Goal: Task Accomplishment & Management: Use online tool/utility

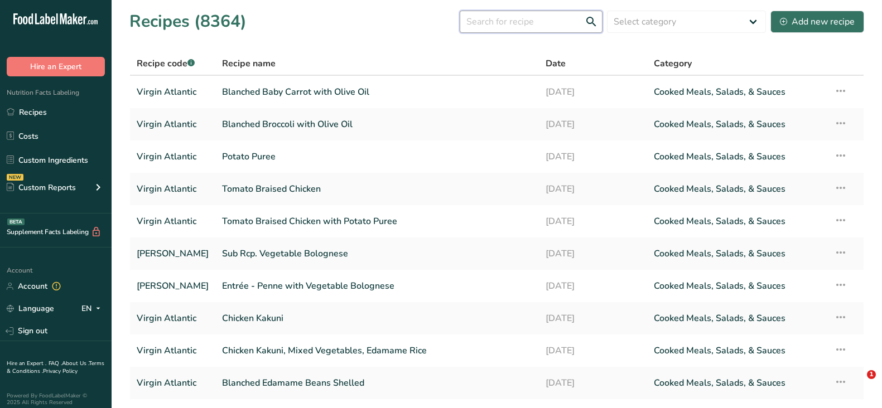
click at [499, 13] on input "text" at bounding box center [531, 22] width 143 height 22
paste input "Seared Cod with Tomato Scampi, Potato Gratin"
type input "Seared Cod with Tomato Scampi, Potato Gratin"
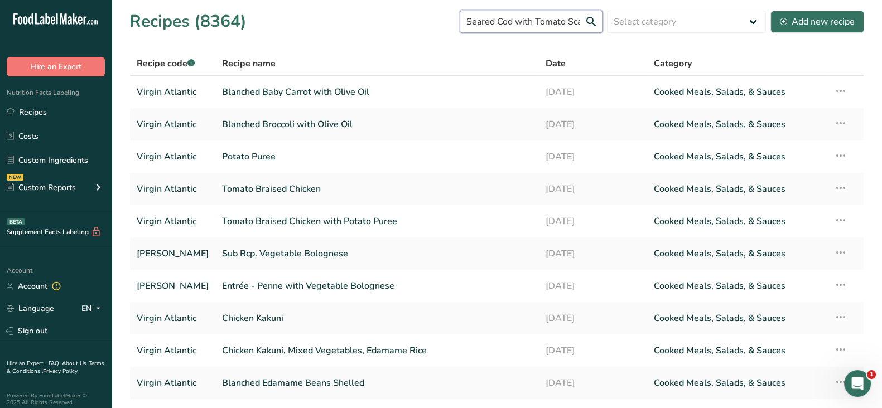
scroll to position [0, 84]
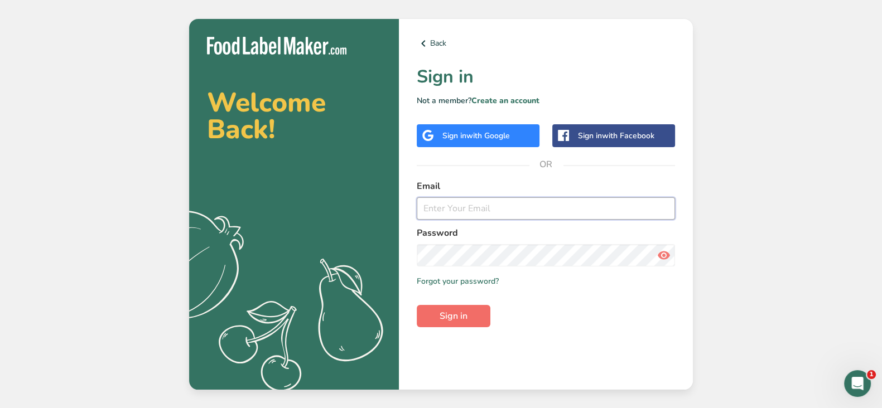
type input "smzang@flyingfood.com"
click at [441, 316] on span "Sign in" at bounding box center [454, 316] width 28 height 13
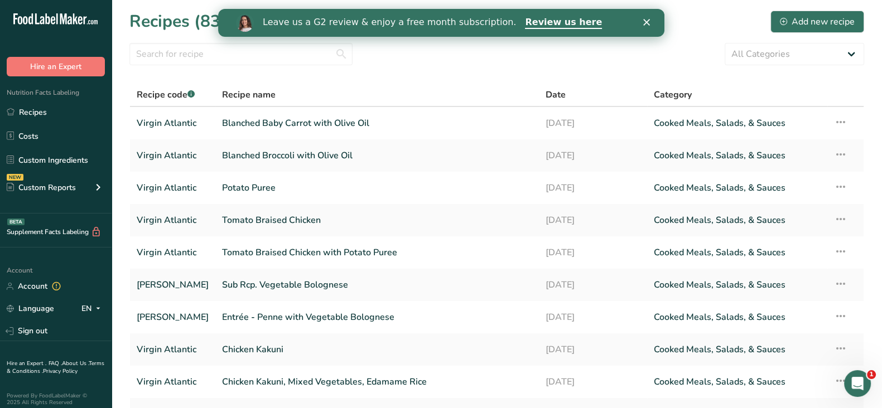
click at [648, 22] on icon "Close" at bounding box center [646, 22] width 7 height 7
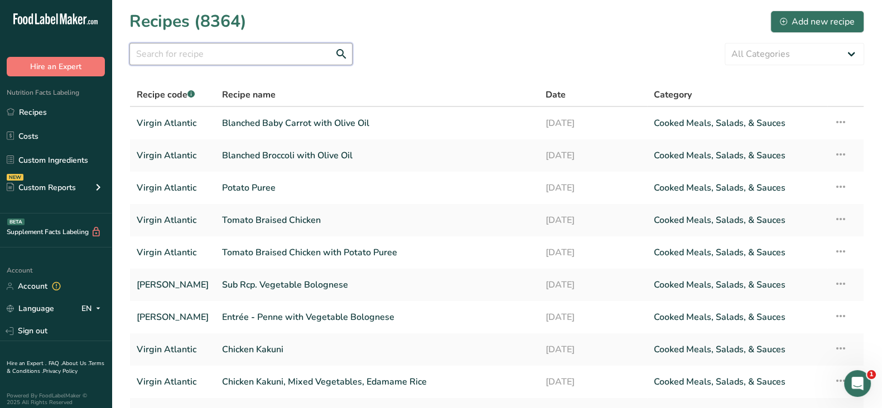
click at [236, 52] on input "text" at bounding box center [240, 54] width 223 height 22
paste input "Seared Cod with Tomato Scampi, Potato Gratin"
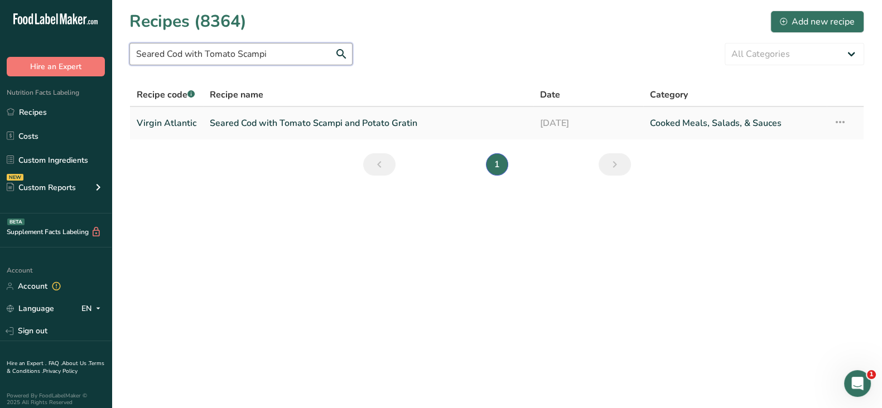
type input "Seared Cod with Tomato Scampi"
click at [313, 124] on link "Seared Cod with Tomato Scampi and Potato Gratin" at bounding box center [368, 123] width 317 height 23
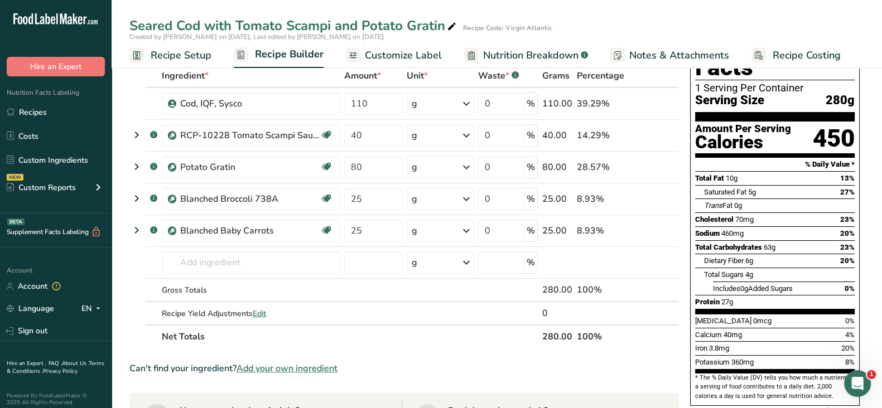
scroll to position [139, 0]
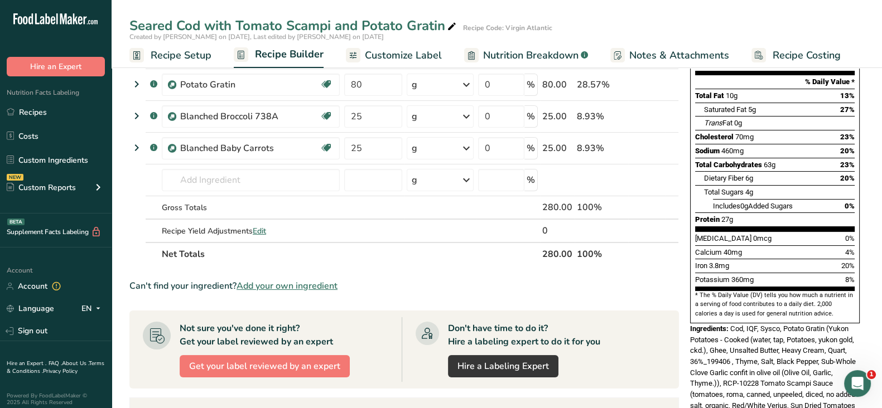
drag, startPoint x: 787, startPoint y: 191, endPoint x: 825, endPoint y: 185, distance: 38.3
click at [825, 213] on div "Protein 27g" at bounding box center [775, 220] width 160 height 14
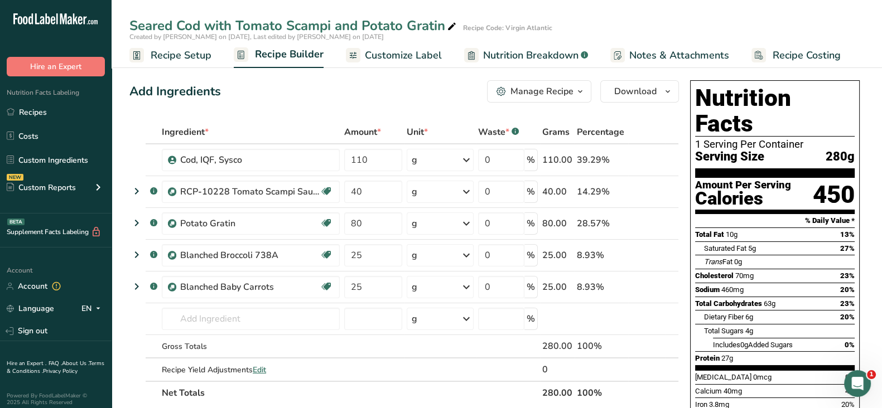
click at [523, 46] on link "Nutrition Breakdown .a-a{fill:#347362;}.b-a{fill:#fff;}" at bounding box center [526, 55] width 124 height 25
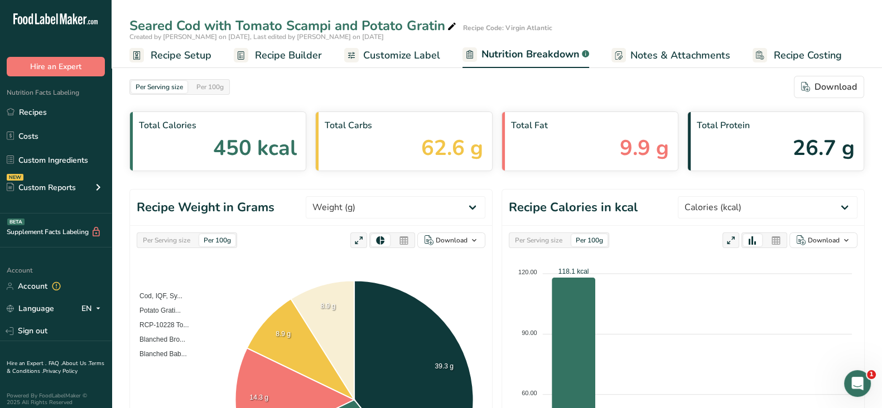
click at [543, 242] on div "Per Serving size" at bounding box center [538, 240] width 56 height 12
click at [594, 239] on div "Per 100g" at bounding box center [589, 240] width 36 height 12
click at [206, 84] on div "Per 100g" at bounding box center [210, 87] width 36 height 12
click at [165, 88] on div "Per Serving size" at bounding box center [159, 87] width 56 height 12
click at [167, 237] on div "Per Serving size" at bounding box center [166, 240] width 56 height 12
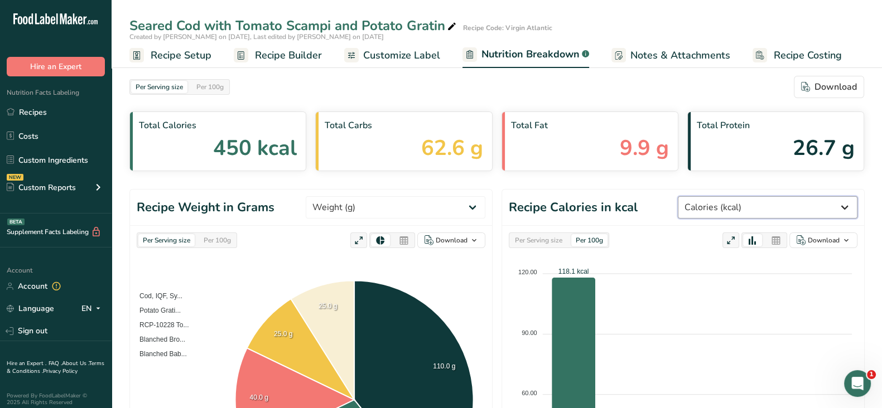
click at [772, 208] on select "Weight (g) Calories (kcal) Energy KJ (kj) Total Fat (g) Saturated Fat (g) Trans…" at bounding box center [768, 207] width 180 height 22
select select "Energy KJ"
click at [719, 196] on select "Weight (g) Calories (kcal) Energy KJ (kj) Total Fat (g) Saturated Fat (g) Trans…" at bounding box center [768, 207] width 180 height 22
click at [665, 205] on header "Recipe Energy KJ in kj Weight (g) Calories (kcal) Energy KJ (kj) Total Fat (g) …" at bounding box center [683, 208] width 362 height 36
click at [539, 238] on div "Per Serving size" at bounding box center [538, 240] width 56 height 12
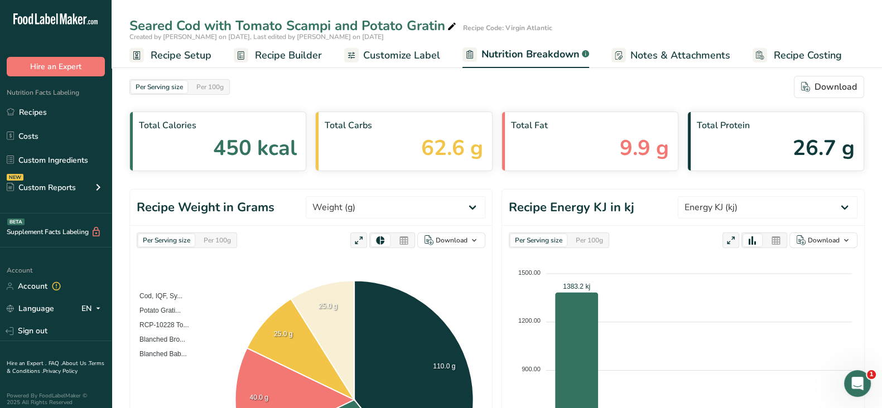
click at [228, 147] on span "450 kcal" at bounding box center [255, 148] width 84 height 32
click at [452, 240] on div "Download" at bounding box center [452, 240] width 32 height 10
click at [851, 87] on div "Download" at bounding box center [829, 86] width 56 height 13
click at [452, 239] on div "Download" at bounding box center [452, 240] width 32 height 10
click at [465, 262] on div "As image (.png)" at bounding box center [447, 262] width 61 height 15
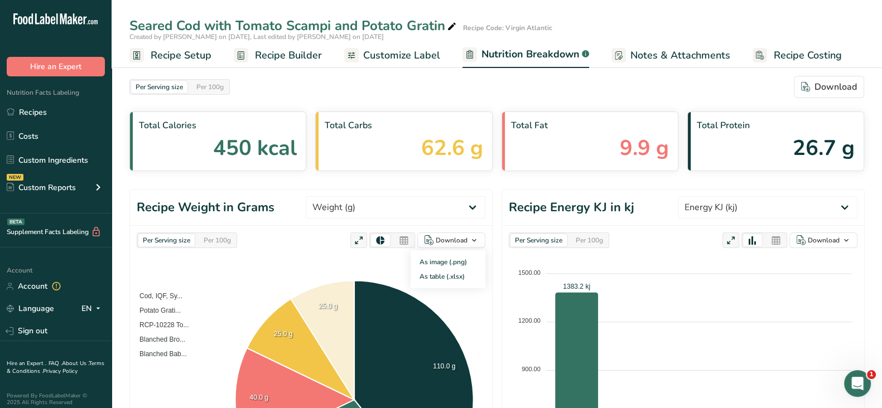
click at [778, 241] on icon at bounding box center [776, 241] width 10 height 16
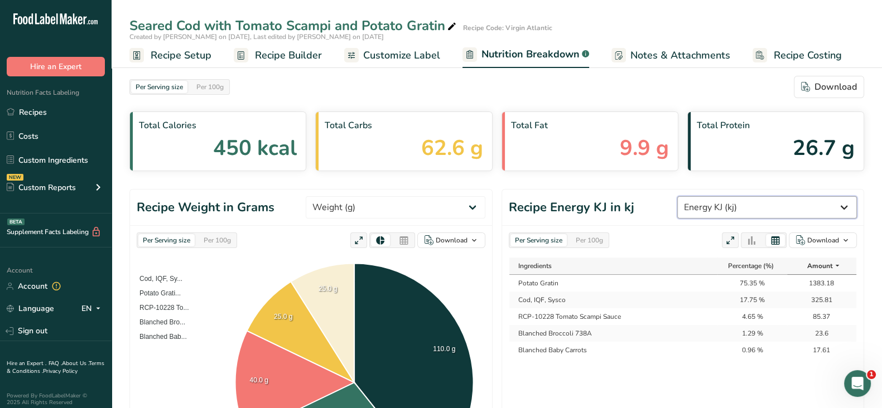
click at [832, 206] on select "Weight (g) Calories (kcal) Energy KJ (kj) Total Fat (g) Saturated Fat (g) Trans…" at bounding box center [767, 207] width 180 height 22
drag, startPoint x: 832, startPoint y: 206, endPoint x: 834, endPoint y: 244, distance: 38.0
click at [832, 206] on select "Weight (g) Calories (kcal) Energy KJ (kj) Total Fat (g) Saturated Fat (g) Trans…" at bounding box center [767, 207] width 180 height 22
click at [775, 240] on icon at bounding box center [775, 240] width 10 height 11
click at [745, 235] on div at bounding box center [752, 240] width 19 height 12
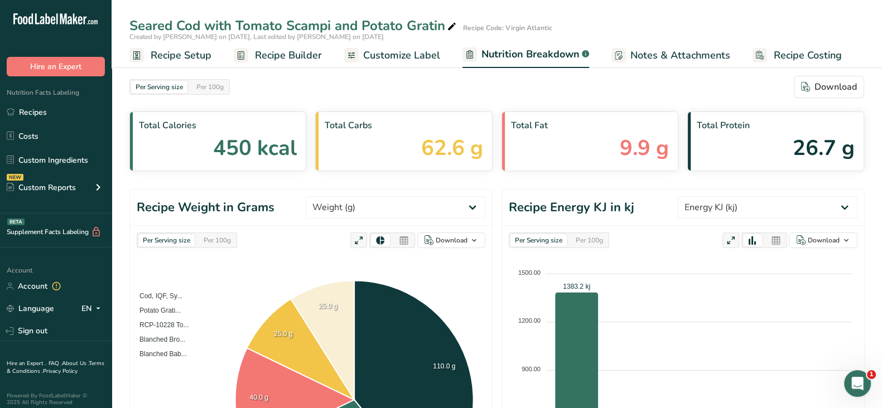
click at [773, 241] on icon at bounding box center [776, 241] width 10 height 16
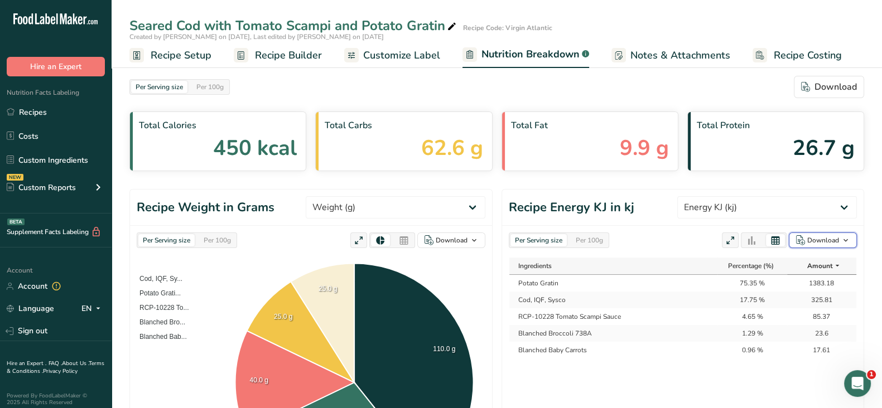
click at [812, 240] on div "Download" at bounding box center [823, 240] width 32 height 10
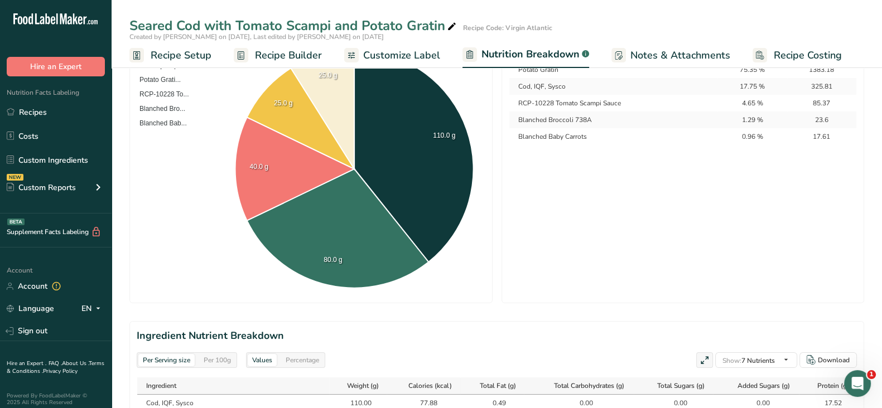
scroll to position [69, 0]
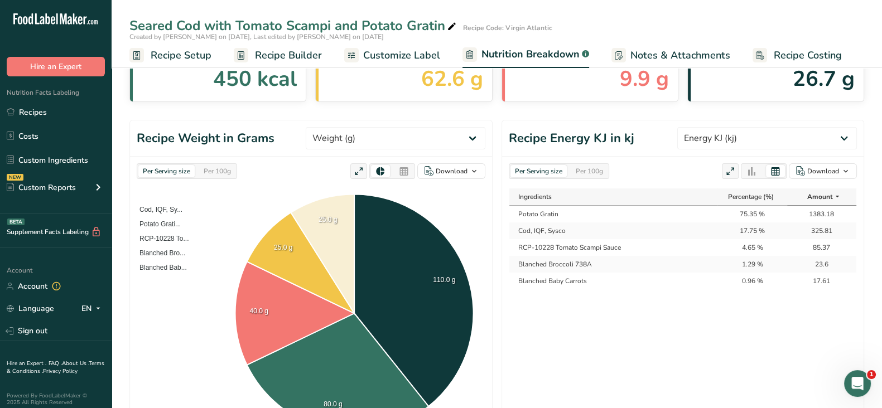
click at [377, 53] on span "Customize Label" at bounding box center [401, 55] width 77 height 15
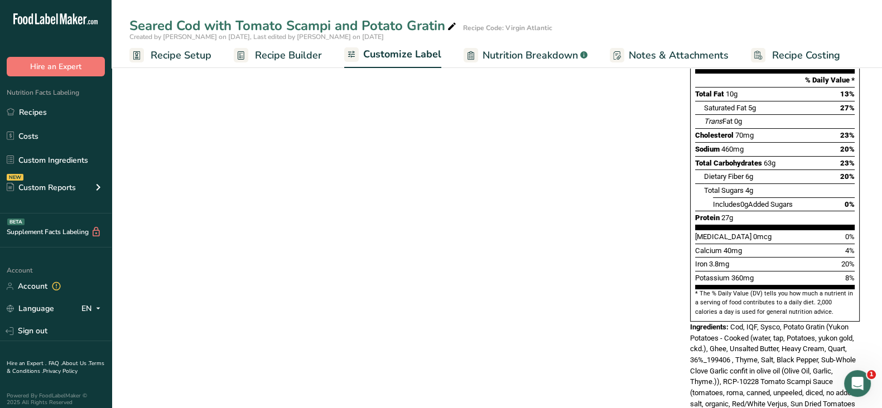
scroll to position [69, 0]
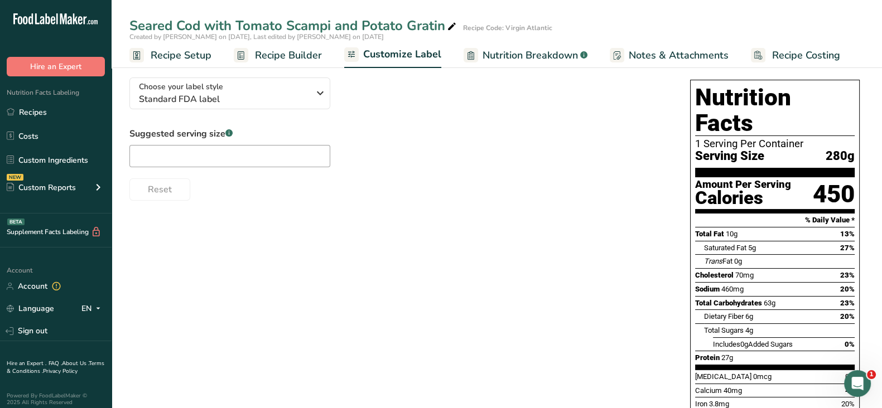
click at [744, 190] on div "Calories" at bounding box center [743, 198] width 96 height 16
drag, startPoint x: 185, startPoint y: 54, endPoint x: 279, endPoint y: 55, distance: 94.8
click at [185, 54] on span "Recipe Setup" at bounding box center [181, 55] width 61 height 15
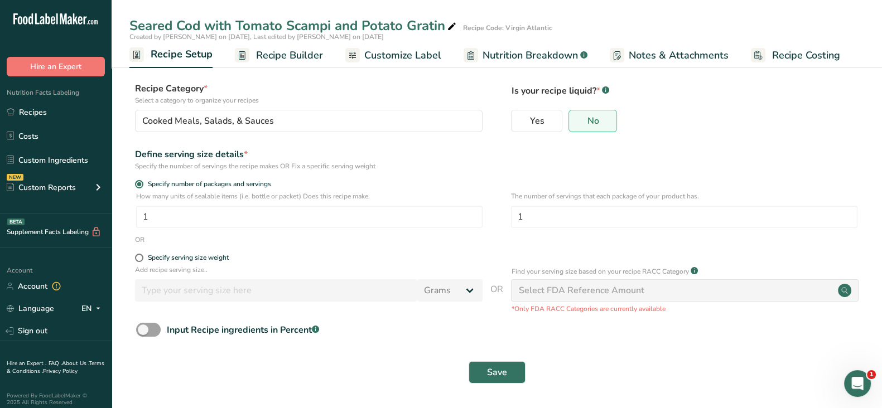
scroll to position [55, 0]
click at [279, 55] on span "Recipe Builder" at bounding box center [289, 55] width 67 height 15
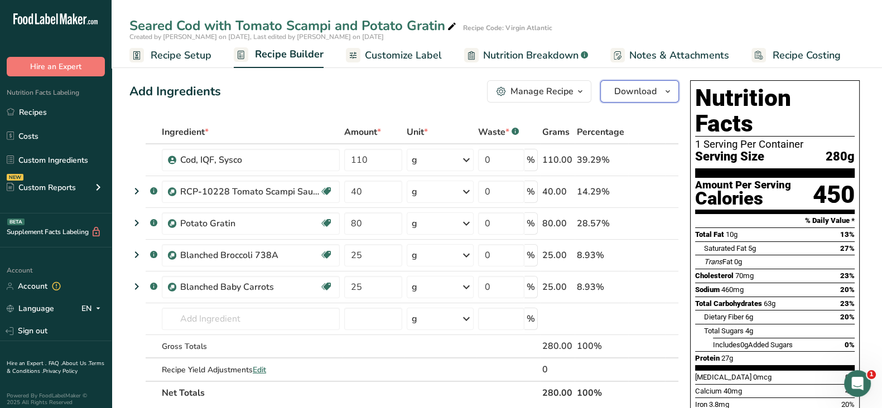
click at [652, 88] on span "Download" at bounding box center [635, 91] width 42 height 13
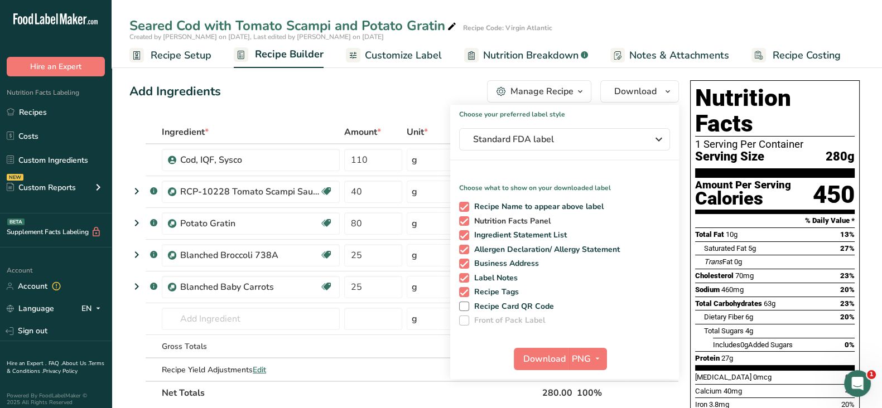
click at [529, 224] on span "Nutrition Facts Panel" at bounding box center [510, 221] width 82 height 10
click at [466, 224] on input "Nutrition Facts Panel" at bounding box center [462, 221] width 7 height 7
checkbox input "false"
click at [522, 233] on span "Ingredient Statement List" at bounding box center [518, 235] width 98 height 10
click at [466, 233] on input "Ingredient Statement List" at bounding box center [462, 235] width 7 height 7
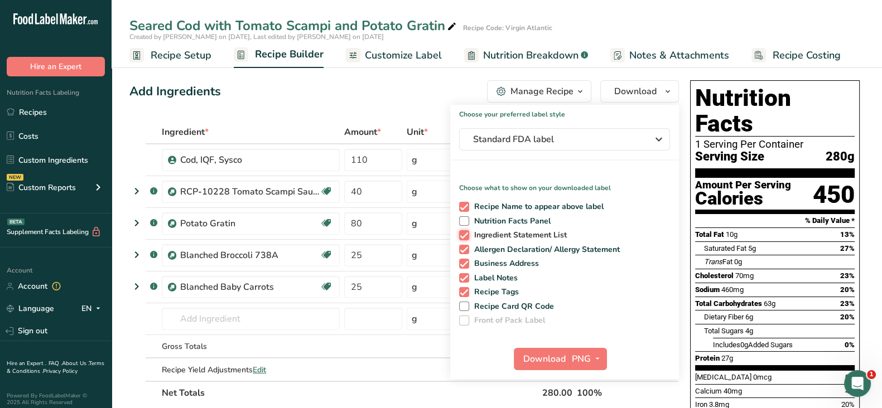
checkbox input "false"
click at [522, 225] on span "Nutrition Facts Panel" at bounding box center [510, 221] width 82 height 10
click at [466, 225] on input "Nutrition Facts Panel" at bounding box center [462, 221] width 7 height 7
checkbox input "true"
click at [501, 251] on span "Allergen Declaration/ Allergy Statement" at bounding box center [544, 250] width 151 height 10
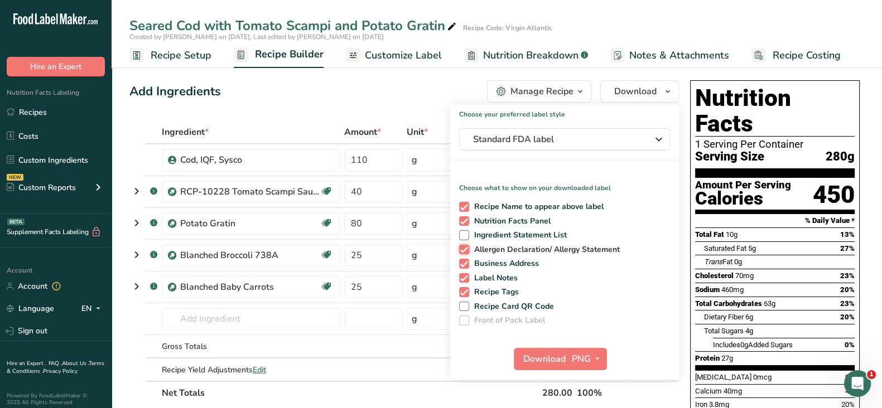
click at [466, 251] on input "Allergen Declaration/ Allergy Statement" at bounding box center [462, 249] width 7 height 7
checkbox input "false"
click at [497, 266] on span "Business Address" at bounding box center [504, 264] width 70 height 10
click at [466, 266] on input "Business Address" at bounding box center [462, 263] width 7 height 7
checkbox input "false"
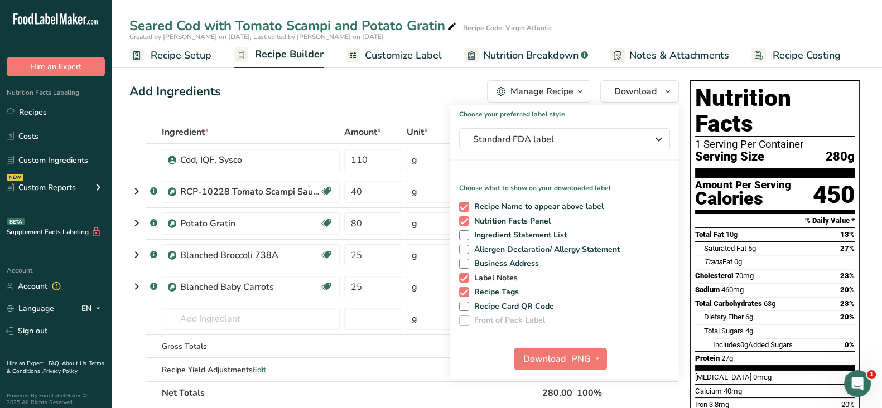
click at [495, 282] on span "Label Notes" at bounding box center [493, 278] width 49 height 10
click at [466, 282] on input "Label Notes" at bounding box center [462, 277] width 7 height 7
checkbox input "false"
click at [495, 288] on span "Recipe Tags" at bounding box center [494, 292] width 50 height 10
click at [466, 288] on input "Recipe Tags" at bounding box center [462, 291] width 7 height 7
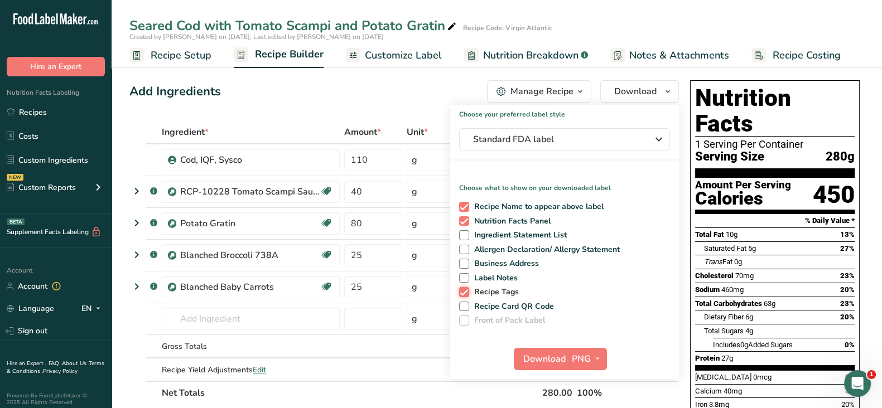
checkbox input "false"
click at [491, 310] on span "Recipe Card QR Code" at bounding box center [511, 307] width 85 height 10
click at [466, 310] on input "Recipe Card QR Code" at bounding box center [462, 306] width 7 height 7
click at [524, 303] on span "Recipe Card QR Code" at bounding box center [511, 307] width 85 height 10
click at [466, 303] on input "Recipe Card QR Code" at bounding box center [462, 306] width 7 height 7
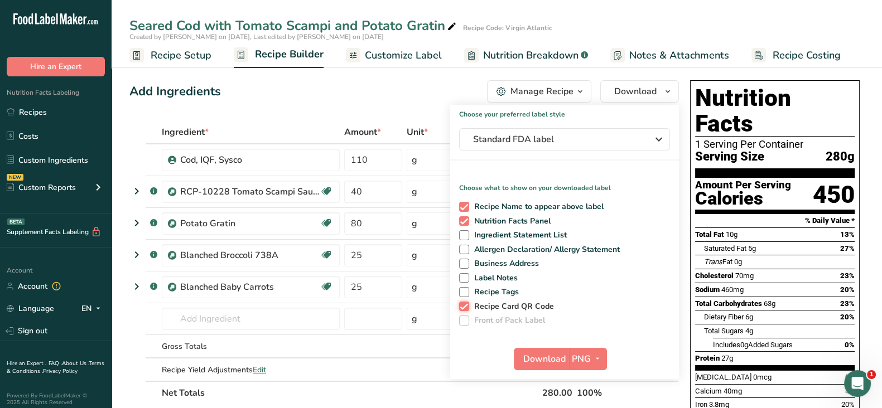
checkbox input "false"
click at [569, 360] on button "PNG" at bounding box center [587, 359] width 38 height 22
click at [589, 380] on link "PNG" at bounding box center [589, 382] width 36 height 18
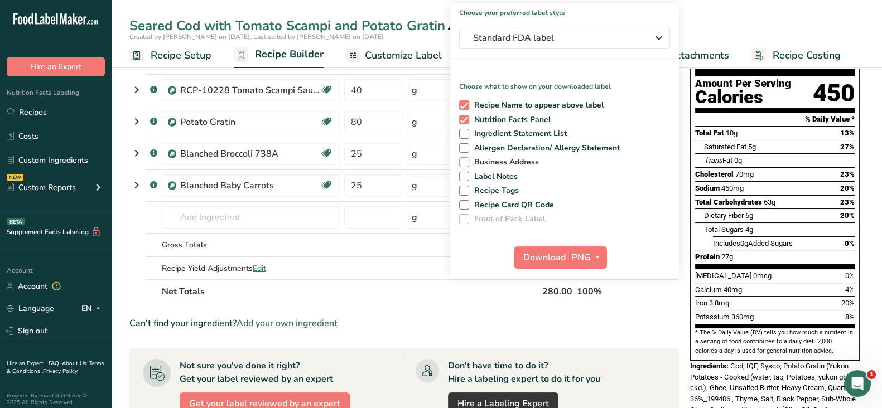
scroll to position [139, 0]
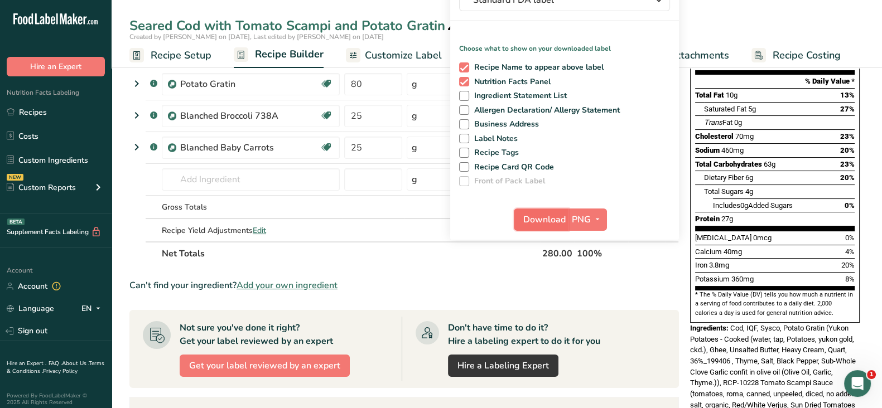
click at [547, 222] on span "Download" at bounding box center [544, 219] width 42 height 13
drag, startPoint x: 393, startPoint y: 55, endPoint x: 599, endPoint y: 39, distance: 207.0
click at [393, 55] on span "Customize Label" at bounding box center [403, 55] width 77 height 15
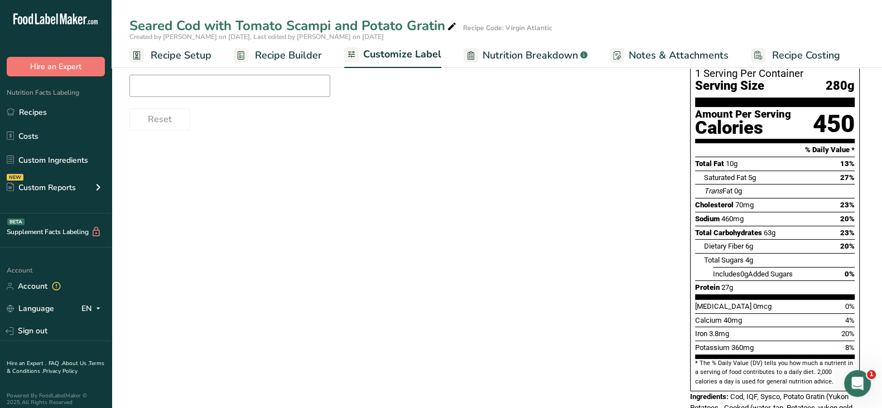
click at [529, 48] on span "Nutrition Breakdown" at bounding box center [530, 55] width 95 height 15
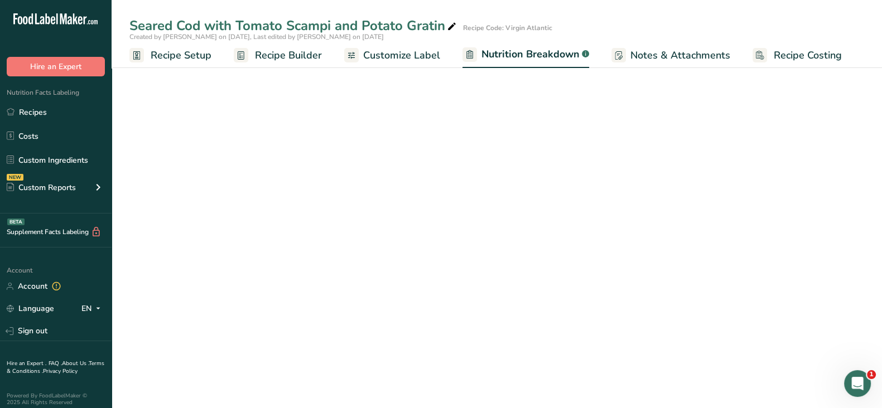
click at [531, 52] on span "Nutrition Breakdown" at bounding box center [530, 54] width 98 height 15
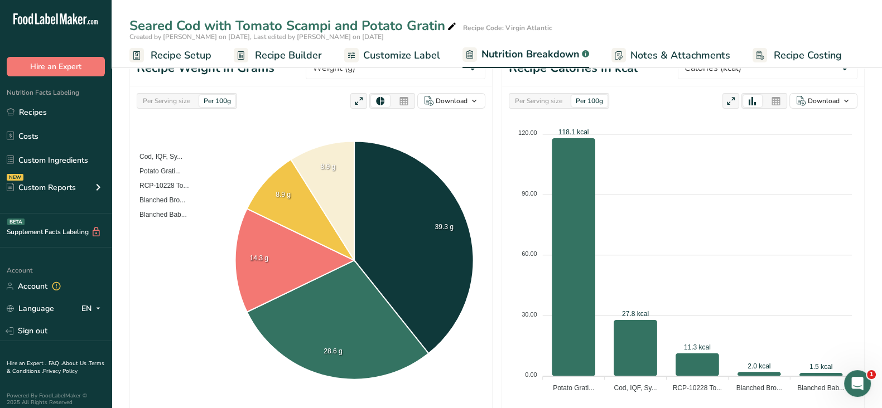
click at [774, 100] on icon at bounding box center [776, 102] width 10 height 16
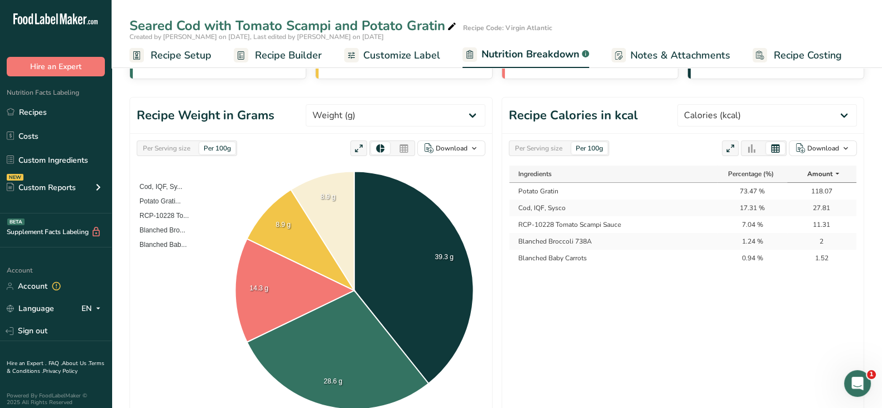
scroll to position [70, 0]
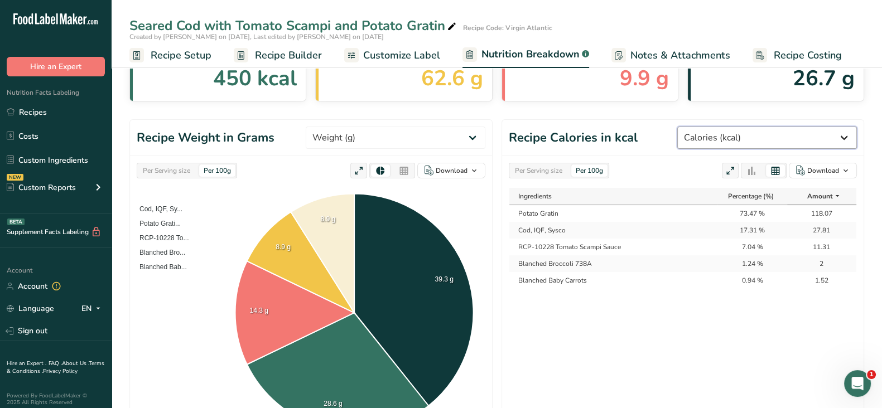
click at [767, 138] on select "Weight (g) Calories (kcal) Energy KJ (kj) Total Fat (g) Saturated Fat (g) Trans…" at bounding box center [767, 138] width 180 height 22
select select "Energy KJ"
click at [719, 127] on select "Weight (g) Calories (kcal) Energy KJ (kj) Total Fat (g) Saturated Fat (g) Trans…" at bounding box center [767, 138] width 180 height 22
click at [695, 325] on div "Ingredients Percentage (%) Amount Potato Gratin 73.47 % 118.07 Cod, IQF, Sysco …" at bounding box center [683, 313] width 348 height 253
drag, startPoint x: 811, startPoint y: 211, endPoint x: 828, endPoint y: 281, distance: 72.0
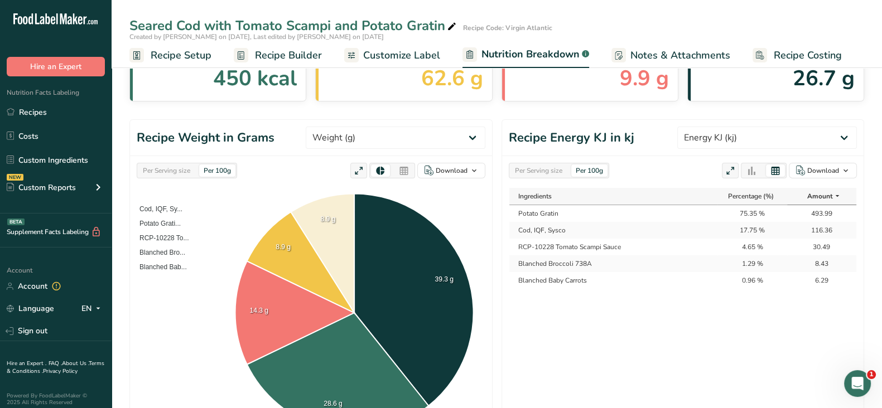
click at [828, 281] on tbody "Potato Gratin 75.35 % 493.99 Cod, IQF, Sysco 17.75 % 116.36 RCP-10228 Tomato Sc…" at bounding box center [682, 247] width 347 height 84
click at [787, 308] on div "Ingredients Percentage (%) Amount Potato Gratin 75.35 % 493.99 Cod, IQF, Sysco …" at bounding box center [683, 313] width 348 height 253
click at [824, 164] on button "Download" at bounding box center [823, 171] width 68 height 16
click at [823, 204] on div "As table (.xlsx)" at bounding box center [819, 207] width 61 height 15
drag, startPoint x: 538, startPoint y: 169, endPoint x: 566, endPoint y: 180, distance: 30.0
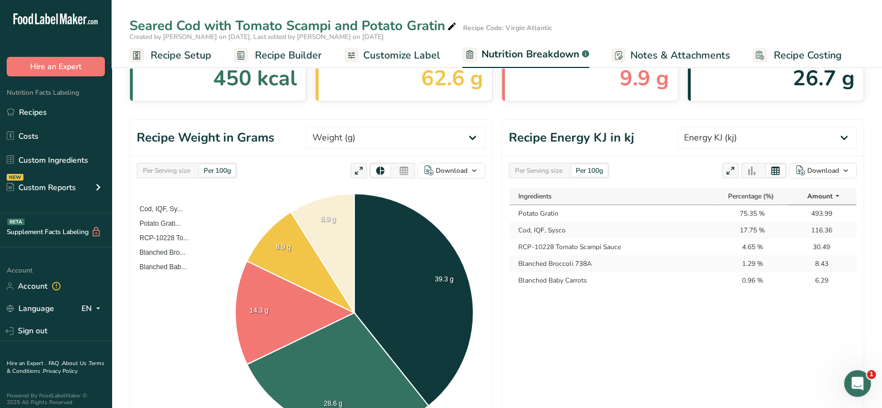
click at [538, 169] on div "Per Serving size" at bounding box center [538, 171] width 56 height 12
click at [813, 169] on div "Download" at bounding box center [823, 171] width 32 height 10
click at [813, 208] on div "As table (.xlsx)" at bounding box center [819, 207] width 61 height 15
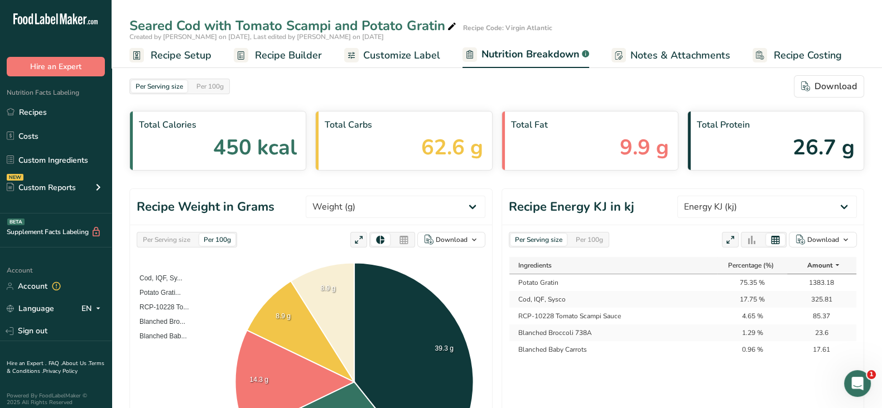
scroll to position [0, 0]
click at [40, 115] on link "Recipes" at bounding box center [56, 112] width 112 height 21
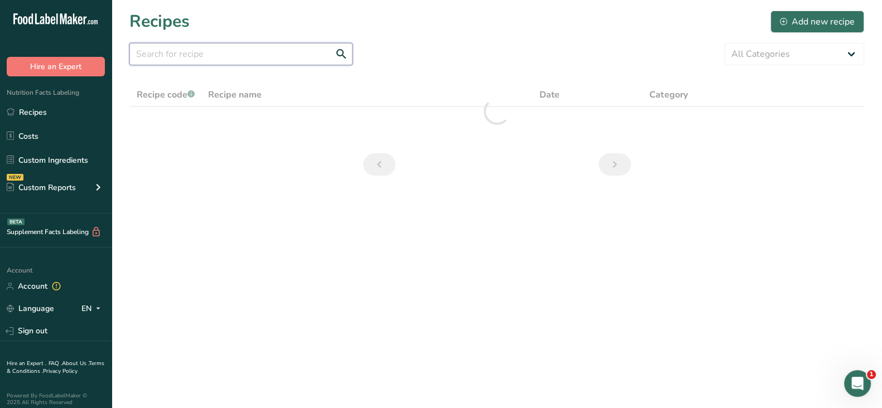
click at [195, 54] on input "text" at bounding box center [240, 54] width 223 height 22
paste input "Bacon Wrapped Chicken with Braised Red Cabbage, Potato Puree"
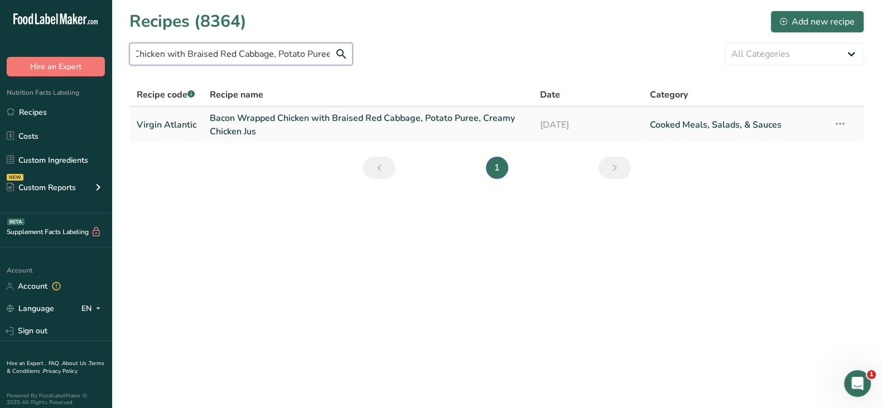
type input "Bacon Wrapped Chicken with Braised Red Cabbage, Potato Puree"
click at [295, 120] on link "Bacon Wrapped Chicken with Braised Red Cabbage, Potato Puree, Creamy Chicken Jus" at bounding box center [368, 125] width 317 height 27
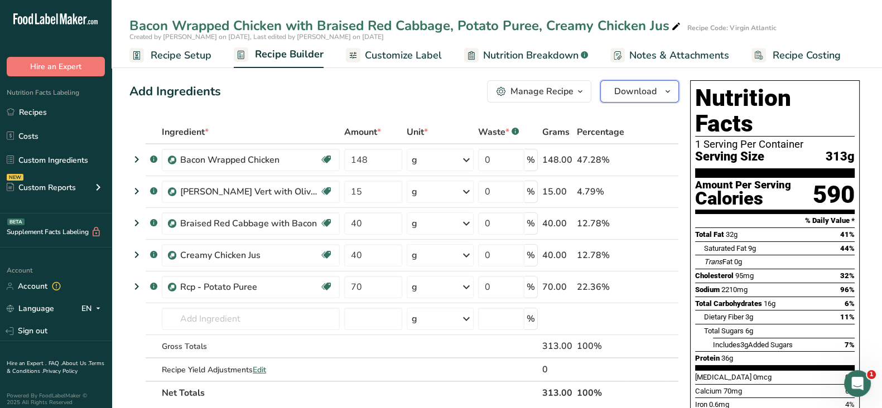
click at [627, 96] on span "Download" at bounding box center [635, 91] width 42 height 13
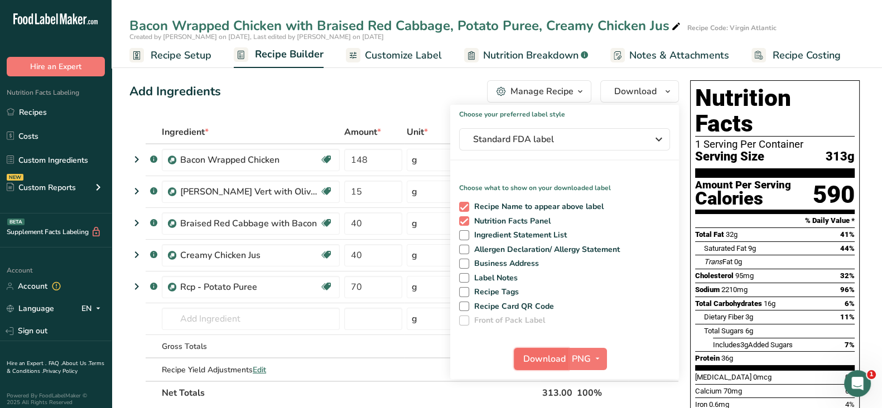
click at [566, 363] on button "Download" at bounding box center [541, 359] width 55 height 22
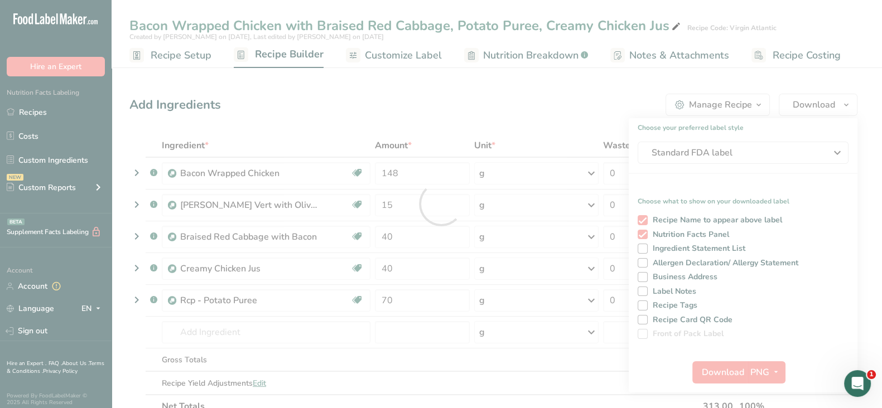
click at [524, 360] on div at bounding box center [441, 204] width 882 height 408
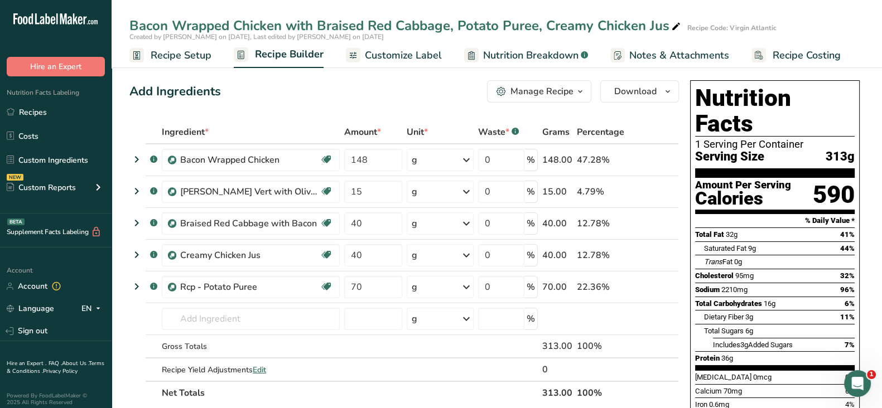
drag, startPoint x: 507, startPoint y: 53, endPoint x: 544, endPoint y: 54, distance: 37.4
click at [507, 53] on span "Nutrition Breakdown" at bounding box center [530, 55] width 95 height 15
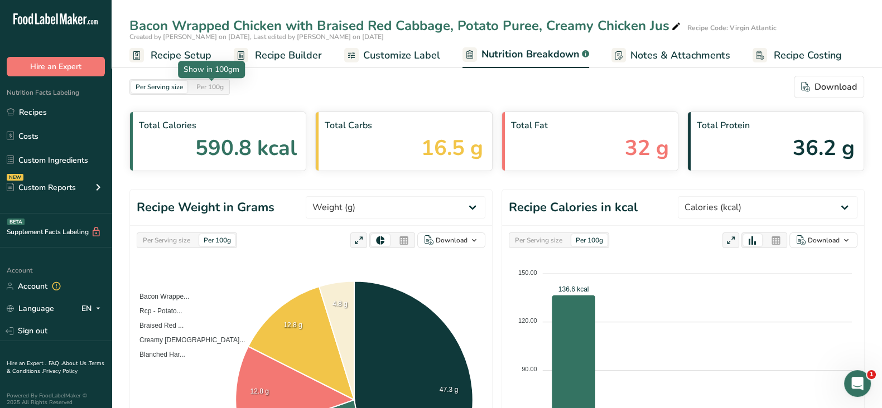
click at [216, 82] on div "Per 100g" at bounding box center [210, 87] width 36 height 12
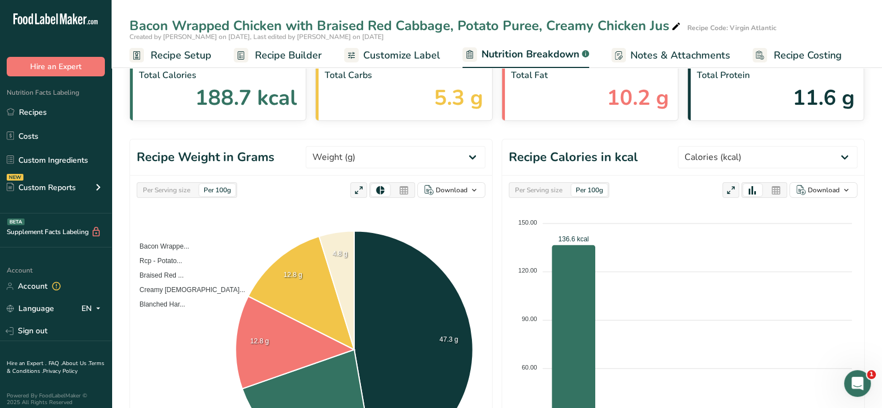
scroll to position [69, 0]
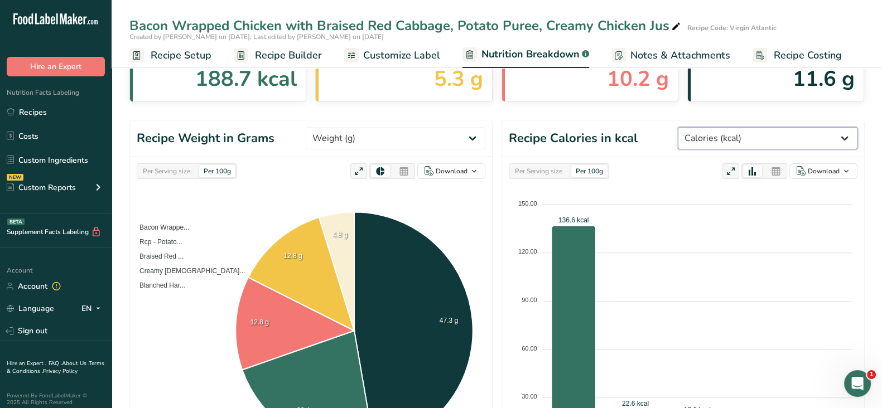
click at [767, 133] on select "Weight (g) Calories (kcal) Energy KJ (kj) Total Fat (g) Saturated Fat (g) Trans…" at bounding box center [768, 138] width 180 height 22
select select "Energy KJ"
click at [719, 127] on select "Weight (g) Calories (kcal) Energy KJ (kj) Total Fat (g) Saturated Fat (g) Trans…" at bounding box center [768, 138] width 180 height 22
click at [673, 180] on div "Per Serving size Per 100g Download As image (.png) As table (.xlsx) 600.00 600.…" at bounding box center [683, 319] width 362 height 325
click at [776, 171] on icon at bounding box center [776, 172] width 10 height 16
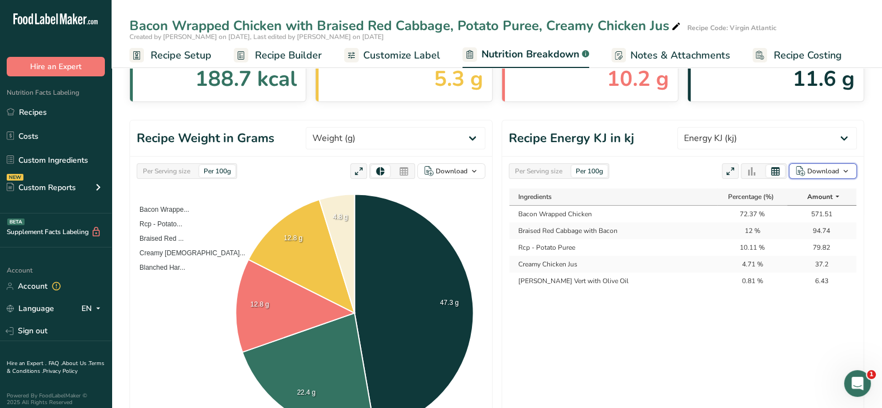
click at [822, 171] on div "Download" at bounding box center [823, 171] width 32 height 10
click at [812, 208] on div "As table (.xlsx)" at bounding box center [819, 207] width 61 height 15
drag, startPoint x: 547, startPoint y: 172, endPoint x: 569, endPoint y: 177, distance: 22.8
click at [547, 172] on div "Per Serving size" at bounding box center [538, 171] width 56 height 12
click at [820, 166] on div "Download" at bounding box center [823, 171] width 32 height 10
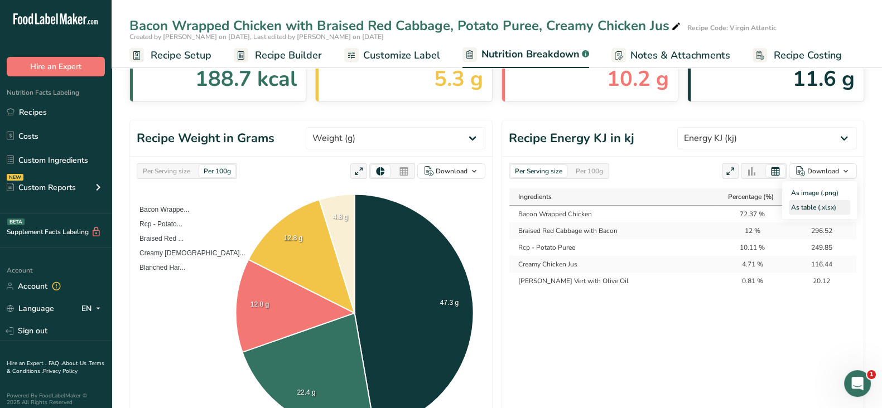
click at [815, 208] on div "As table (.xlsx)" at bounding box center [819, 207] width 61 height 15
drag, startPoint x: 44, startPoint y: 113, endPoint x: 148, endPoint y: 99, distance: 105.8
click at [44, 114] on link "Recipes" at bounding box center [56, 112] width 112 height 21
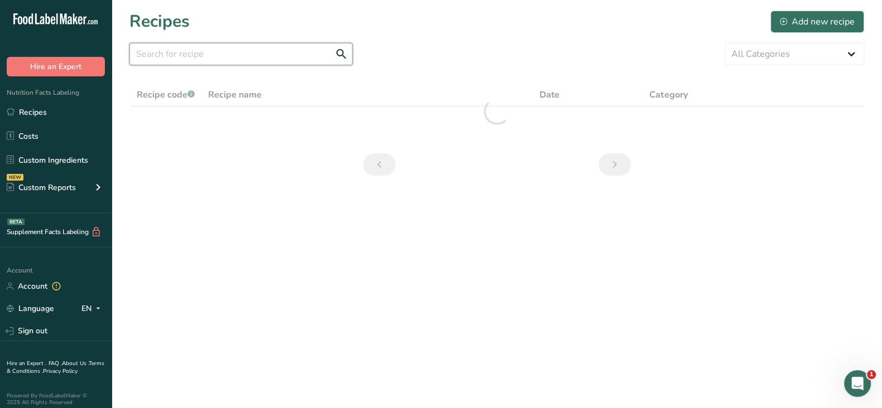
click at [198, 56] on input "text" at bounding box center [240, 54] width 223 height 22
paste input "Penang Vegetables Curry, Jasmine Rice, Fried King Oyster Mushroom & Eggplant"
type input "Penang Vegetables Curry, Jasmine Rice, Fried King Oyster Mushroom & Eggplant"
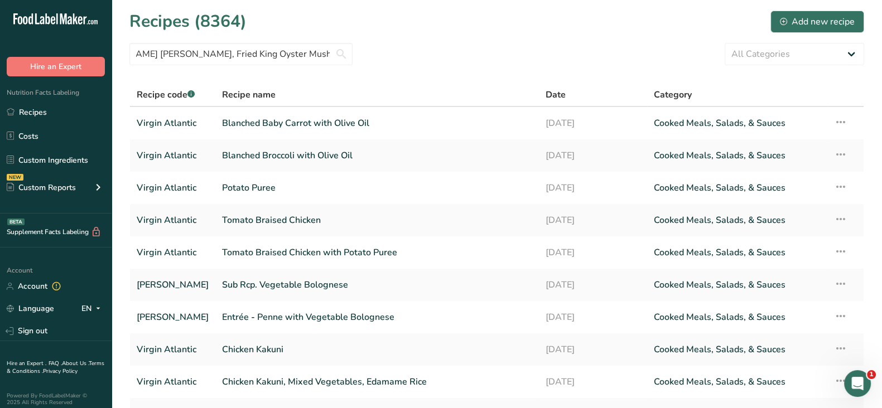
scroll to position [0, 0]
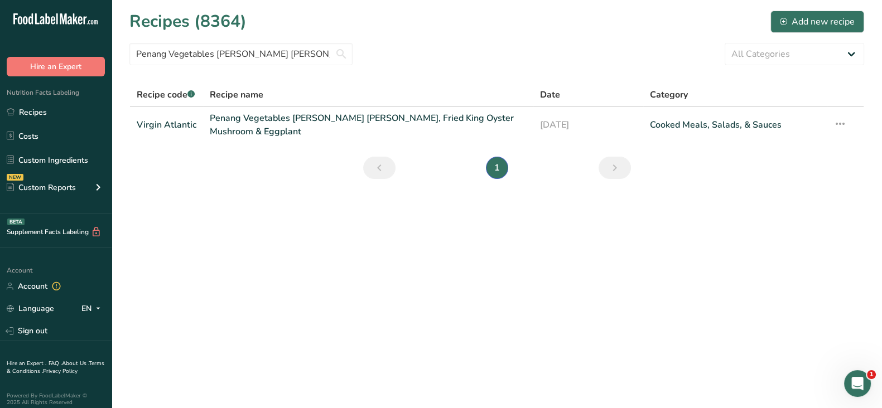
drag, startPoint x: 746, startPoint y: 206, endPoint x: 720, endPoint y: 206, distance: 26.2
click at [746, 206] on main "Recipes (8364) Add new recipe Penang Vegetables Curry, Jasmine Rice, Fried King…" at bounding box center [441, 204] width 882 height 408
drag, startPoint x: 240, startPoint y: 118, endPoint x: 293, endPoint y: 132, distance: 55.3
click at [240, 118] on link "Penang Vegetables Curry, Jasmine Rice, Fried King Oyster Mushroom & Eggplant" at bounding box center [368, 125] width 317 height 27
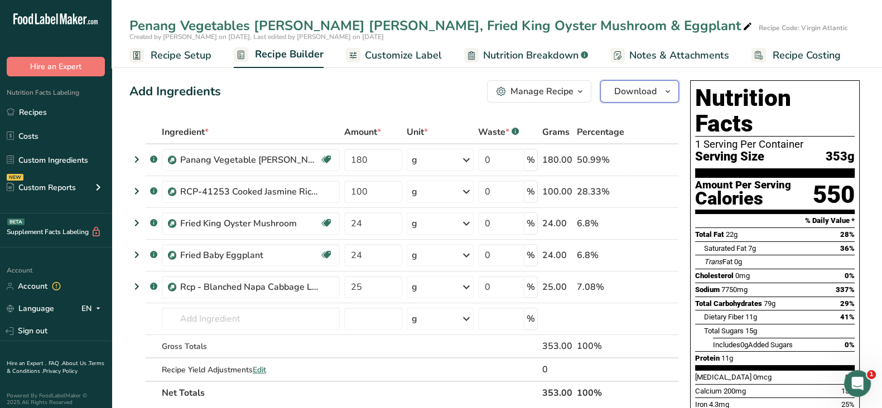
click at [632, 89] on span "Download" at bounding box center [635, 91] width 42 height 13
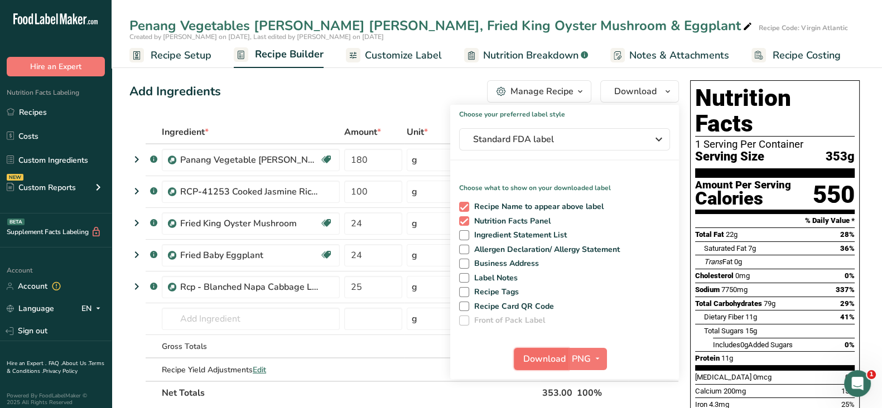
click at [542, 364] on span "Download" at bounding box center [544, 359] width 42 height 13
click at [508, 64] on link "Nutrition Breakdown .a-a{fill:#347362;}.b-a{fill:#fff;}" at bounding box center [526, 55] width 124 height 25
click at [521, 57] on span "Nutrition Breakdown" at bounding box center [530, 55] width 95 height 15
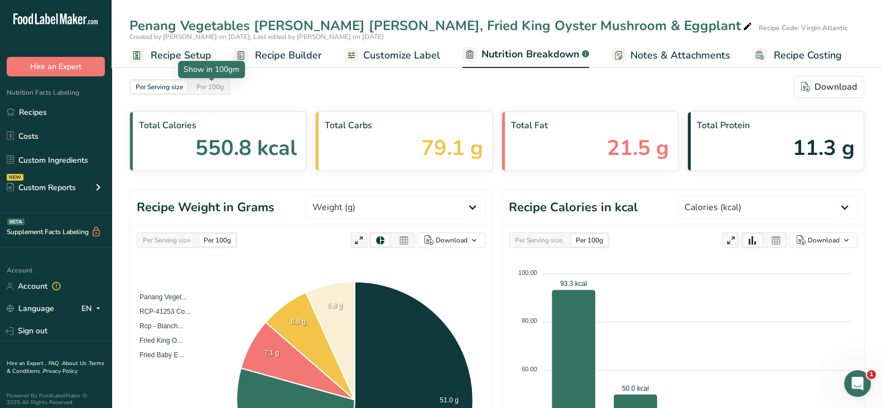
click at [215, 84] on div "Per 100g" at bounding box center [210, 87] width 36 height 12
click at [778, 204] on select "Weight (g) Calories (kcal) Energy KJ (kj) Total Fat (g) Saturated Fat (g) Trans…" at bounding box center [768, 207] width 180 height 22
select select "Energy KJ"
click at [719, 196] on select "Weight (g) Calories (kcal) Energy KJ (kj) Total Fat (g) Saturated Fat (g) Trans…" at bounding box center [768, 207] width 180 height 22
click at [783, 234] on div at bounding box center [776, 240] width 19 height 12
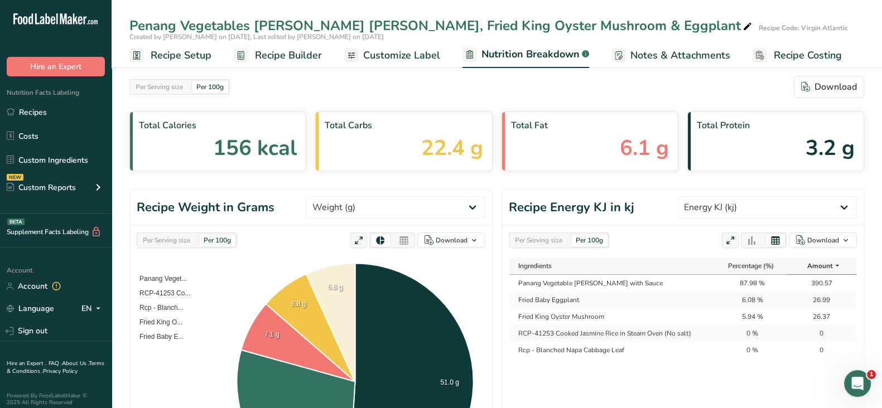
click at [777, 244] on icon at bounding box center [775, 240] width 10 height 11
click at [818, 238] on div "Download" at bounding box center [823, 240] width 32 height 10
click at [812, 274] on div "As table (.xlsx)" at bounding box center [819, 276] width 61 height 15
drag, startPoint x: 282, startPoint y: 56, endPoint x: 398, endPoint y: 155, distance: 152.4
click at [282, 56] on span "Recipe Builder" at bounding box center [288, 55] width 67 height 15
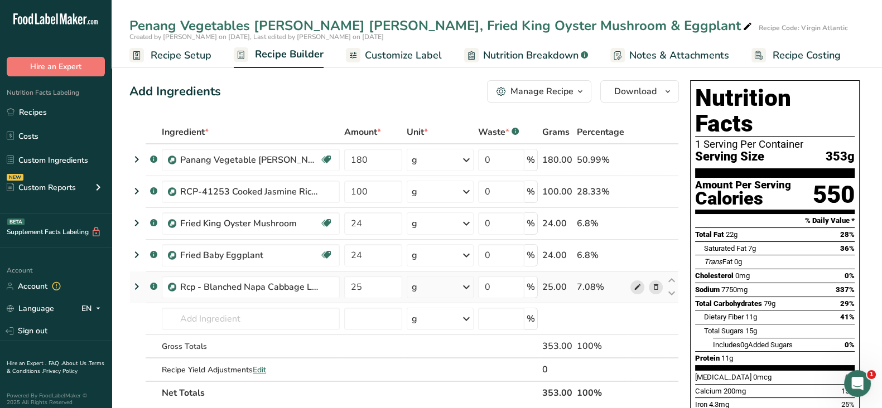
click at [634, 285] on icon at bounding box center [637, 288] width 8 height 12
click at [638, 194] on icon at bounding box center [637, 192] width 8 height 12
drag, startPoint x: 529, startPoint y: 54, endPoint x: 549, endPoint y: 230, distance: 177.5
click at [529, 54] on span "Nutrition Breakdown" at bounding box center [530, 55] width 95 height 15
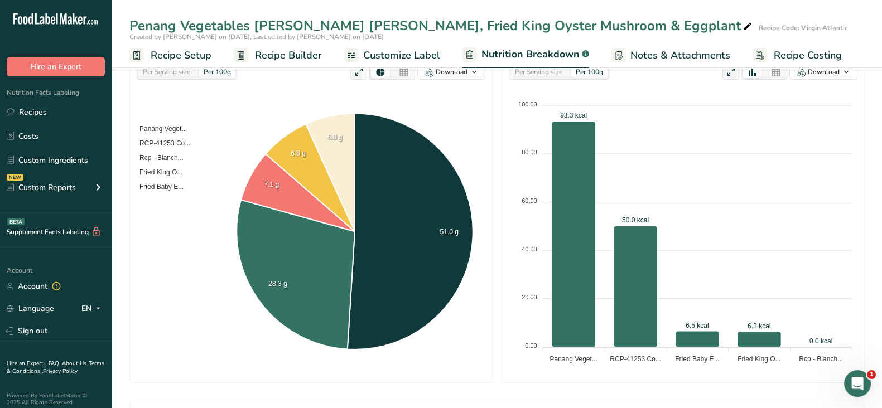
scroll to position [139, 0]
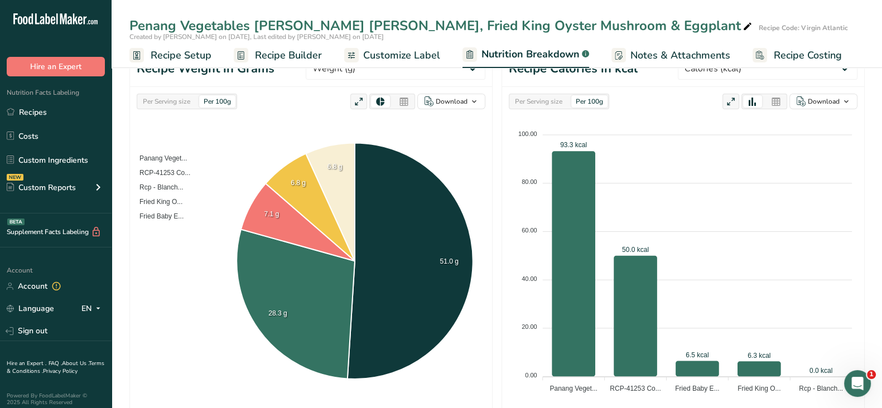
click at [537, 101] on div "Per Serving size" at bounding box center [538, 101] width 56 height 12
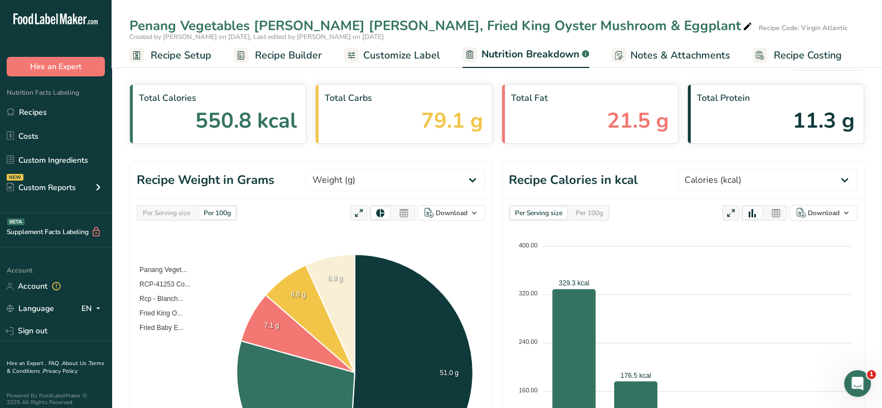
scroll to position [0, 0]
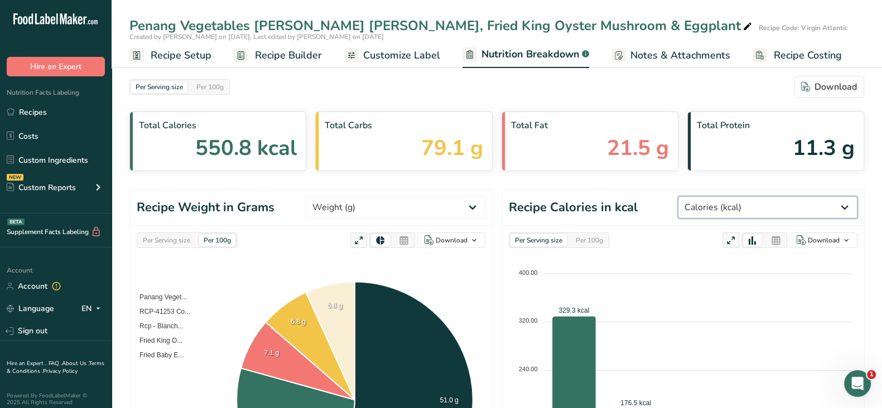
click at [764, 208] on select "Weight (g) Calories (kcal) Energy KJ (kj) Total Fat (g) Saturated Fat (g) Trans…" at bounding box center [768, 207] width 180 height 22
select select "Energy KJ"
click at [719, 196] on select "Weight (g) Calories (kcal) Energy KJ (kj) Total Fat (g) Saturated Fat (g) Trans…" at bounding box center [768, 207] width 180 height 22
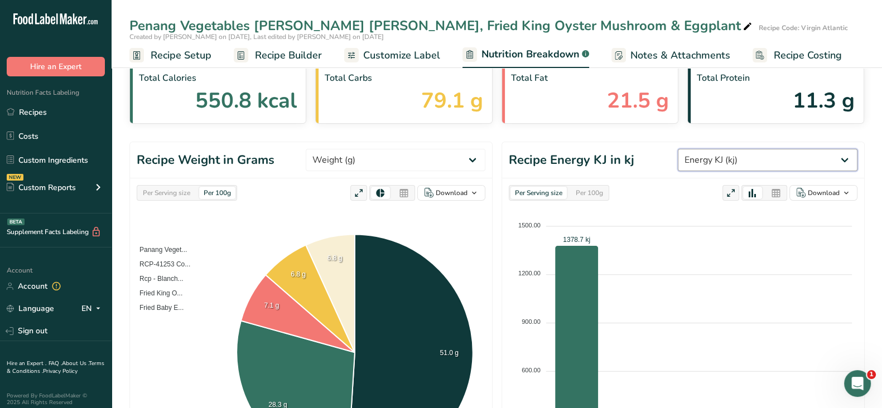
scroll to position [69, 0]
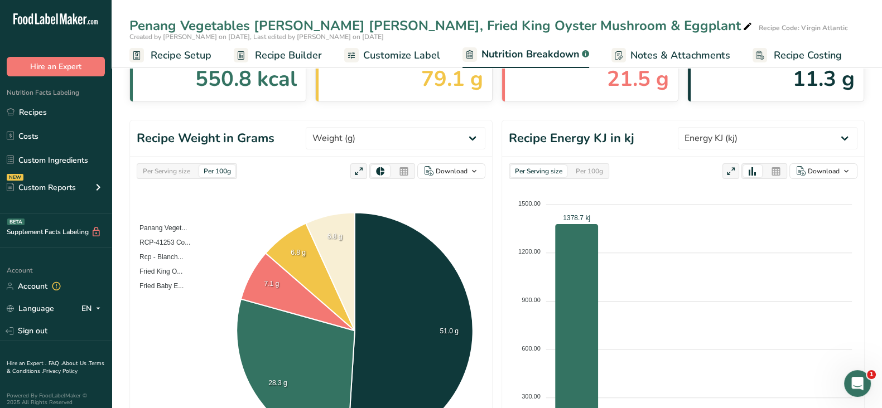
click at [773, 172] on icon at bounding box center [776, 172] width 10 height 16
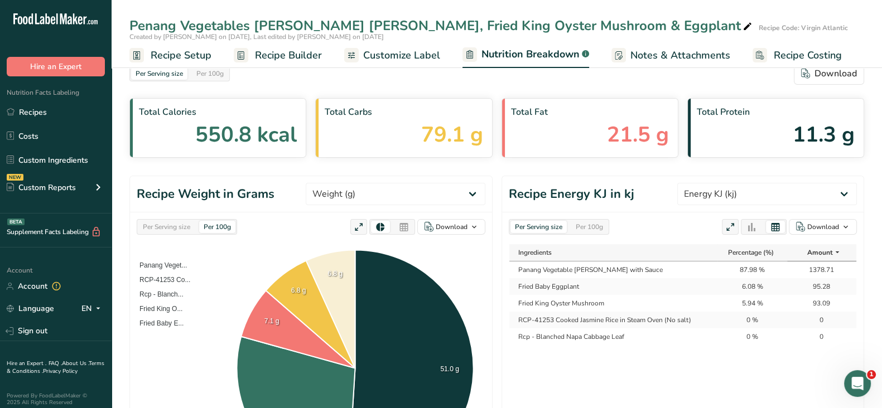
scroll to position [0, 0]
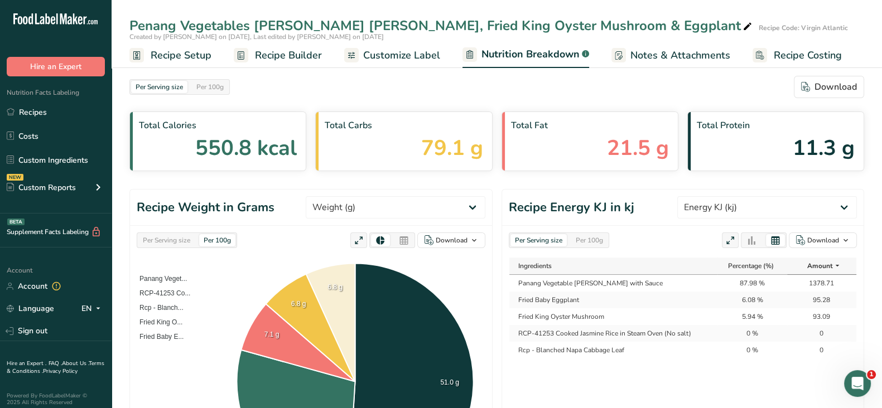
click at [276, 57] on span "Recipe Builder" at bounding box center [288, 55] width 67 height 15
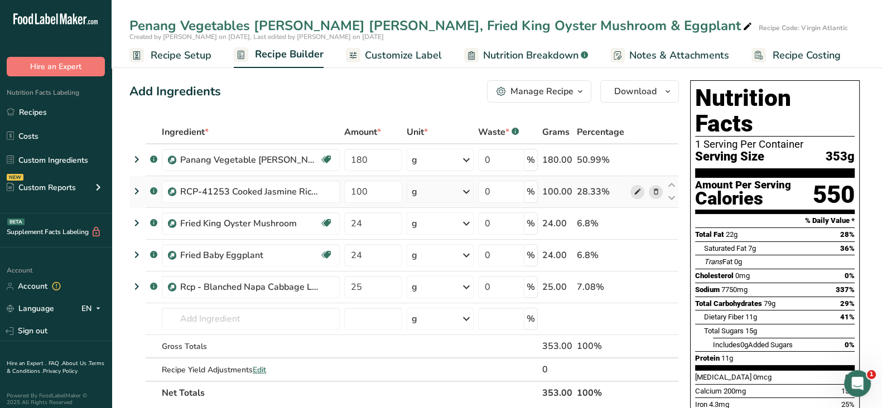
click at [638, 189] on icon at bounding box center [637, 192] width 8 height 12
drag, startPoint x: 540, startPoint y: 54, endPoint x: 543, endPoint y: 199, distance: 144.5
click at [540, 54] on span "Nutrition Breakdown" at bounding box center [530, 55] width 95 height 15
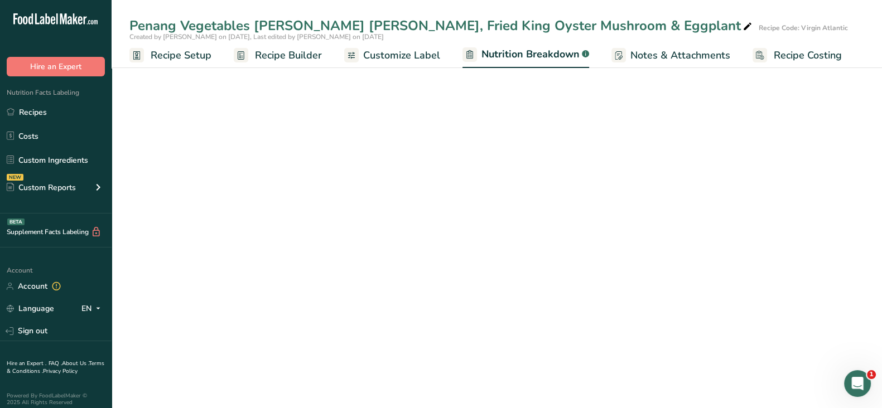
select select "Calories"
click at [527, 54] on span "Nutrition Breakdown" at bounding box center [530, 54] width 98 height 15
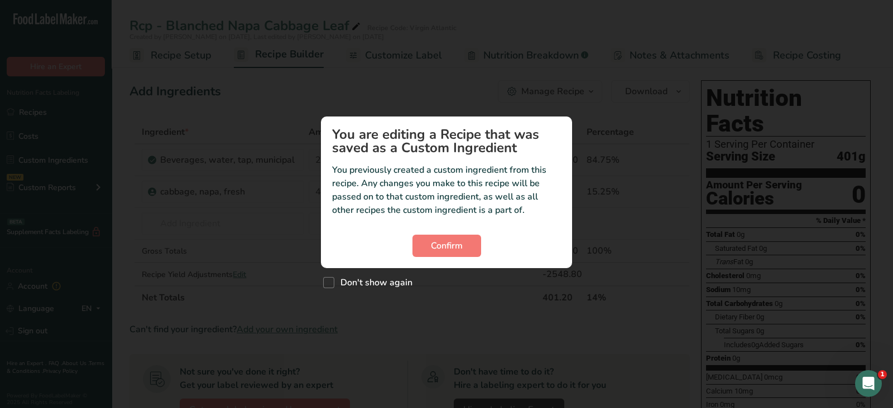
click at [379, 288] on div "Don't show again" at bounding box center [446, 280] width 251 height 24
click at [382, 282] on span "Don't show again" at bounding box center [373, 282] width 78 height 11
click at [330, 282] on input "Don't show again" at bounding box center [326, 282] width 7 height 7
checkbox input "true"
click at [446, 250] on span "Confirm" at bounding box center [447, 245] width 32 height 13
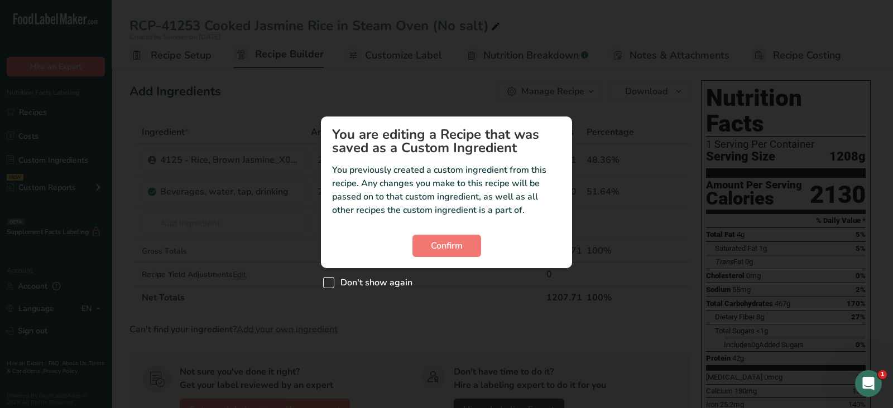
click at [325, 280] on span "Custom ingredient modal" at bounding box center [328, 282] width 11 height 11
click at [325, 280] on input "Don't show again" at bounding box center [326, 282] width 7 height 7
checkbox input "true"
click at [452, 241] on span "Confirm" at bounding box center [447, 245] width 32 height 13
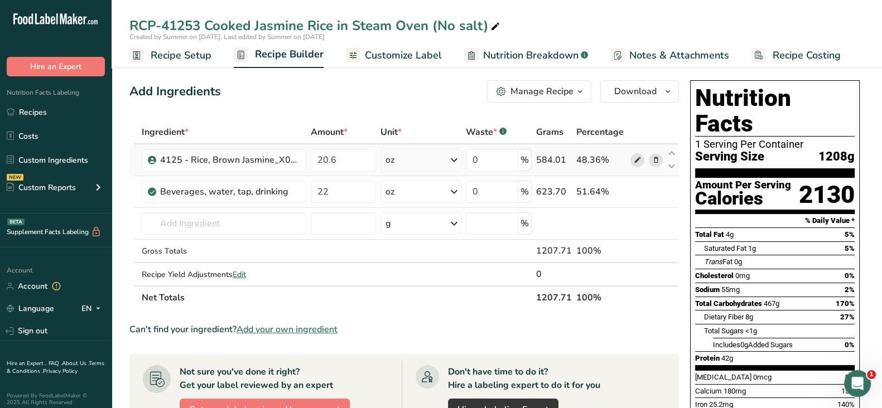
click at [639, 160] on icon at bounding box center [637, 161] width 8 height 12
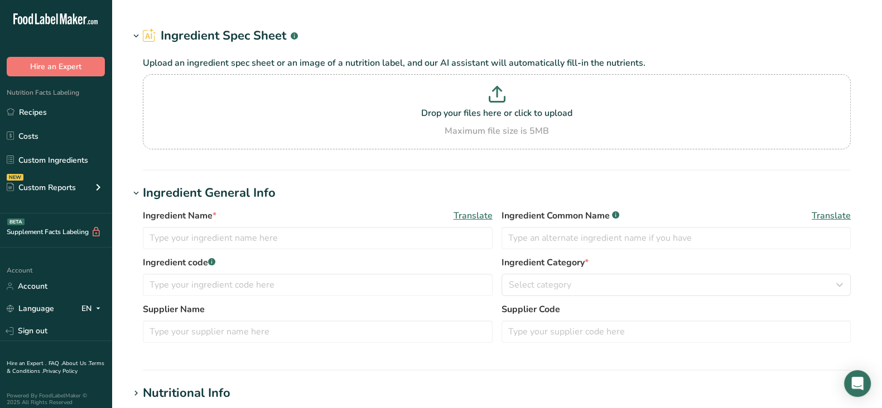
type input "4125 - Rice, Brown Jasmine_X04D"
type input "100"
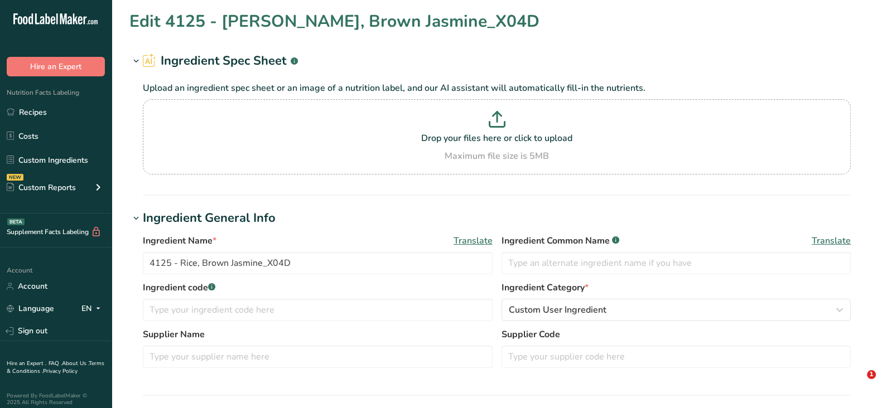
type input "365"
type KJ "1527.16"
type Fat "0.66"
type Fat "0.18"
type input "5"
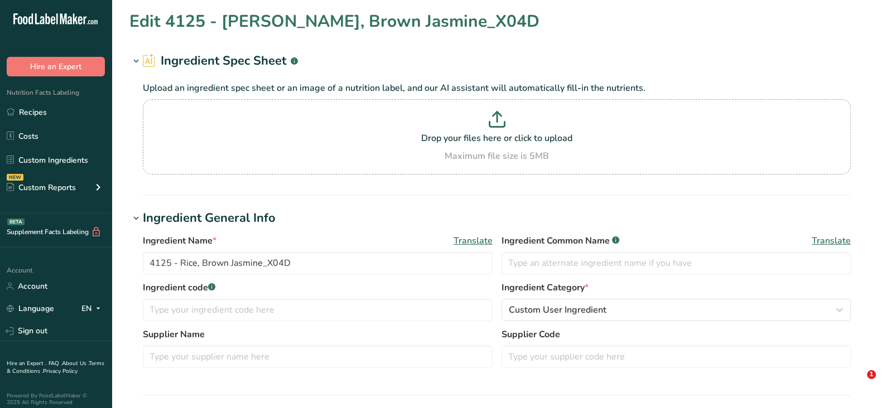
type Carbohydrates "79.95"
type Fiber "1.3"
type Sugars "0.12"
type input "7.13"
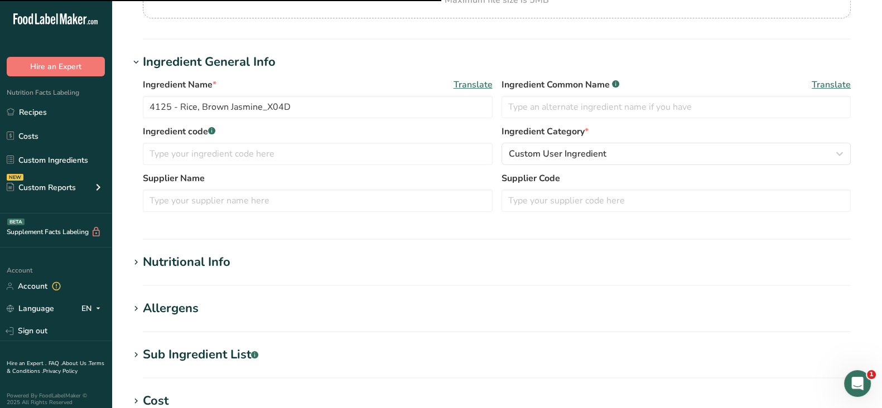
scroll to position [209, 0]
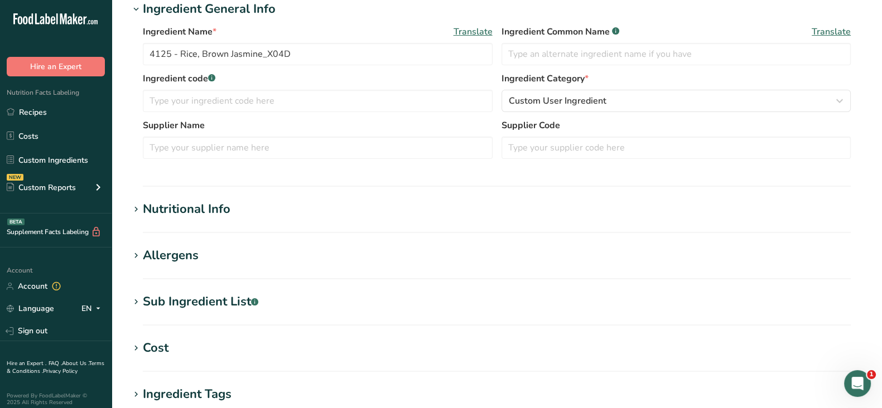
click at [228, 215] on div "Nutritional Info" at bounding box center [187, 209] width 88 height 18
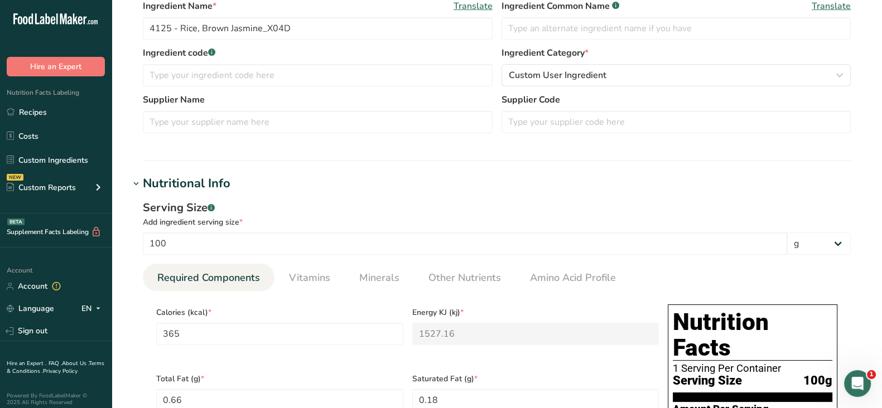
scroll to position [139, 0]
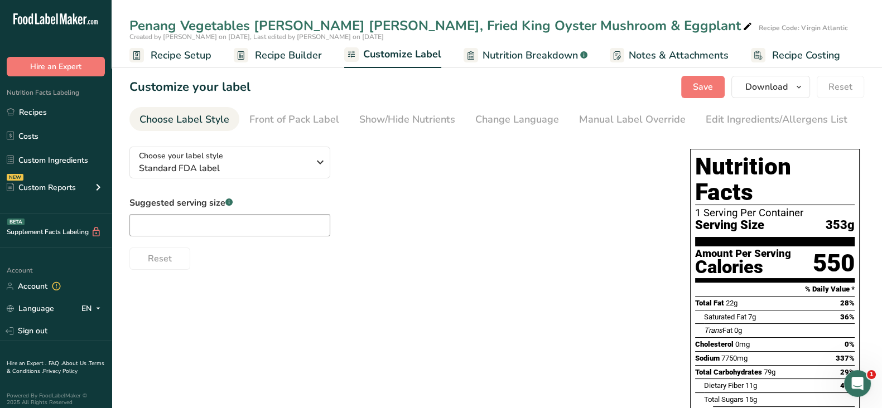
click at [514, 51] on span "Nutrition Breakdown" at bounding box center [530, 55] width 95 height 15
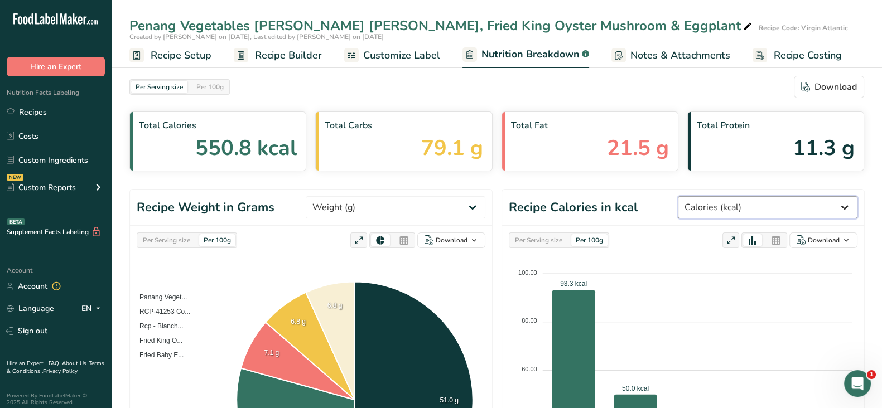
click at [767, 206] on select "Weight (g) Calories (kcal) Energy KJ (kj) Total Fat (g) Saturated Fat (g) Trans…" at bounding box center [768, 207] width 180 height 22
select select "Energy KJ"
click at [719, 196] on select "Weight (g) Calories (kcal) Energy KJ (kj) Total Fat (g) Saturated Fat (g) Trans…" at bounding box center [768, 207] width 180 height 22
click at [527, 238] on div "Per Serving size" at bounding box center [538, 240] width 56 height 12
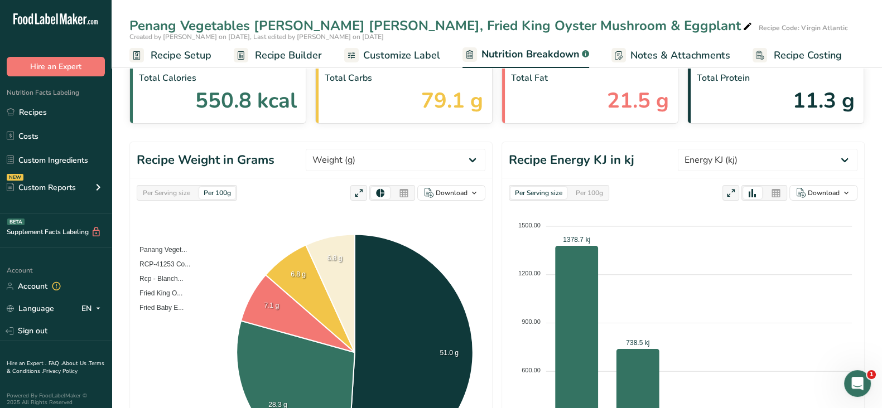
scroll to position [69, 0]
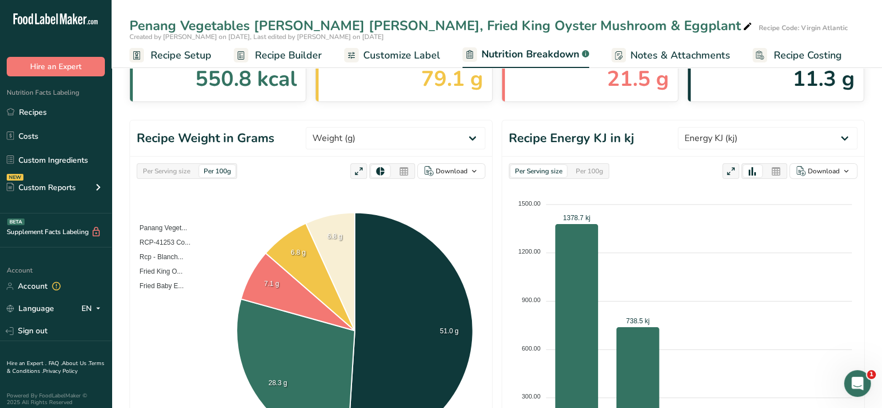
click at [774, 171] on icon at bounding box center [776, 172] width 10 height 16
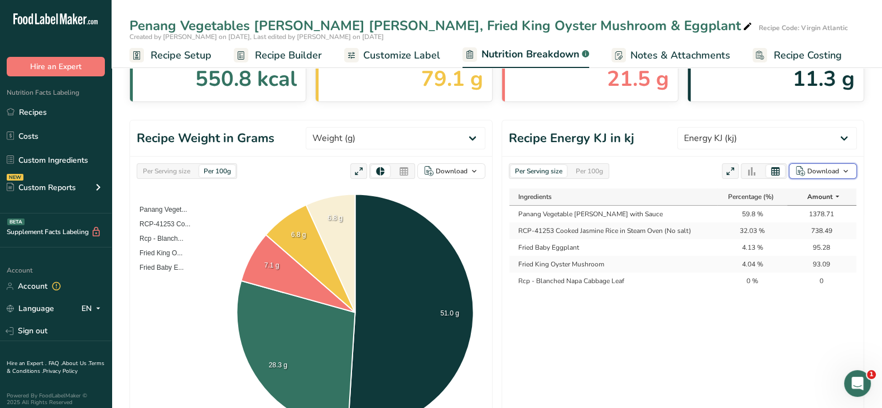
click at [836, 167] on div "Download" at bounding box center [823, 171] width 32 height 10
click at [803, 207] on div "As table (.xlsx)" at bounding box center [819, 207] width 61 height 15
drag, startPoint x: 354, startPoint y: 157, endPoint x: 667, endPoint y: 315, distance: 350.0
click at [676, 302] on div "Ingredients Percentage (%) Amount Panang Vegetable Curry with Sauce 59.8 % 1378…" at bounding box center [683, 313] width 348 height 251
click at [691, 322] on div "Ingredients Percentage (%) Amount Panang Vegetable Curry with Sauce 59.8 % 1378…" at bounding box center [683, 313] width 348 height 251
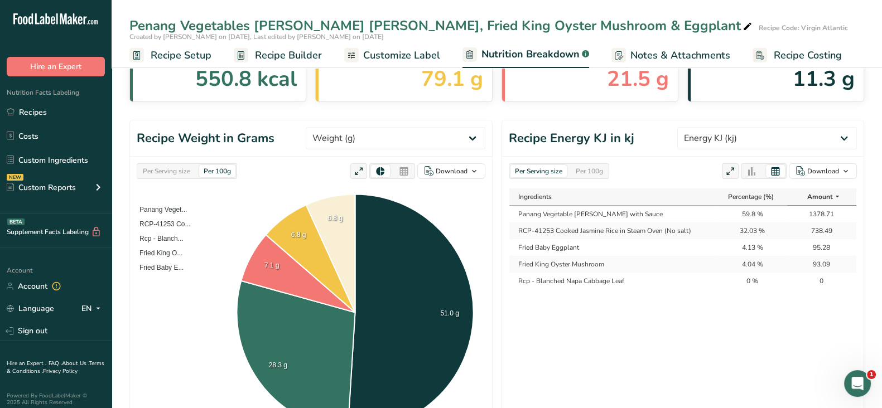
scroll to position [0, 0]
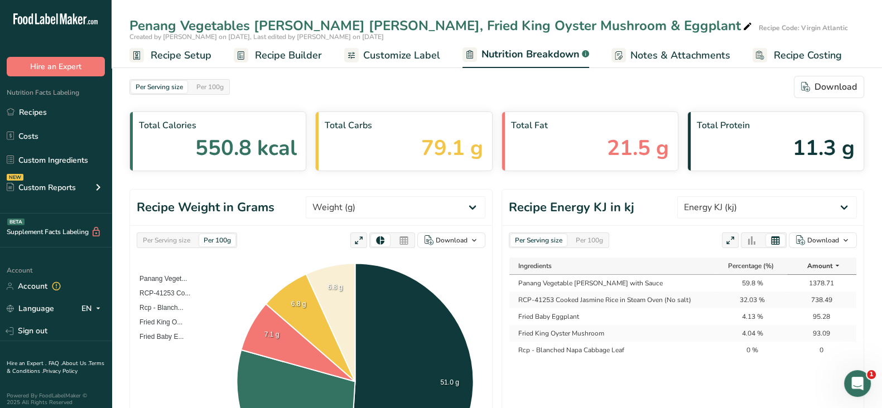
drag, startPoint x: 28, startPoint y: 114, endPoint x: 201, endPoint y: 84, distance: 175.1
click at [28, 114] on link "Recipes" at bounding box center [56, 112] width 112 height 21
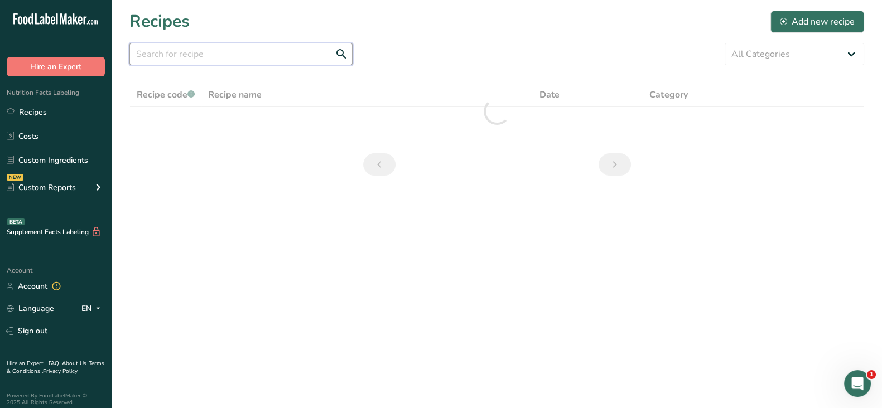
click at [233, 57] on input "text" at bounding box center [240, 54] width 223 height 22
paste input "Ginger Carrot Soup"
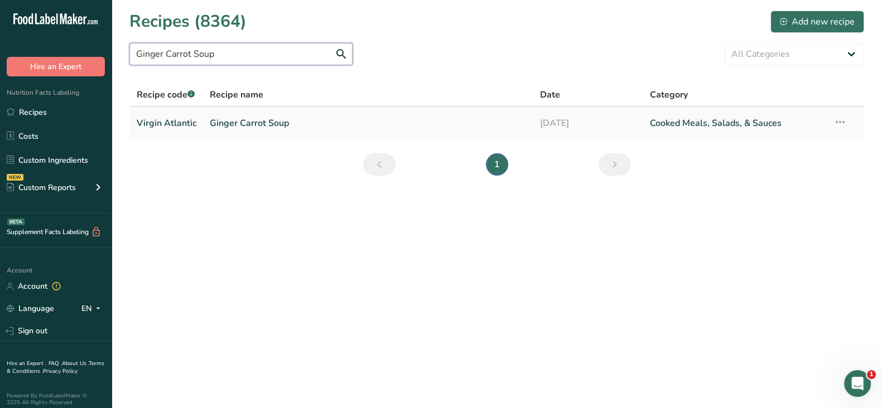
type input "Ginger Carrot Soup"
click at [262, 124] on link "Ginger Carrot Soup" at bounding box center [368, 123] width 317 height 23
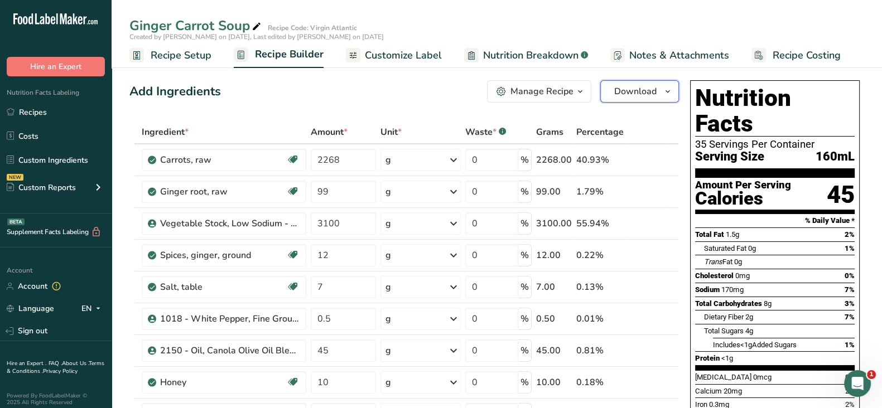
click at [637, 93] on span "Download" at bounding box center [635, 91] width 42 height 13
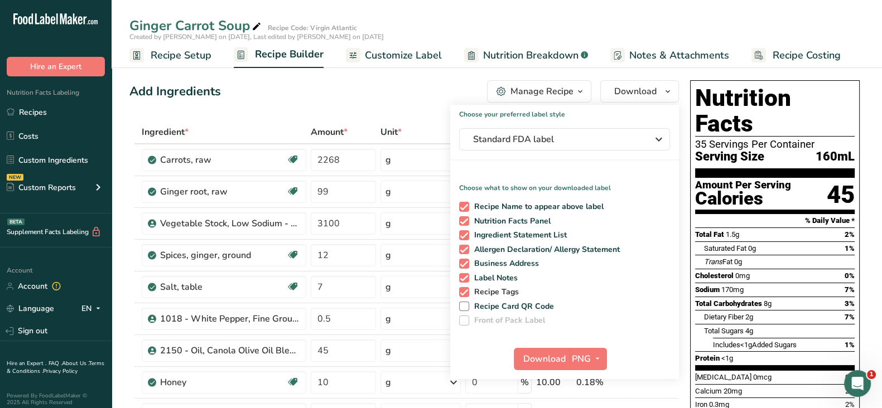
click at [477, 294] on span "Recipe Tags" at bounding box center [494, 292] width 50 height 10
click at [466, 294] on input "Recipe Tags" at bounding box center [462, 291] width 7 height 7
checkbox input "false"
click at [481, 280] on span "Label Notes" at bounding box center [493, 278] width 49 height 10
click at [466, 280] on input "Label Notes" at bounding box center [462, 277] width 7 height 7
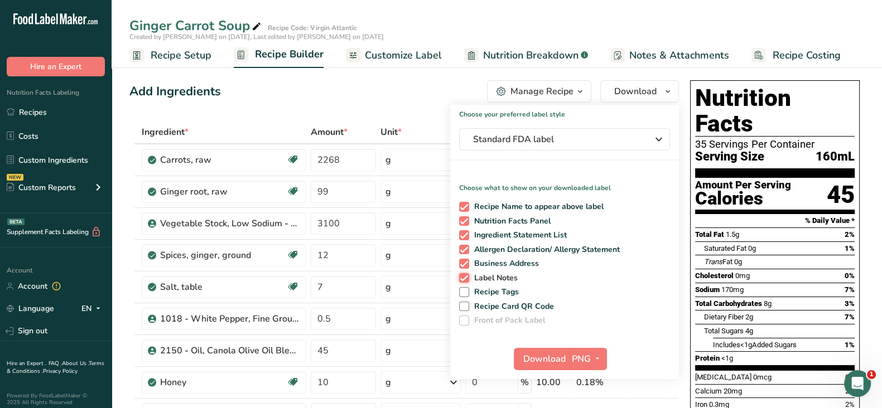
checkbox input "false"
click at [484, 262] on span "Business Address" at bounding box center [504, 264] width 70 height 10
click at [466, 262] on input "Business Address" at bounding box center [462, 263] width 7 height 7
checkbox input "false"
click at [486, 248] on span "Allergen Declaration/ Allergy Statement" at bounding box center [544, 250] width 151 height 10
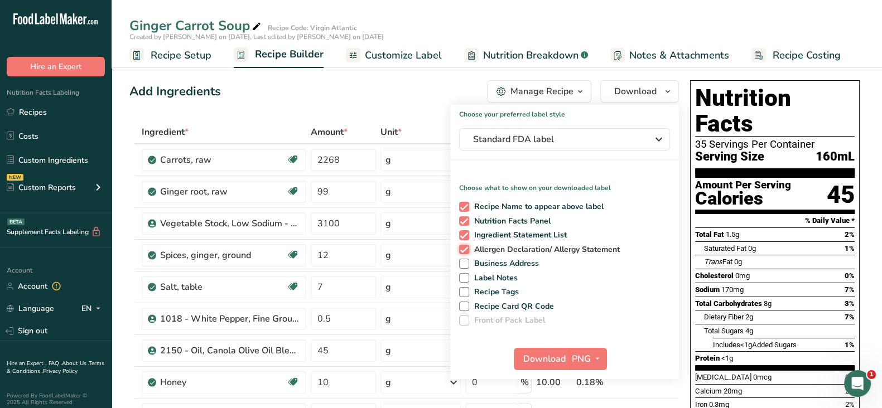
click at [466, 248] on input "Allergen Declaration/ Allergy Statement" at bounding box center [462, 249] width 7 height 7
checkbox input "false"
click at [489, 234] on span "Ingredient Statement List" at bounding box center [518, 235] width 98 height 10
click at [466, 234] on input "Ingredient Statement List" at bounding box center [462, 235] width 7 height 7
checkbox input "false"
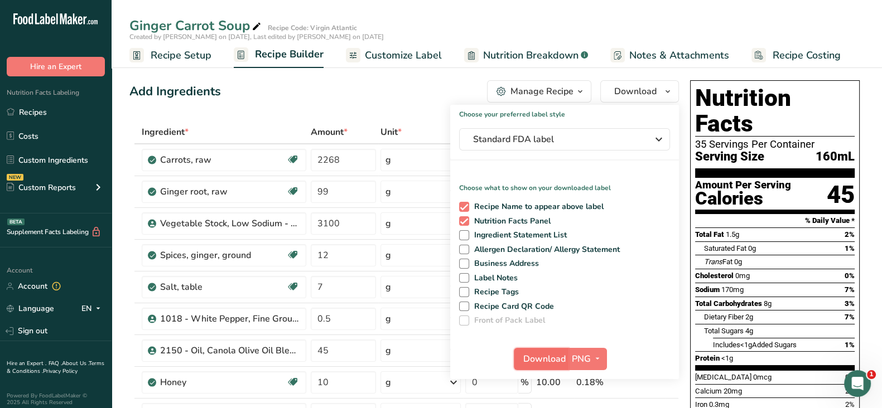
click at [539, 358] on span "Download" at bounding box center [544, 359] width 42 height 13
drag, startPoint x: 441, startPoint y: 26, endPoint x: 478, endPoint y: 37, distance: 38.5
click at [441, 26] on div "Ginger Carrot Soup Recipe Code: Virgin Atlantic" at bounding box center [497, 26] width 770 height 20
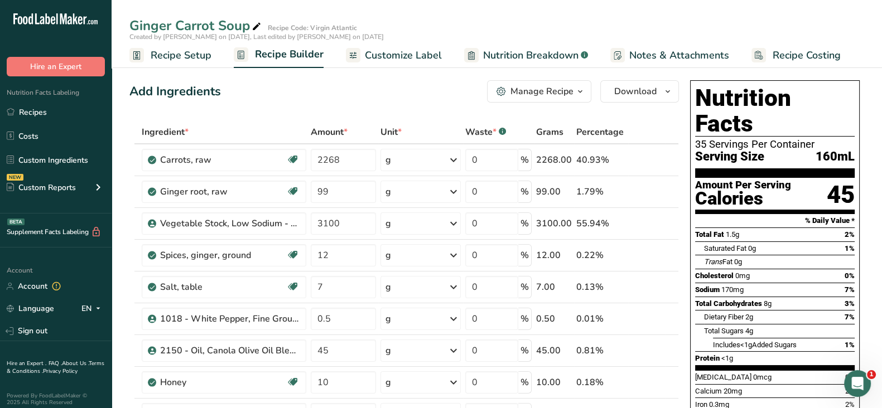
click at [506, 54] on span "Nutrition Breakdown" at bounding box center [530, 55] width 95 height 15
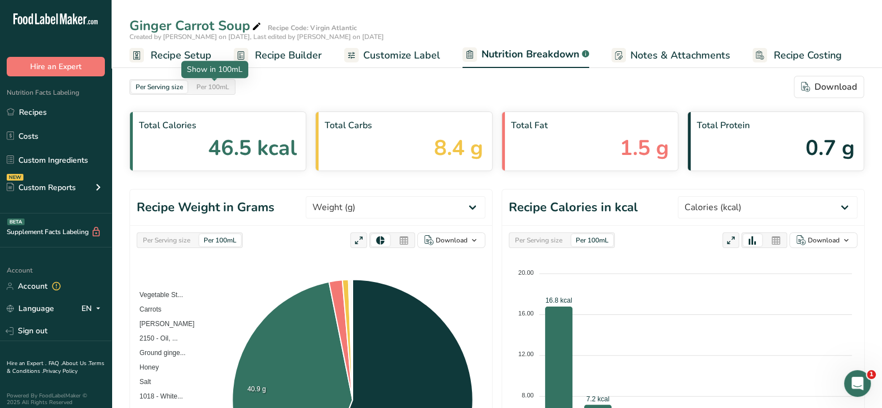
click at [211, 82] on div "Per 100mL" at bounding box center [213, 87] width 42 height 12
click at [766, 208] on select "Weight (g) Calories (kcal) Energy KJ (kj) Total Fat (g) Saturated Fat (g) Trans…" at bounding box center [768, 207] width 180 height 22
select select "Energy KJ"
click at [719, 196] on select "Weight (g) Calories (kcal) Energy KJ (kj) Total Fat (g) Saturated Fat (g) Trans…" at bounding box center [768, 207] width 180 height 22
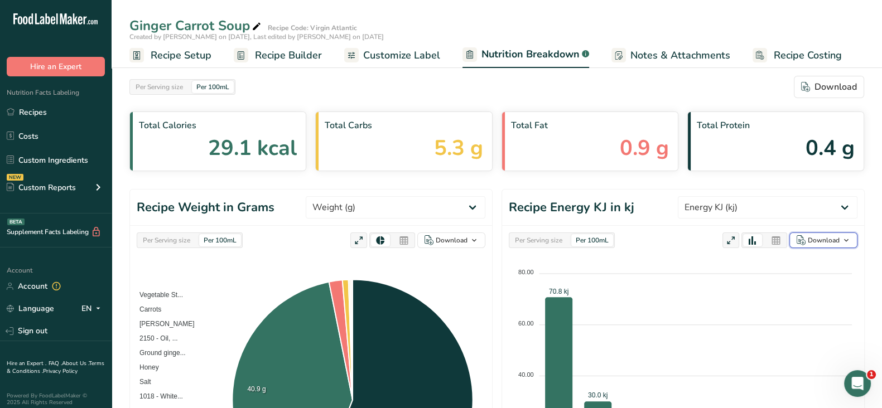
click at [828, 236] on div "Download" at bounding box center [824, 240] width 32 height 10
click at [774, 241] on icon at bounding box center [776, 241] width 10 height 16
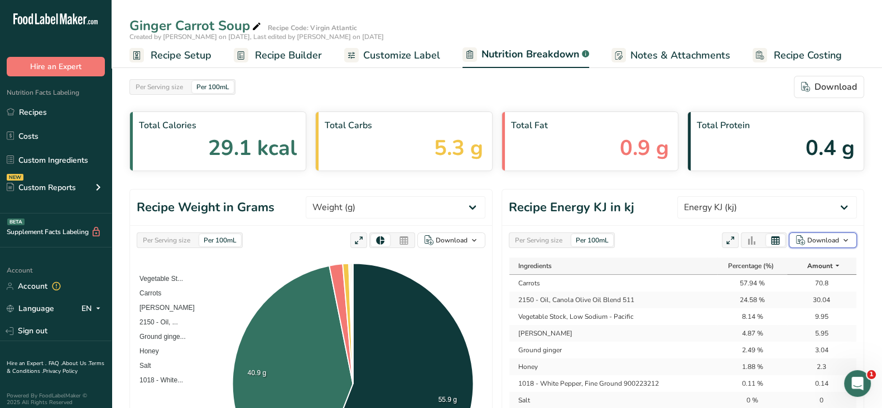
click at [812, 241] on div "Download" at bounding box center [823, 240] width 32 height 10
click at [814, 278] on div "As table (.xlsx)" at bounding box center [819, 276] width 61 height 15
click at [543, 242] on div "Per Serving size" at bounding box center [538, 240] width 56 height 12
click at [812, 238] on div "Download" at bounding box center [823, 240] width 32 height 10
click at [808, 278] on div "As table (.xlsx)" at bounding box center [819, 276] width 61 height 15
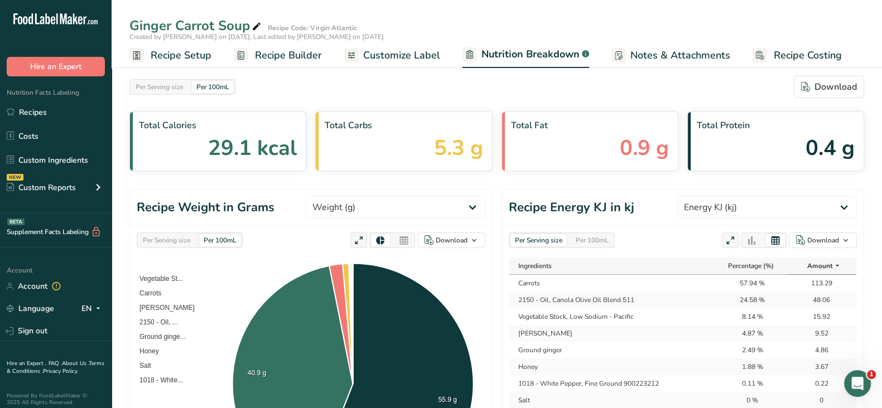
drag, startPoint x: 24, startPoint y: 114, endPoint x: 125, endPoint y: 108, distance: 101.2
click at [24, 114] on link "Recipes" at bounding box center [56, 112] width 112 height 21
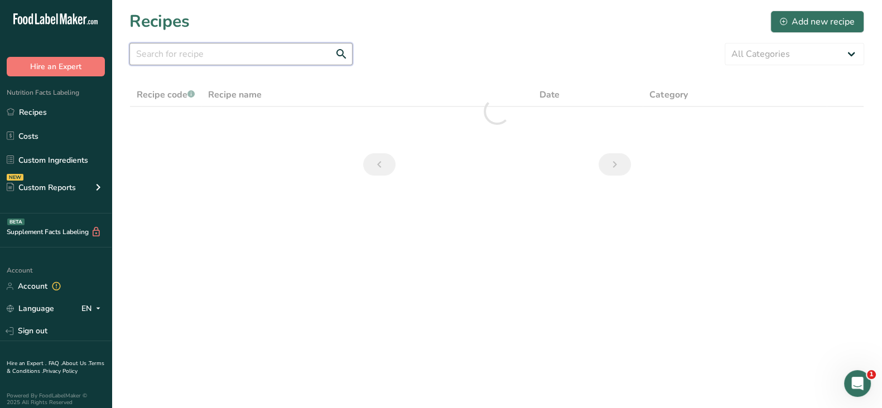
click at [196, 54] on input "text" at bounding box center [240, 54] width 223 height 22
paste input "Grilled Cheese Sandwich with Spinach"
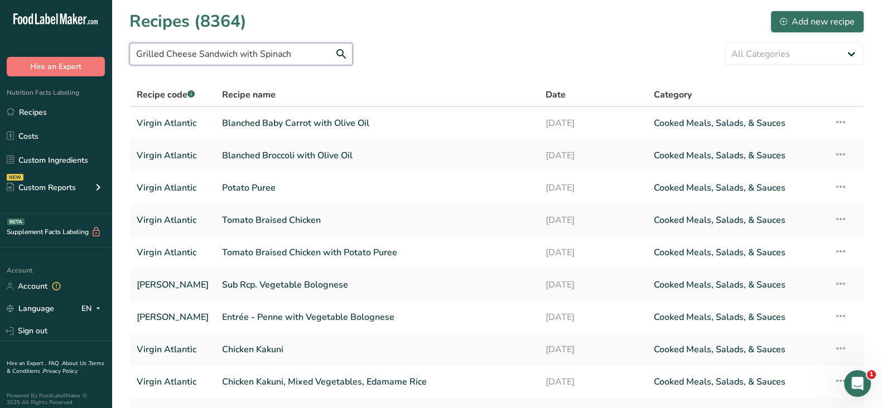
type input "Grilled Cheese Sandwich with Spinach"
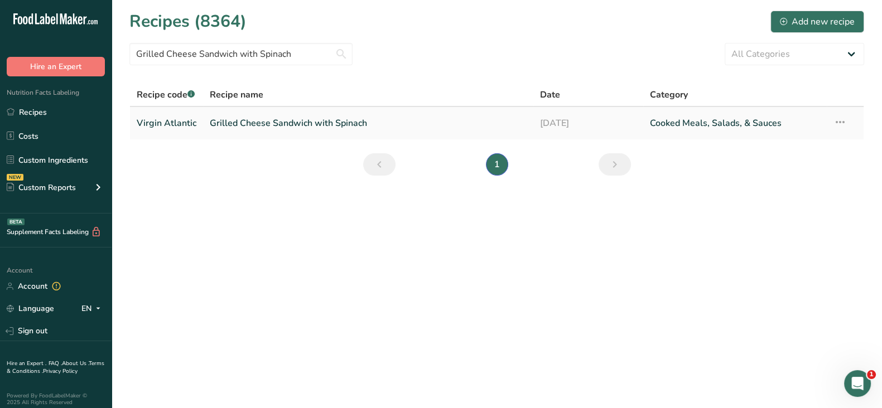
click at [321, 119] on link "Grilled Cheese Sandwich with Spinach" at bounding box center [368, 123] width 317 height 23
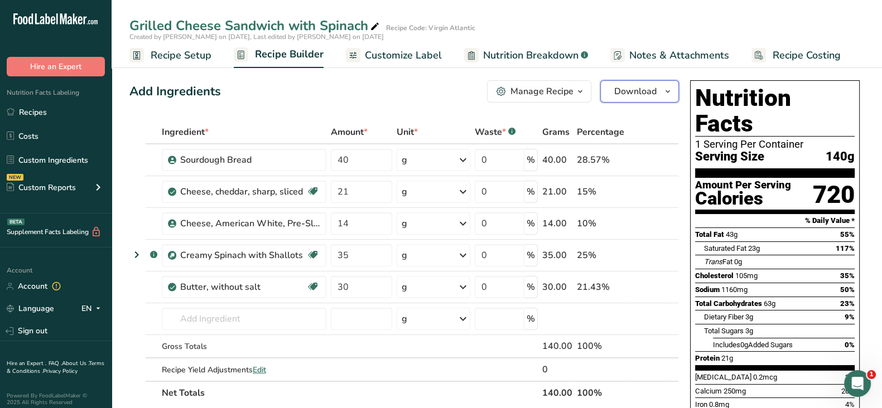
click at [642, 90] on span "Download" at bounding box center [635, 91] width 42 height 13
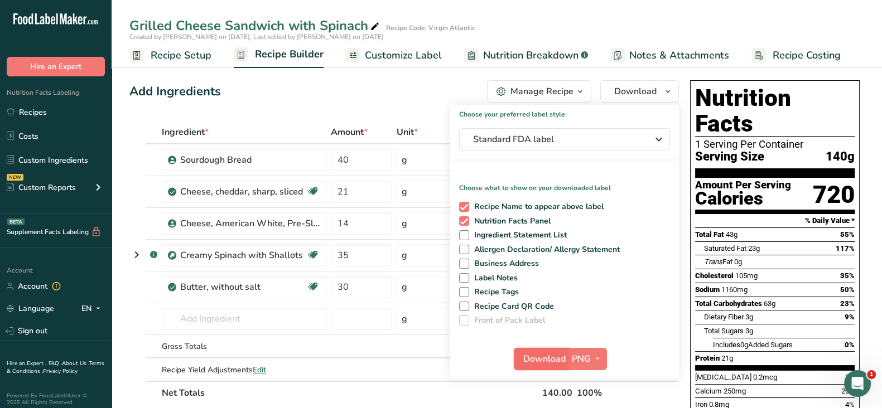
click at [552, 361] on span "Download" at bounding box center [544, 359] width 42 height 13
drag, startPoint x: 569, startPoint y: 51, endPoint x: 513, endPoint y: 58, distance: 56.7
click at [569, 51] on span "Nutrition Breakdown" at bounding box center [530, 55] width 95 height 15
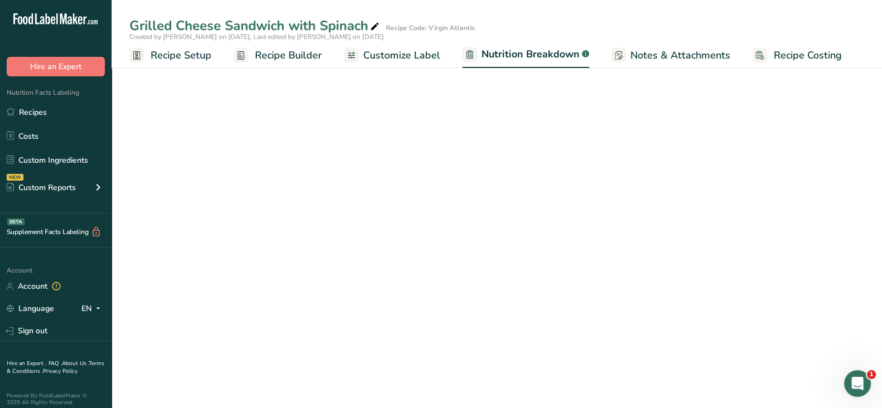
click at [512, 58] on span "Nutrition Breakdown" at bounding box center [530, 54] width 98 height 15
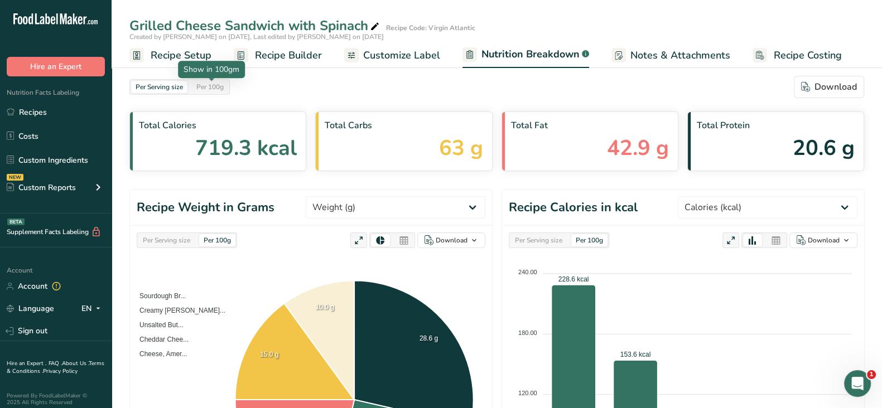
click at [203, 90] on div "Per 100g" at bounding box center [210, 87] width 36 height 12
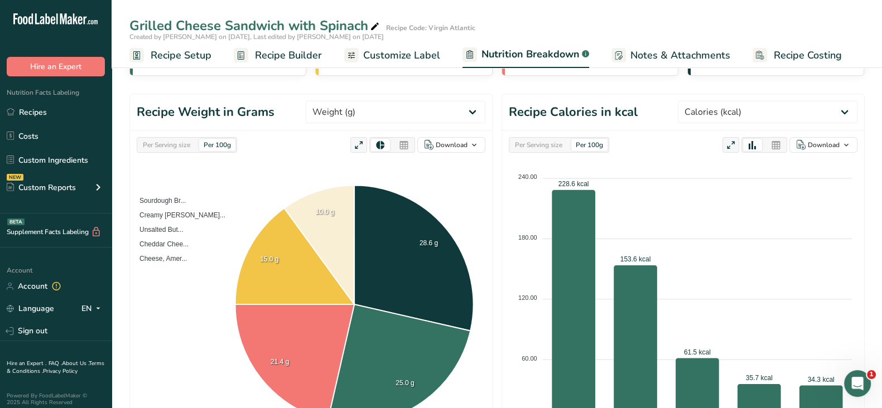
scroll to position [139, 0]
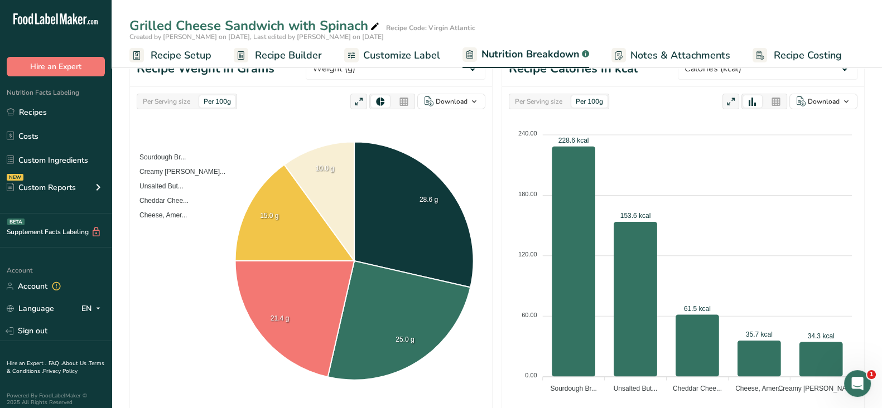
click at [777, 104] on icon at bounding box center [776, 102] width 10 height 16
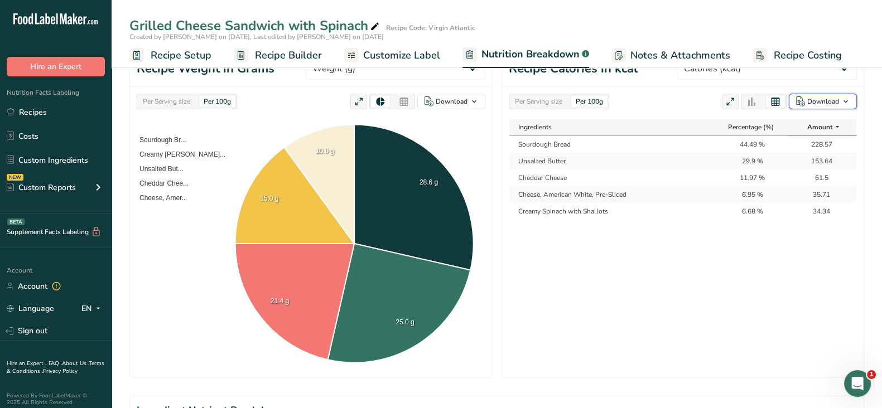
click at [820, 99] on div "Download" at bounding box center [823, 102] width 32 height 10
click at [817, 135] on div "As table (.xlsx)" at bounding box center [819, 138] width 61 height 15
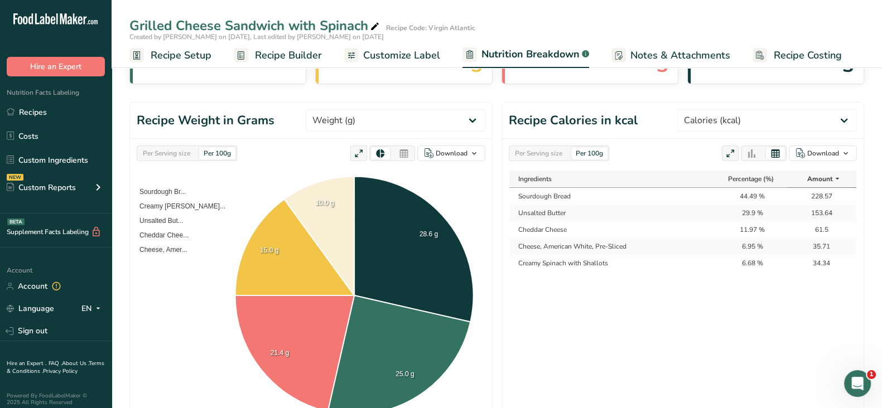
scroll to position [0, 0]
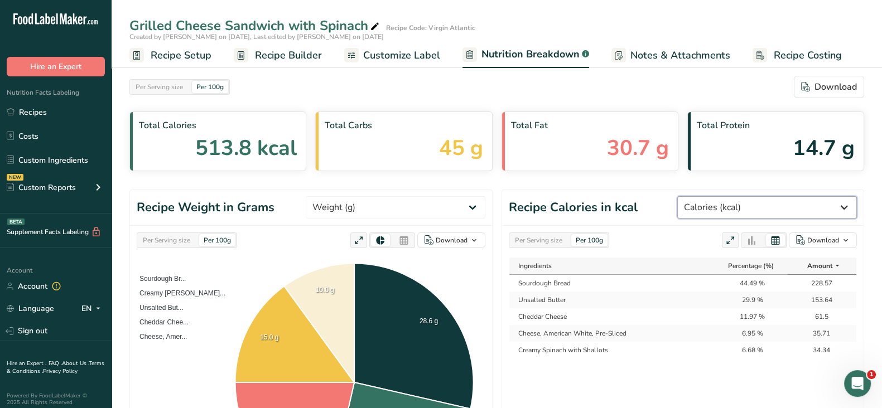
click at [743, 205] on select "Weight (g) Calories (kcal) Energy KJ (kj) Total Fat (g) Saturated Fat (g) Trans…" at bounding box center [767, 207] width 180 height 22
select select "Energy KJ"
click at [719, 196] on select "Weight (g) Calories (kcal) Energy KJ (kj) Total Fat (g) Saturated Fat (g) Trans…" at bounding box center [767, 207] width 180 height 22
click at [811, 239] on div "Download" at bounding box center [823, 240] width 32 height 10
click at [803, 277] on div "As table (.xlsx)" at bounding box center [819, 276] width 61 height 15
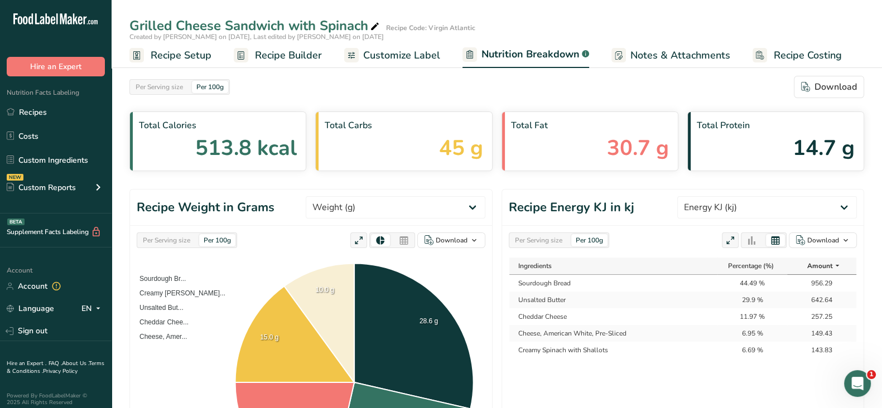
drag, startPoint x: 167, startPoint y: 52, endPoint x: 284, endPoint y: 112, distance: 131.5
click at [167, 52] on span "Recipe Setup" at bounding box center [181, 55] width 61 height 15
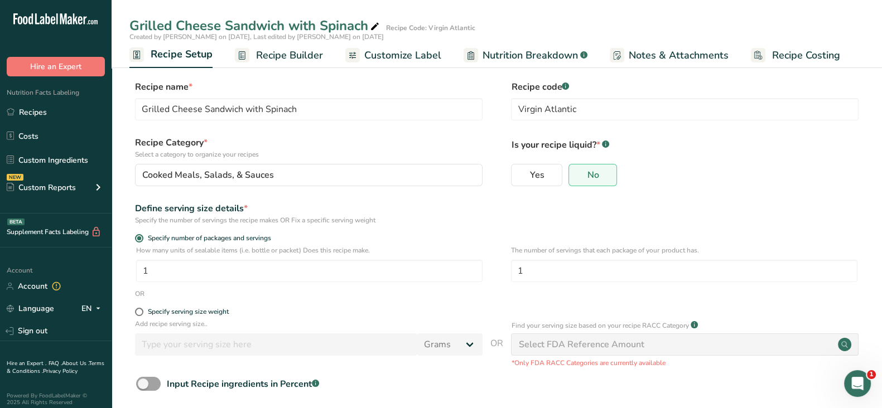
click at [290, 53] on span "Recipe Builder" at bounding box center [289, 55] width 67 height 15
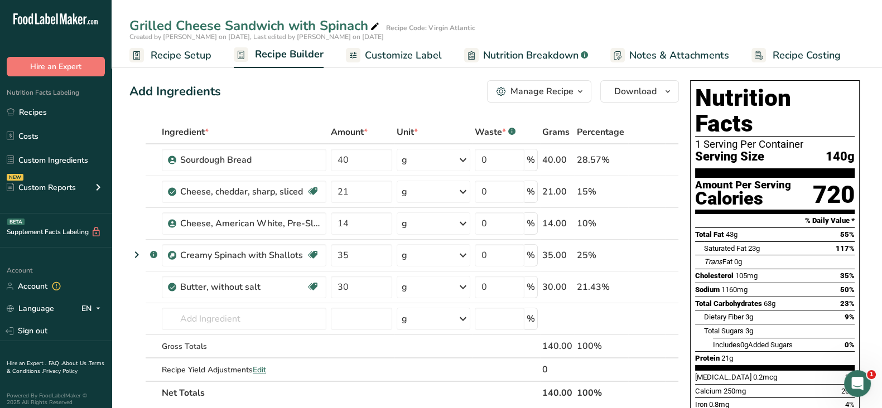
click at [530, 49] on span "Nutrition Breakdown" at bounding box center [530, 55] width 95 height 15
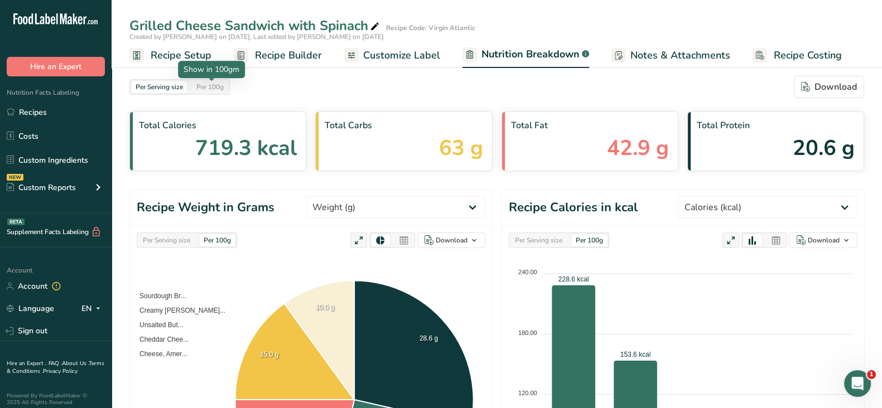
click at [208, 82] on div "Per 100g" at bounding box center [210, 87] width 36 height 12
click at [775, 242] on icon at bounding box center [776, 241] width 10 height 16
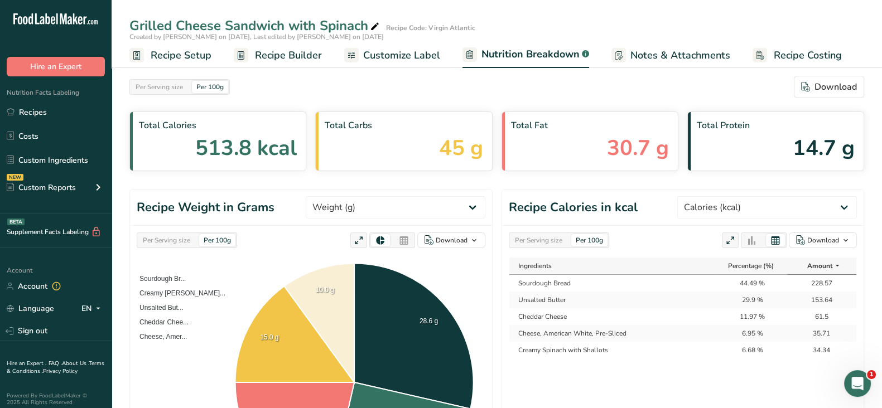
click at [538, 243] on div "Per Serving size" at bounding box center [538, 240] width 56 height 12
click at [814, 239] on div "Download" at bounding box center [823, 240] width 32 height 10
click at [807, 275] on div "As table (.xlsx)" at bounding box center [819, 276] width 61 height 15
click at [756, 209] on select "Weight (g) Calories (kcal) Energy KJ (kj) Total Fat (g) Saturated Fat (g) Trans…" at bounding box center [767, 207] width 180 height 22
select select "Energy KJ"
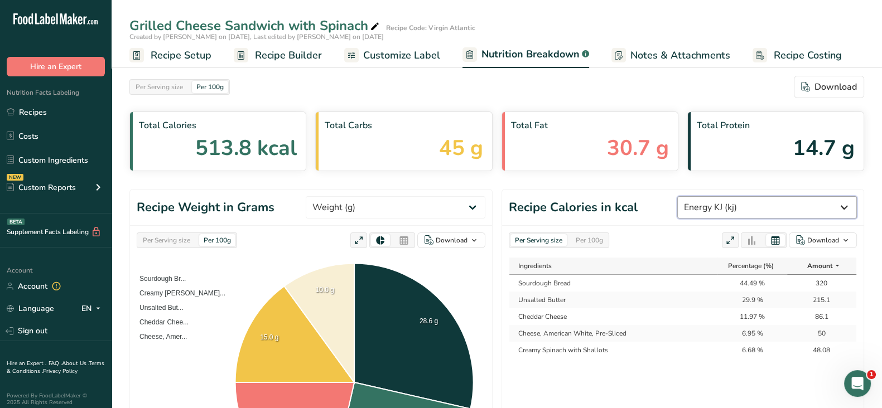
click at [719, 196] on select "Weight (g) Calories (kcal) Energy KJ (kj) Total Fat (g) Saturated Fat (g) Trans…" at bounding box center [767, 207] width 180 height 22
click at [825, 238] on div "Download" at bounding box center [823, 240] width 32 height 10
click at [804, 277] on div "As table (.xlsx)" at bounding box center [819, 276] width 61 height 15
drag, startPoint x: 47, startPoint y: 114, endPoint x: 132, endPoint y: 99, distance: 86.7
click at [47, 114] on link "Recipes" at bounding box center [56, 112] width 112 height 21
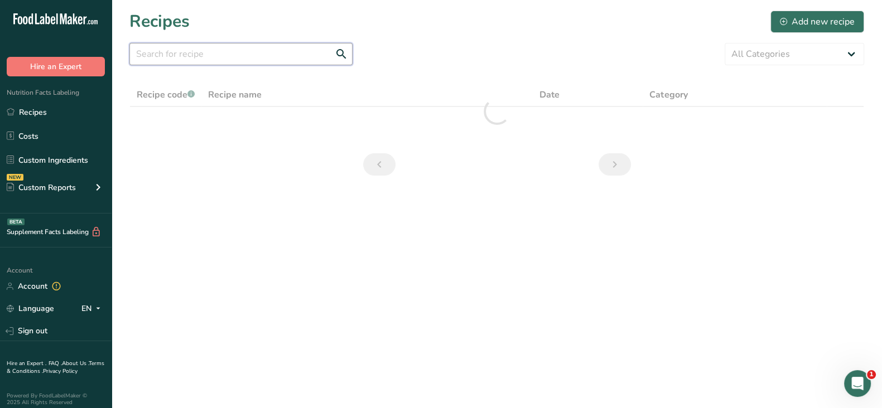
click at [240, 61] on input "text" at bounding box center [240, 54] width 223 height 22
type input "v"
paste input "Garden Vegetable Ravioli with San Marzano Tomato Sauce"
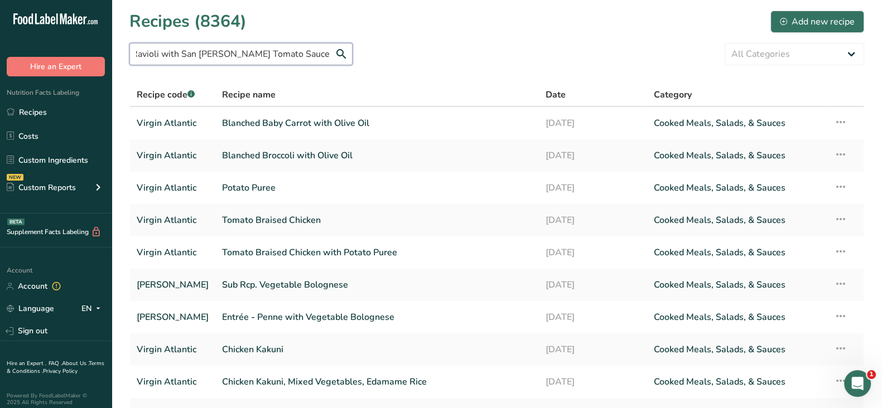
click at [297, 57] on input "Garden Vegetable Ravioli with San Marzano Tomato Sauce" at bounding box center [240, 54] width 223 height 22
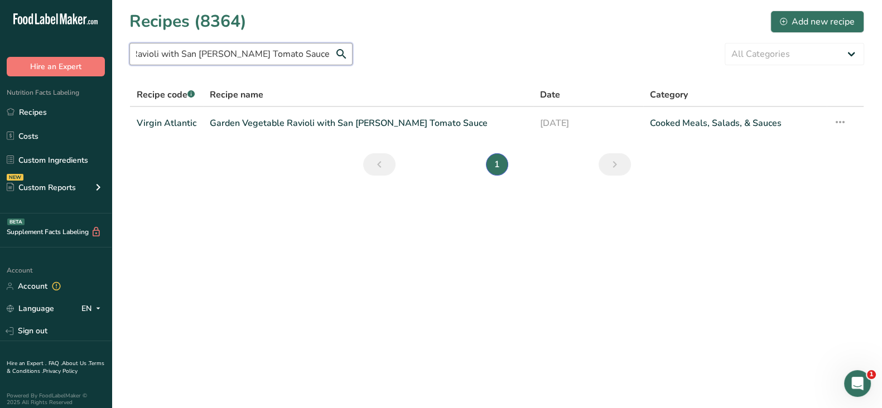
scroll to position [0, 64]
type input "Garden Vegetable Ravioli with San Marzano Tomato Sauce"
click at [281, 123] on link "Garden Vegetable Ravioli with San Marzano Tomato Sauce" at bounding box center [368, 123] width 317 height 23
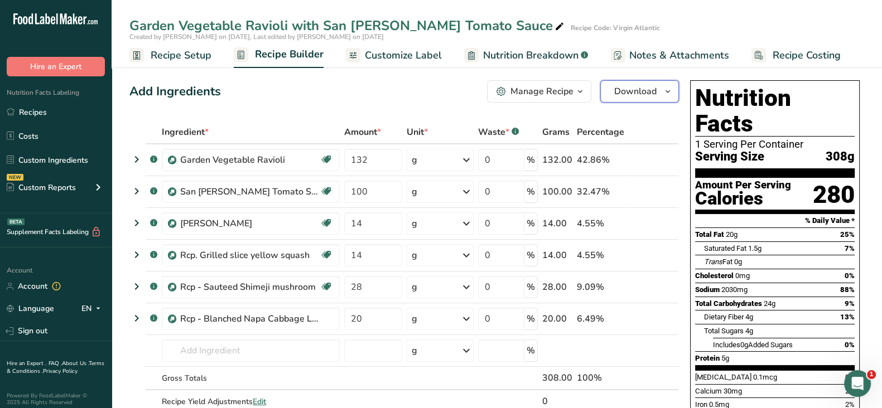
click at [643, 94] on span "Download" at bounding box center [635, 91] width 42 height 13
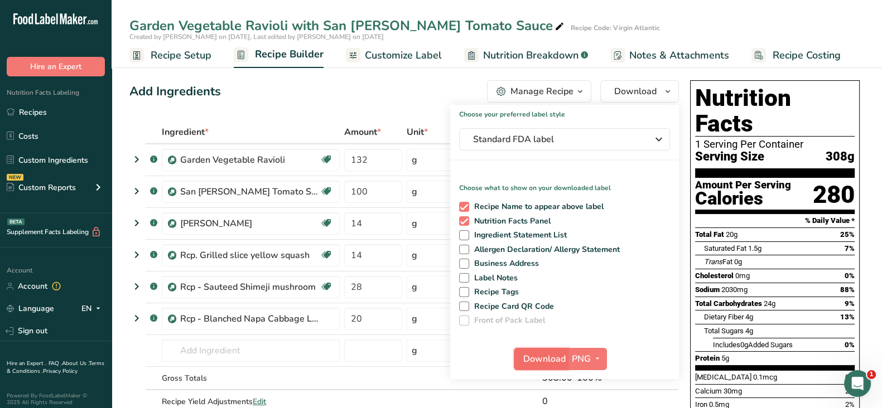
click at [534, 362] on span "Download" at bounding box center [544, 359] width 42 height 13
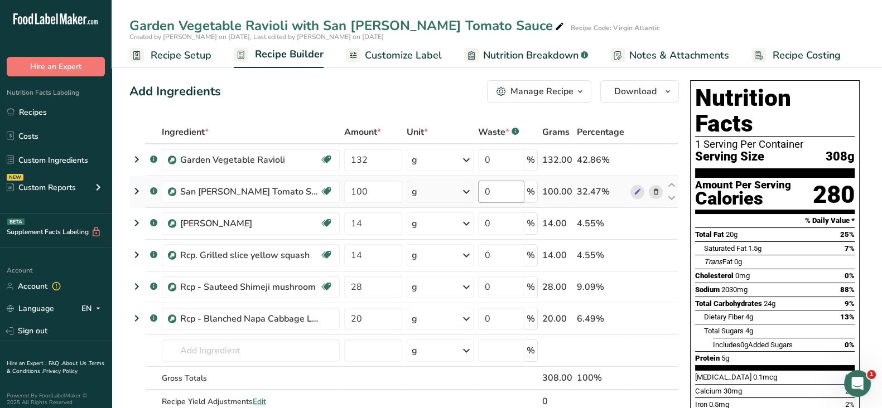
drag, startPoint x: 517, startPoint y: 53, endPoint x: 485, endPoint y: 191, distance: 141.4
click at [517, 53] on span "Nutrition Breakdown" at bounding box center [530, 55] width 95 height 15
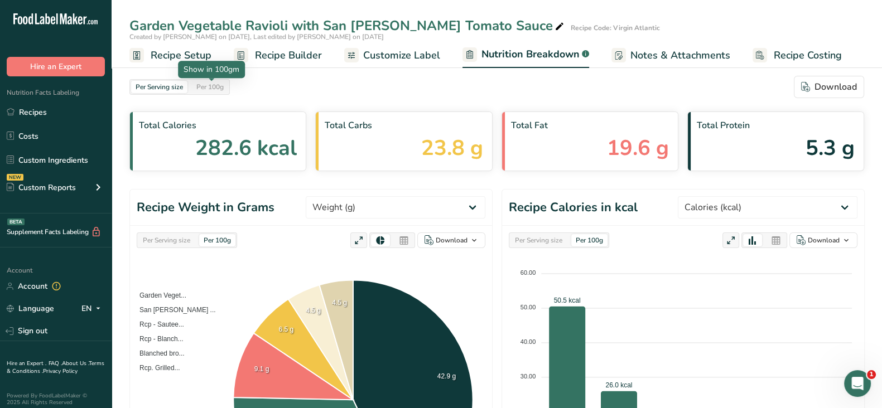
click at [211, 83] on div at bounding box center [212, 81] width 6 height 6
click at [218, 90] on div "Per 100g" at bounding box center [210, 87] width 36 height 12
drag, startPoint x: 773, startPoint y: 239, endPoint x: 773, endPoint y: 224, distance: 14.5
click at [773, 239] on icon at bounding box center [776, 241] width 10 height 16
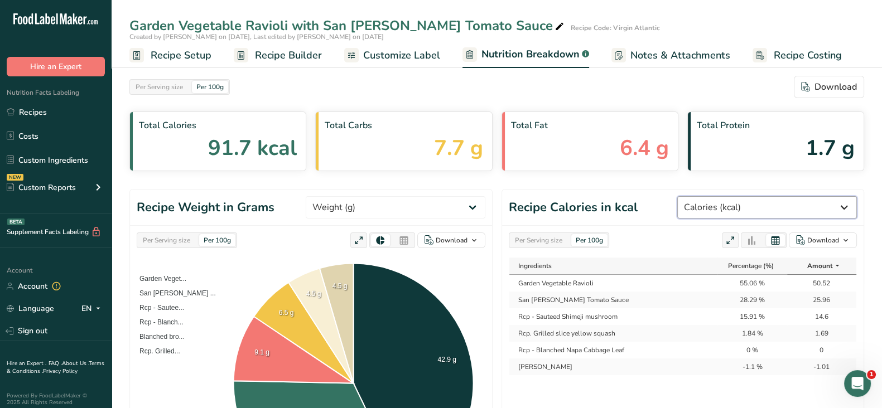
click at [774, 208] on select "Weight (g) Calories (kcal) Energy KJ (kj) Total Fat (g) Saturated Fat (g) Trans…" at bounding box center [767, 207] width 180 height 22
select select "Energy KJ"
click at [719, 196] on select "Weight (g) Calories (kcal) Energy KJ (kj) Total Fat (g) Saturated Fat (g) Trans…" at bounding box center [767, 207] width 180 height 22
click at [817, 240] on div "Download" at bounding box center [823, 240] width 32 height 10
click at [814, 274] on div "As table (.xlsx)" at bounding box center [819, 276] width 61 height 15
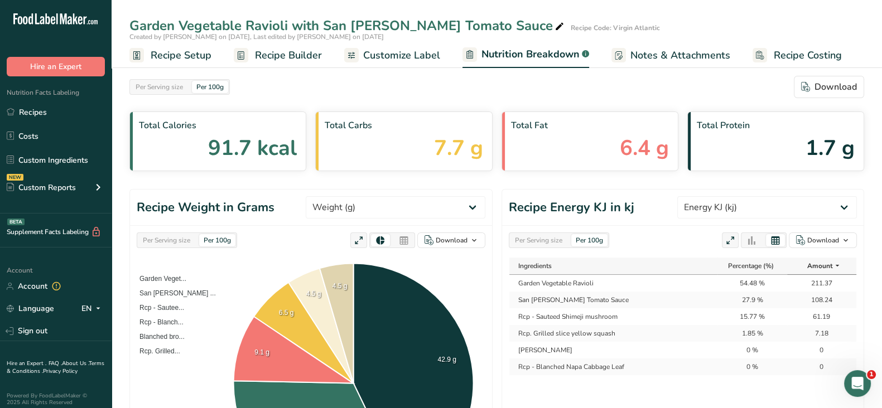
click at [536, 238] on div "Per Serving size" at bounding box center [538, 240] width 56 height 12
click at [825, 239] on div "Download" at bounding box center [823, 240] width 32 height 10
click at [802, 274] on div "As table (.xlsx)" at bounding box center [819, 276] width 61 height 15
click at [50, 114] on link "Recipes" at bounding box center [56, 112] width 112 height 21
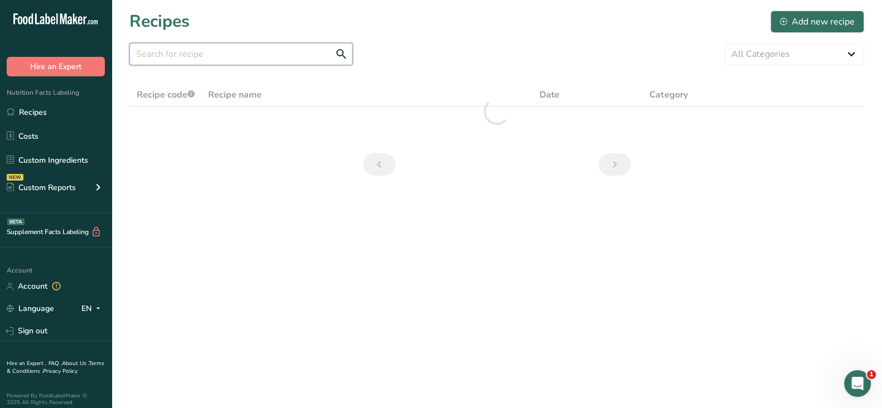
click at [198, 55] on input "text" at bounding box center [240, 54] width 223 height 22
paste input "Garlic BBQ Pulled Pork Sandwich"
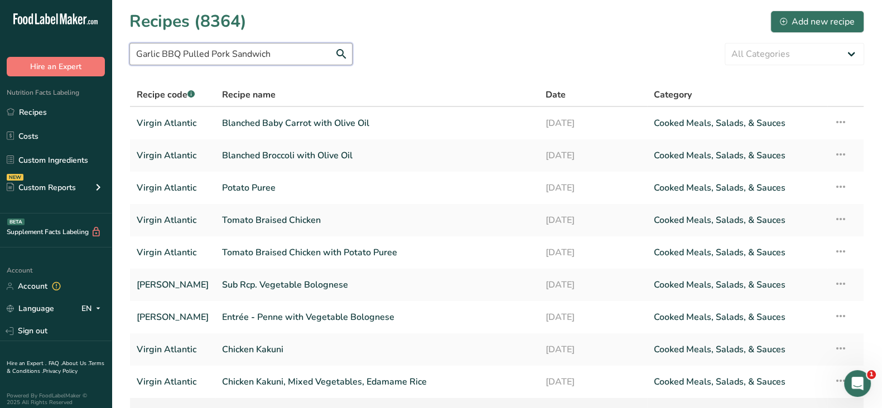
type input "Garlic BBQ Pulled Pork Sandwich"
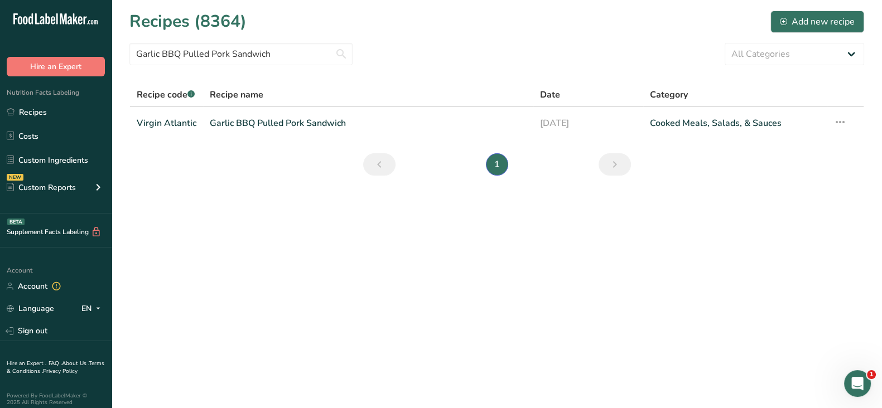
drag, startPoint x: 274, startPoint y: 124, endPoint x: 383, endPoint y: 153, distance: 112.0
click at [274, 124] on link "Garlic BBQ Pulled Pork Sandwich" at bounding box center [368, 123] width 317 height 23
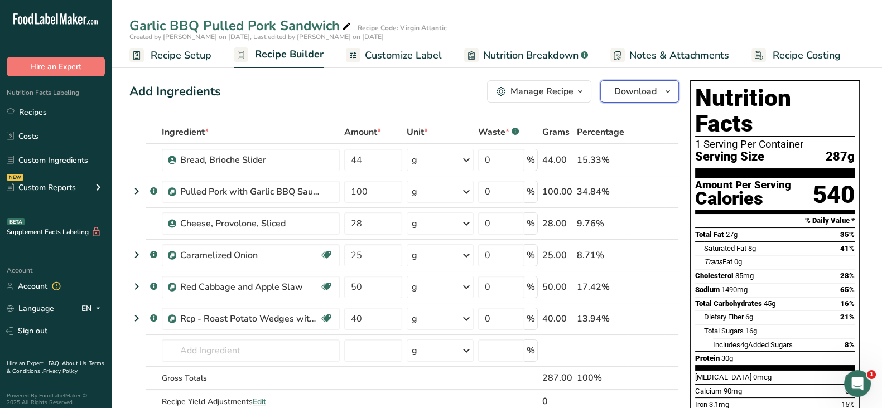
click at [628, 92] on span "Download" at bounding box center [635, 91] width 42 height 13
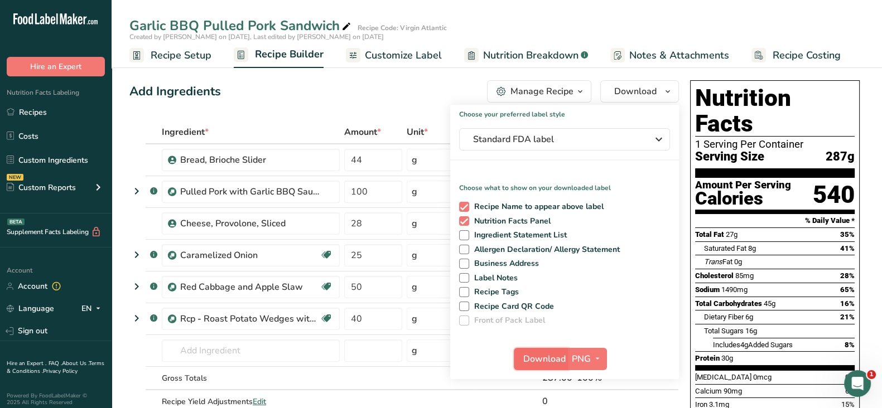
click at [531, 358] on span "Download" at bounding box center [544, 359] width 42 height 13
drag, startPoint x: 423, startPoint y: 51, endPoint x: 522, endPoint y: 56, distance: 98.8
click at [423, 51] on span "Customize Label" at bounding box center [403, 55] width 77 height 15
click at [522, 56] on span "Nutrition Breakdown" at bounding box center [530, 55] width 95 height 15
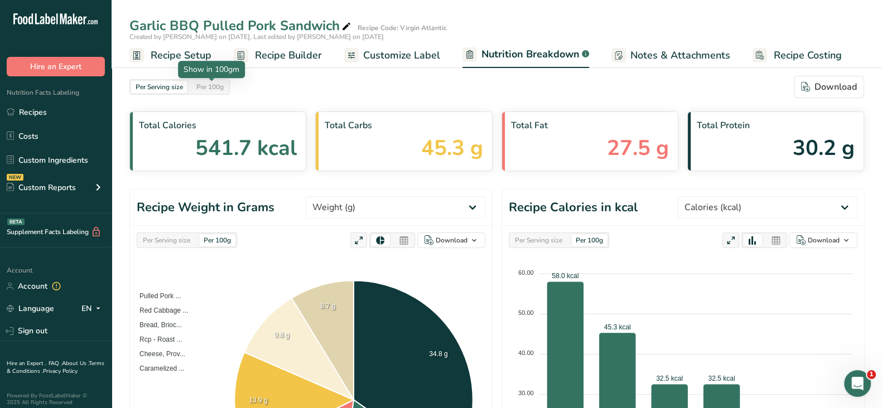
click at [198, 84] on div "Per 100g" at bounding box center [210, 87] width 36 height 12
drag, startPoint x: 775, startPoint y: 243, endPoint x: 787, endPoint y: 242, distance: 12.3
click at [775, 243] on icon at bounding box center [776, 241] width 10 height 16
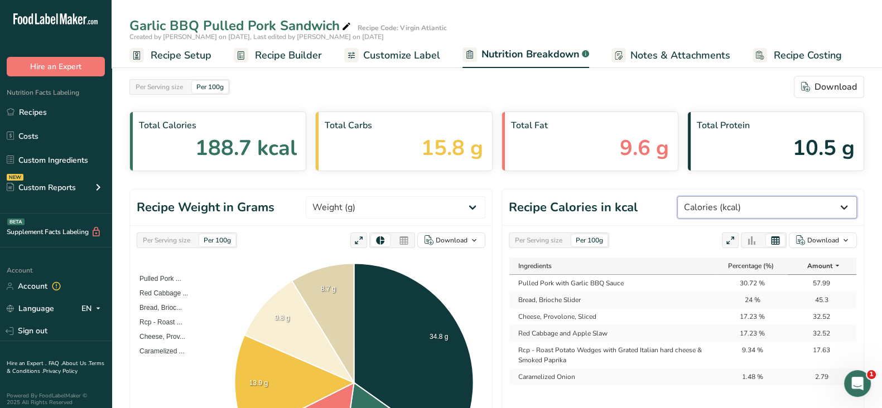
click at [788, 199] on select "Weight (g) Calories (kcal) Energy KJ (kj) Total Fat (g) Saturated Fat (g) Trans…" at bounding box center [767, 207] width 180 height 22
select select "Energy KJ"
click at [719, 196] on select "Weight (g) Calories (kcal) Energy KJ (kj) Total Fat (g) Saturated Fat (g) Trans…" at bounding box center [767, 207] width 180 height 22
click at [821, 242] on div "Download" at bounding box center [823, 240] width 32 height 10
click at [814, 278] on div "As table (.xlsx)" at bounding box center [819, 276] width 61 height 15
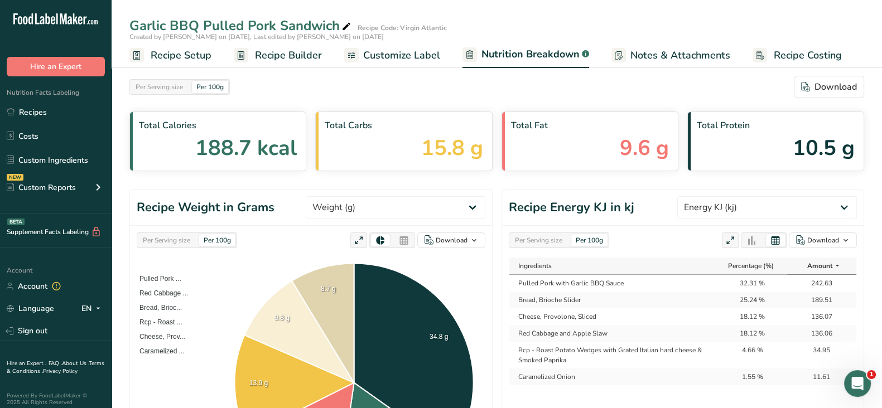
drag, startPoint x: 540, startPoint y: 244, endPoint x: 585, endPoint y: 254, distance: 45.9
click at [540, 244] on div "Per Serving size" at bounding box center [538, 240] width 56 height 12
click at [832, 236] on div "Download" at bounding box center [823, 240] width 32 height 10
click at [799, 277] on div "As table (.xlsx)" at bounding box center [819, 276] width 61 height 15
drag, startPoint x: 31, startPoint y: 102, endPoint x: 62, endPoint y: 100, distance: 31.3
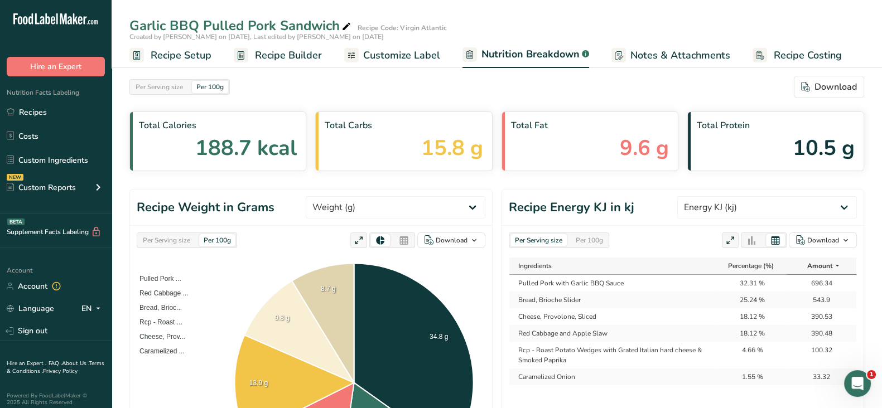
click at [31, 102] on link "Recipes" at bounding box center [56, 112] width 112 height 21
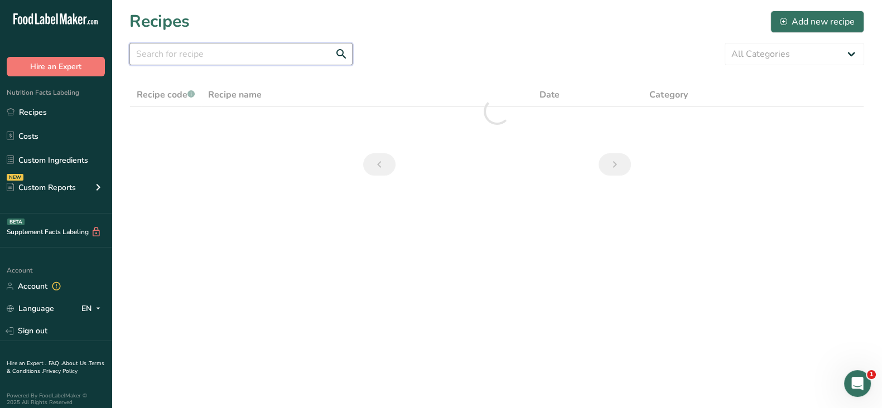
click at [173, 57] on input "text" at bounding box center [240, 54] width 223 height 22
paste input "Grilled Salmon with Yuzu Sauce, Vegetable, Flavored Rice"
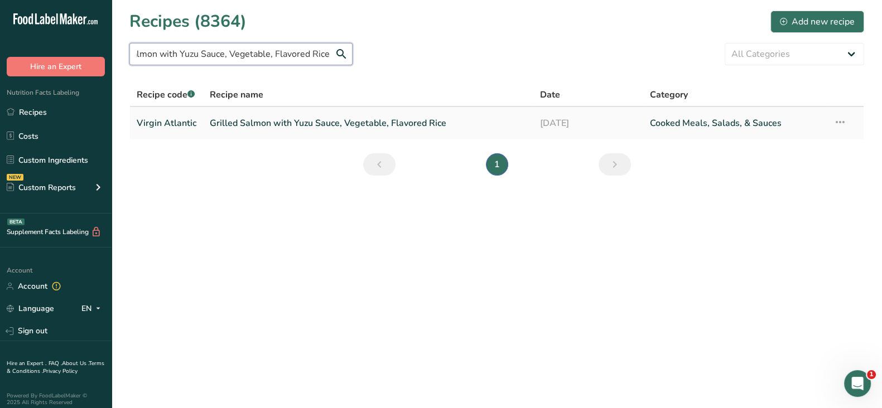
type input "Grilled Salmon with Yuzu Sauce, Vegetable, Flavored Rice"
click at [284, 120] on link "Grilled Salmon with Yuzu Sauce, Vegetable, Flavored Rice" at bounding box center [368, 123] width 317 height 23
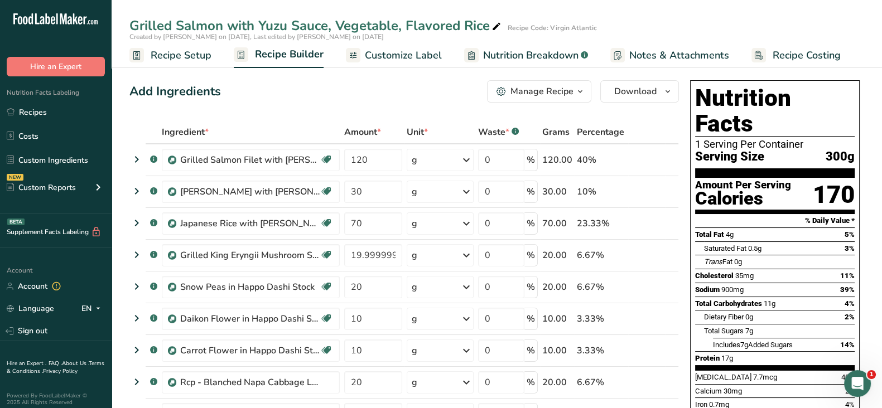
click at [310, 86] on div "Add Ingredients Manage Recipe Delete Recipe Duplicate Recipe Scale Recipe Save …" at bounding box center [403, 91] width 549 height 22
click at [31, 114] on link "Recipes" at bounding box center [56, 112] width 112 height 21
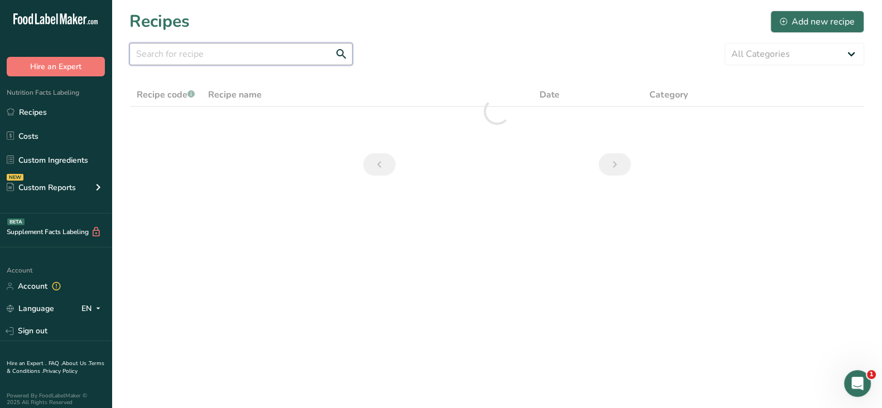
click at [175, 54] on input "text" at bounding box center [240, 54] width 223 height 22
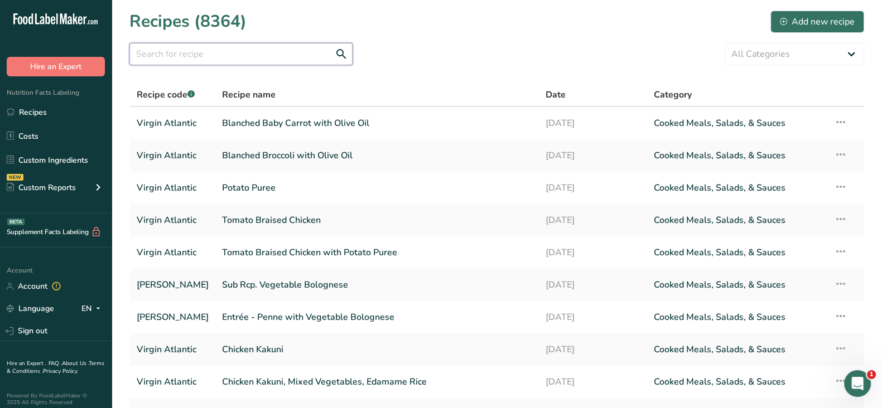
paste input "Buttered Chicken, Ghee Rice, Bhindi Masala, Saag"
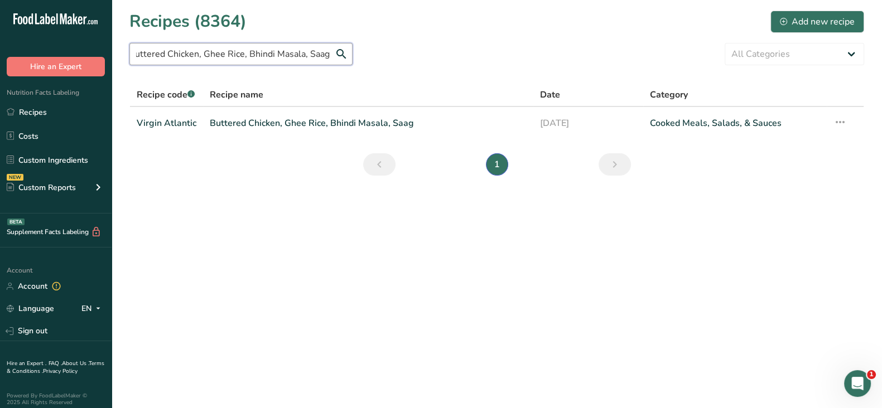
scroll to position [0, 4]
type input "Buttered Chicken, Ghee Rice, Bhindi Masala, Saag"
drag, startPoint x: 236, startPoint y: 103, endPoint x: 249, endPoint y: 123, distance: 23.7
click at [249, 123] on link "Buttered Chicken, Ghee Rice, Bhindi Masala, Saag" at bounding box center [368, 123] width 317 height 23
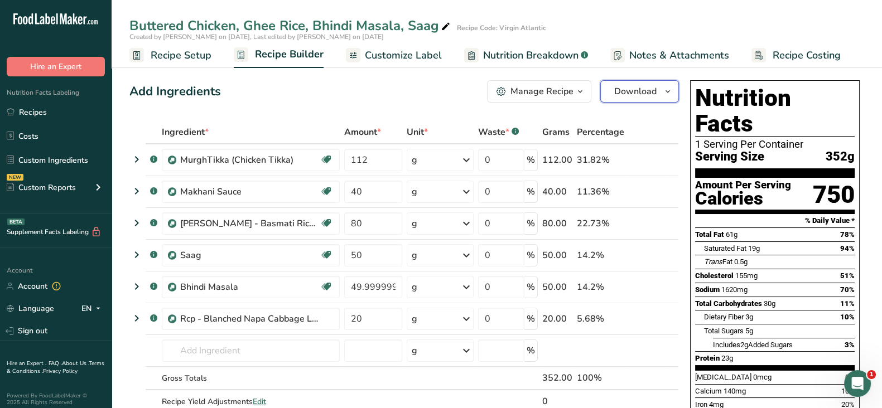
click at [626, 89] on span "Download" at bounding box center [635, 91] width 42 height 13
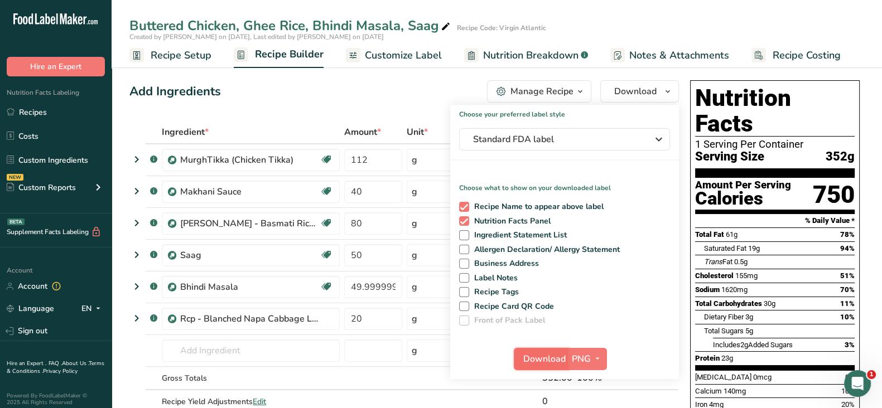
click at [547, 363] on span "Download" at bounding box center [544, 359] width 42 height 13
click at [348, 97] on div "Add Ingredients Manage Recipe Delete Recipe Duplicate Recipe Scale Recipe Save …" at bounding box center [403, 91] width 549 height 22
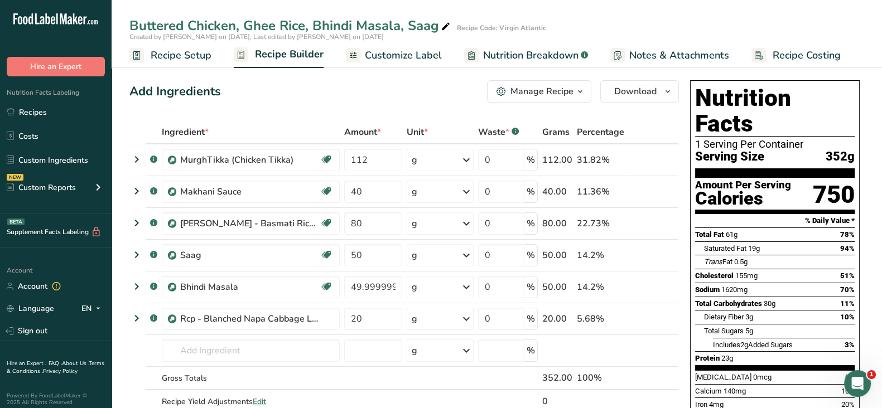
click at [557, 46] on link "Nutrition Breakdown .a-a{fill:#347362;}.b-a{fill:#fff;}" at bounding box center [526, 55] width 124 height 25
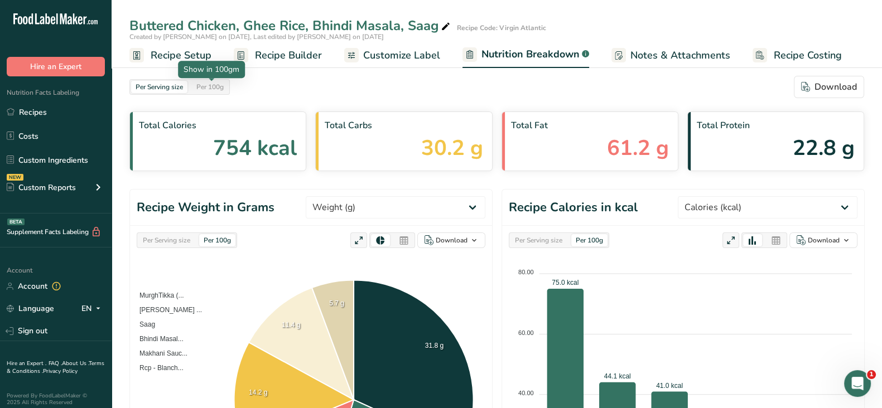
click at [202, 88] on div "Per 100g" at bounding box center [210, 87] width 36 height 12
click at [581, 242] on div "Per 100g" at bounding box center [589, 240] width 36 height 12
click at [773, 239] on icon at bounding box center [776, 241] width 10 height 16
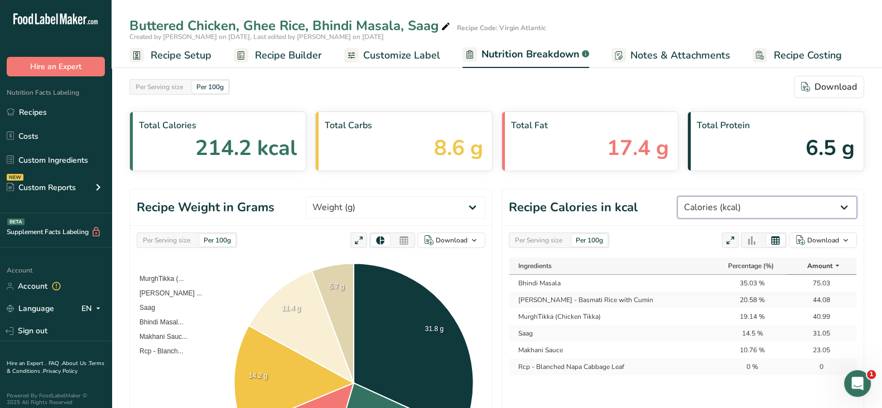
drag, startPoint x: 799, startPoint y: 201, endPoint x: 795, endPoint y: 196, distance: 6.7
click at [799, 201] on select "Weight (g) Calories (kcal) Energy KJ (kj) Total Fat (g) Saturated Fat (g) Trans…" at bounding box center [767, 207] width 180 height 22
select select "Energy KJ"
click at [719, 196] on select "Weight (g) Calories (kcal) Energy KJ (kj) Total Fat (g) Saturated Fat (g) Trans…" at bounding box center [767, 207] width 180 height 22
click at [809, 242] on div "Download" at bounding box center [823, 240] width 32 height 10
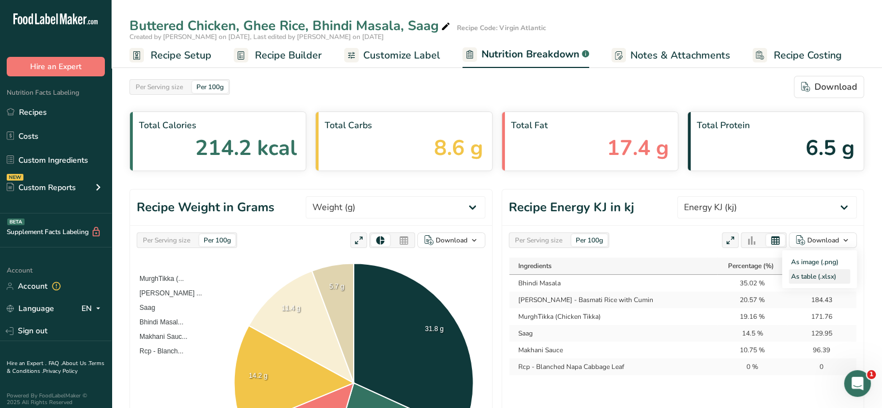
click at [821, 274] on div "As table (.xlsx)" at bounding box center [819, 276] width 61 height 15
click at [534, 239] on div "Per Serving size" at bounding box center [538, 240] width 56 height 12
click at [554, 239] on div "Per Serving size" at bounding box center [538, 240] width 56 height 12
click at [820, 237] on div "Download" at bounding box center [823, 240] width 32 height 10
click at [803, 274] on div "As table (.xlsx)" at bounding box center [819, 276] width 61 height 15
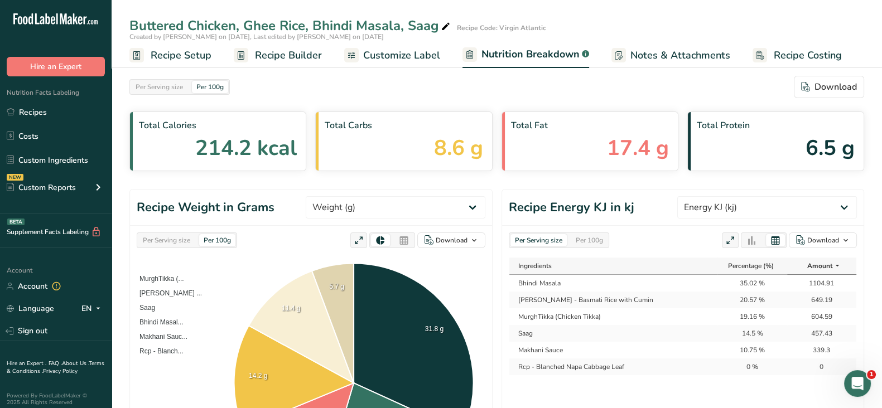
click at [340, 88] on div "Per Serving size Per 100g Download" at bounding box center [496, 87] width 735 height 22
drag, startPoint x: 45, startPoint y: 116, endPoint x: 301, endPoint y: 136, distance: 256.8
click at [45, 116] on link "Recipes" at bounding box center [56, 112] width 112 height 21
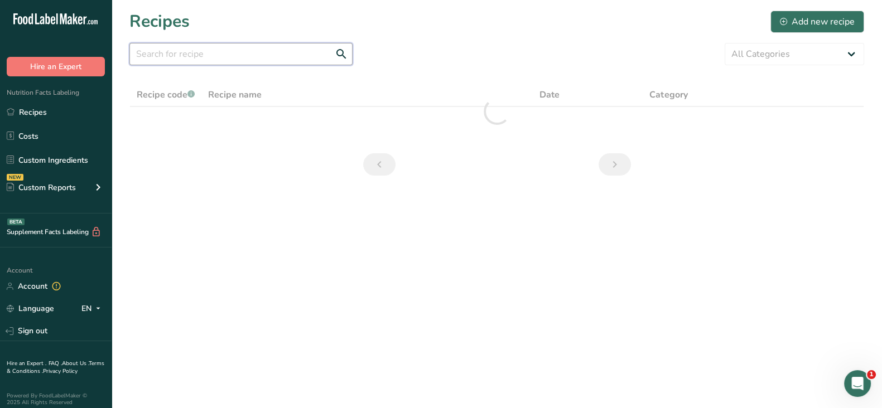
click at [216, 56] on input "text" at bounding box center [240, 54] width 223 height 22
paste input "Pork Kakuni, Mixed Vegetables, Edamame Rice"
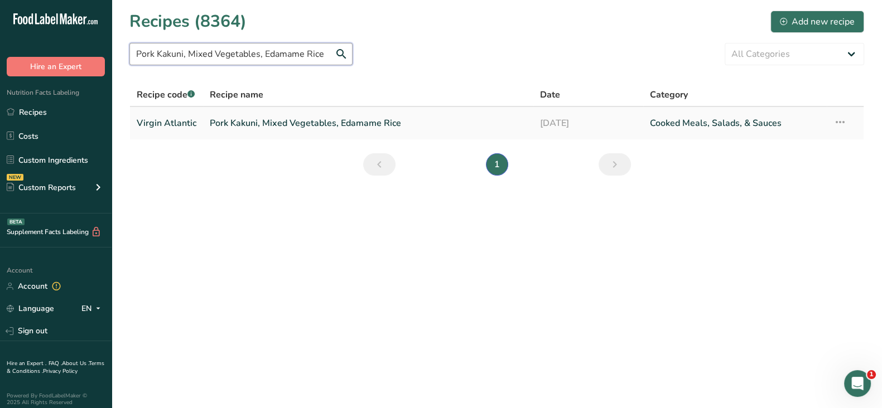
type input "Pork Kakuni, Mixed Vegetables, Edamame Rice"
click at [226, 120] on link "Pork Kakuni, Mixed Vegetables, Edamame Rice" at bounding box center [368, 123] width 317 height 23
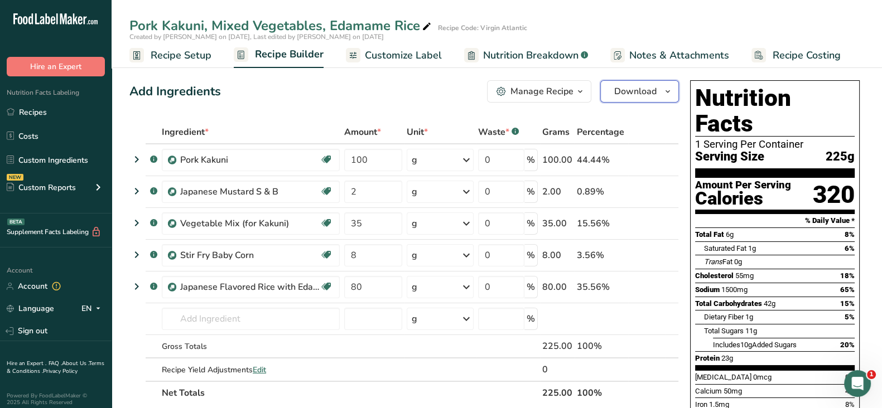
click at [651, 88] on span "Download" at bounding box center [635, 91] width 42 height 13
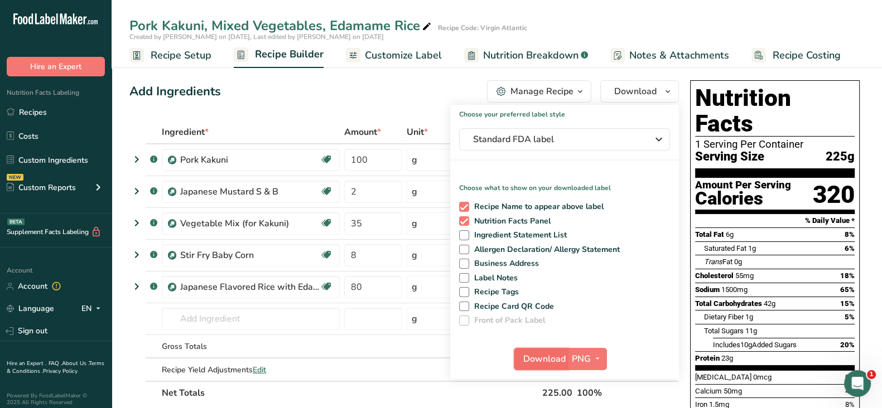
click at [547, 356] on span "Download" at bounding box center [544, 359] width 42 height 13
drag, startPoint x: 503, startPoint y: 53, endPoint x: 792, endPoint y: 159, distance: 308.3
click at [503, 53] on span "Nutrition Breakdown" at bounding box center [530, 55] width 95 height 15
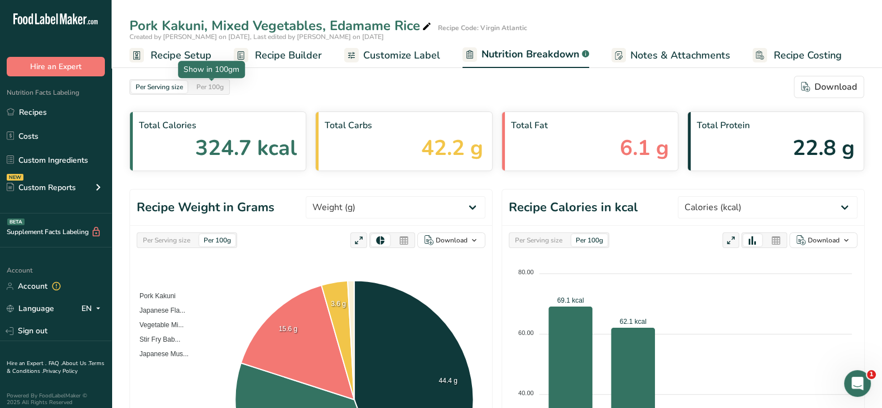
click at [216, 90] on div "Per 100g" at bounding box center [210, 87] width 36 height 12
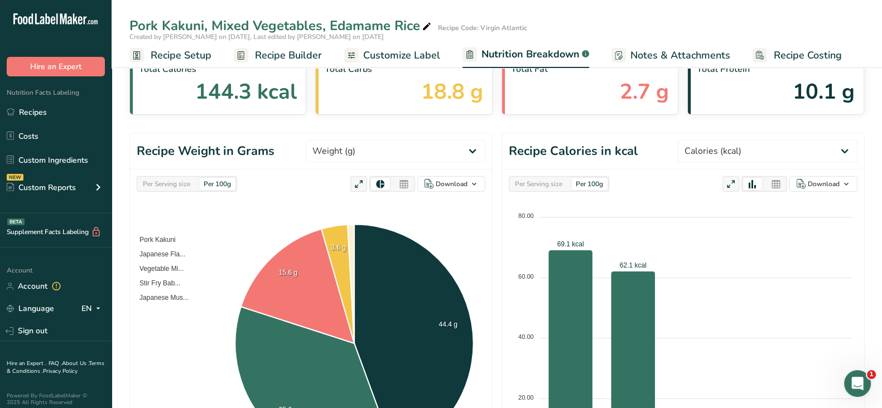
scroll to position [69, 0]
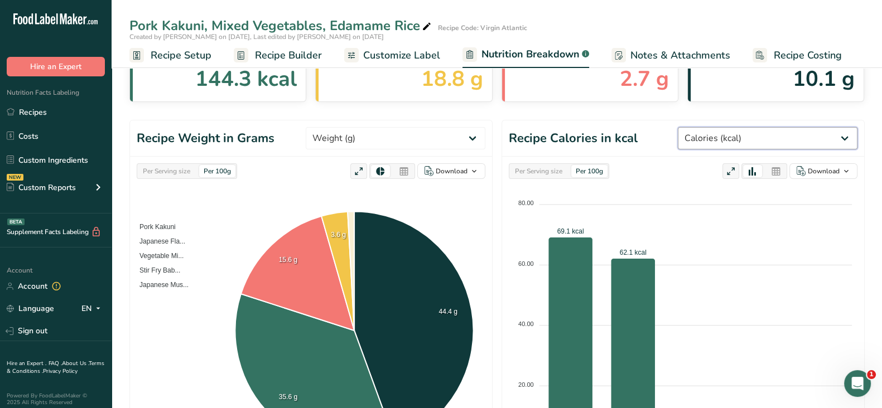
drag, startPoint x: 819, startPoint y: 132, endPoint x: 778, endPoint y: 124, distance: 42.1
click at [819, 132] on select "Weight (g) Calories (kcal) Energy KJ (kj) Total Fat (g) Saturated Fat (g) Trans…" at bounding box center [768, 138] width 180 height 22
select select "Energy KJ"
click at [719, 127] on select "Weight (g) Calories (kcal) Energy KJ (kj) Total Fat (g) Saturated Fat (g) Trans…" at bounding box center [768, 138] width 180 height 22
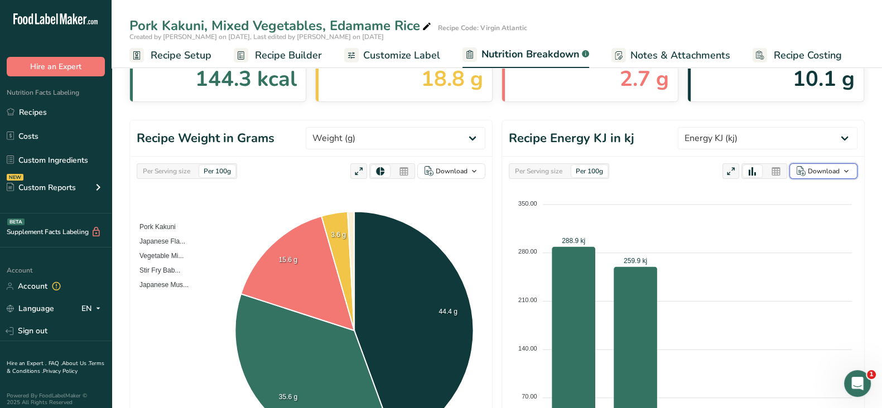
click at [828, 171] on div "Download" at bounding box center [824, 171] width 32 height 10
click at [810, 205] on div "As table (.xlsx)" at bounding box center [819, 207] width 61 height 15
click at [532, 173] on div "Per Serving size" at bounding box center [538, 171] width 56 height 12
click at [827, 171] on div "Download" at bounding box center [824, 171] width 32 height 10
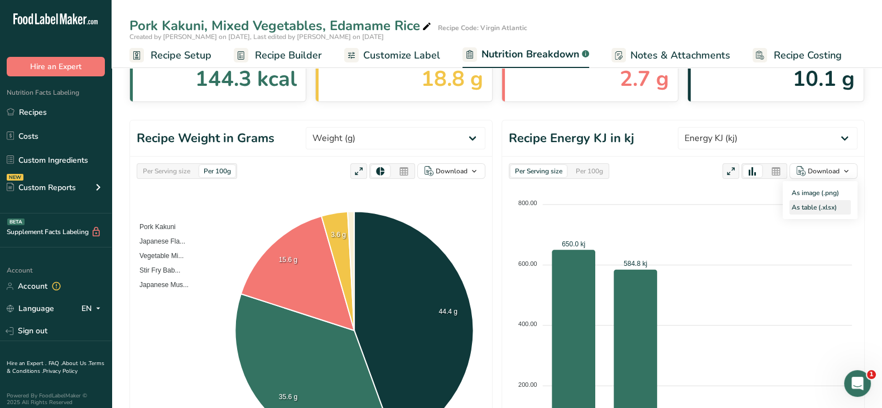
click at [805, 211] on div "As table (.xlsx)" at bounding box center [819, 207] width 61 height 15
click at [830, 166] on div "Download" at bounding box center [824, 171] width 32 height 10
click at [35, 114] on link "Recipes" at bounding box center [56, 112] width 112 height 21
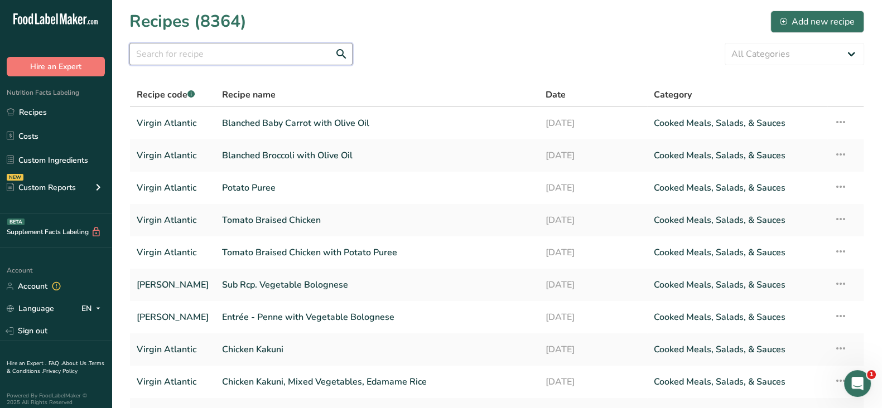
click at [208, 57] on input "text" at bounding box center [240, 54] width 223 height 22
paste input "Chicken Kakuni, Mixed Vegetables, Edamame Rice"
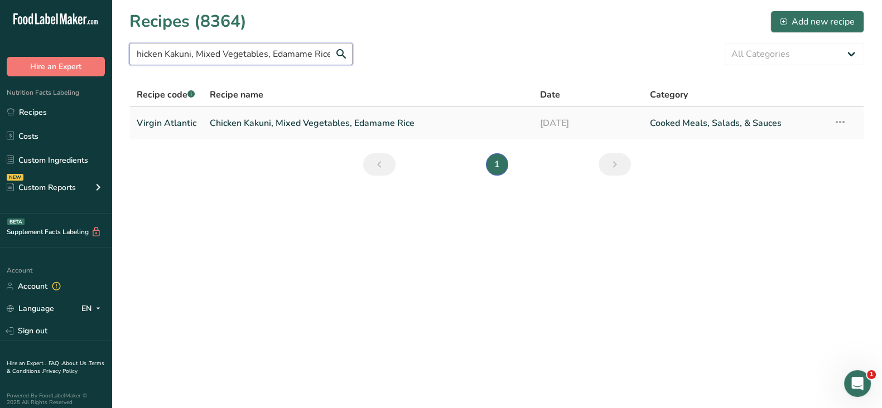
type input "Chicken Kakuni, Mixed Vegetables, Edamame Rice"
click at [240, 122] on link "Chicken Kakuni, Mixed Vegetables, Edamame Rice" at bounding box center [368, 123] width 317 height 23
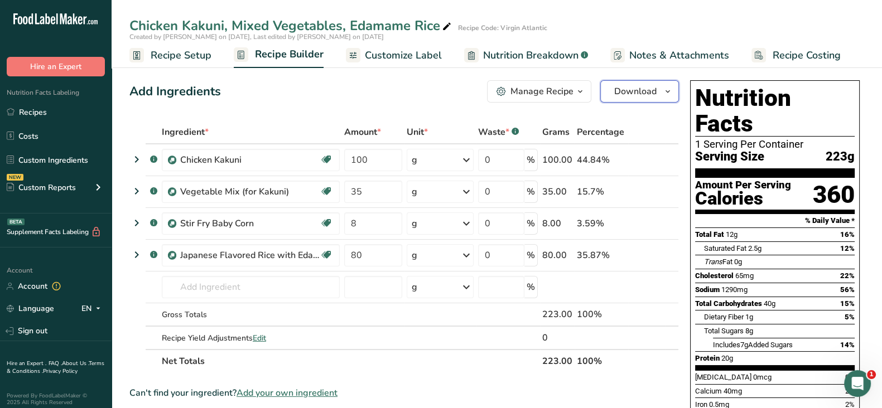
click at [630, 87] on span "Download" at bounding box center [635, 91] width 42 height 13
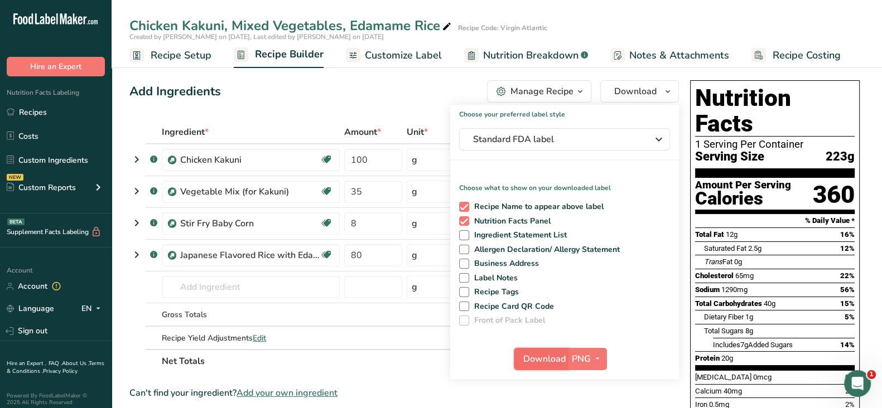
click at [529, 355] on span "Download" at bounding box center [544, 359] width 42 height 13
click at [301, 91] on div "Add Ingredients Manage Recipe Delete Recipe Duplicate Recipe Scale Recipe Save …" at bounding box center [403, 91] width 549 height 22
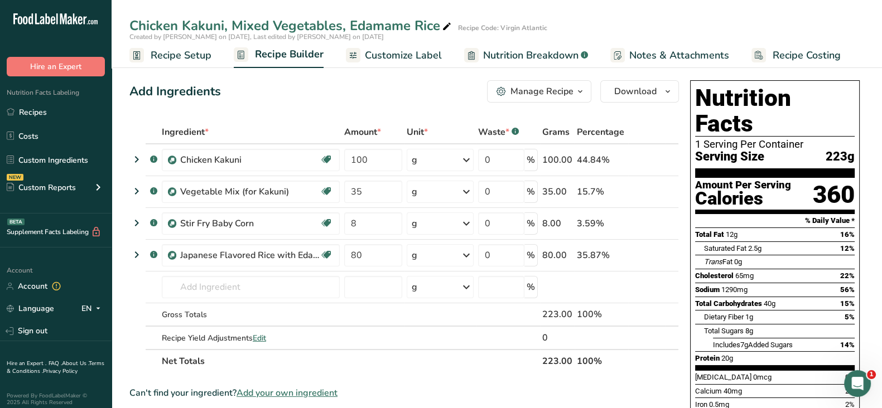
click at [520, 57] on span "Nutrition Breakdown" at bounding box center [530, 55] width 95 height 15
click at [517, 52] on span "Nutrition Breakdown" at bounding box center [530, 55] width 95 height 15
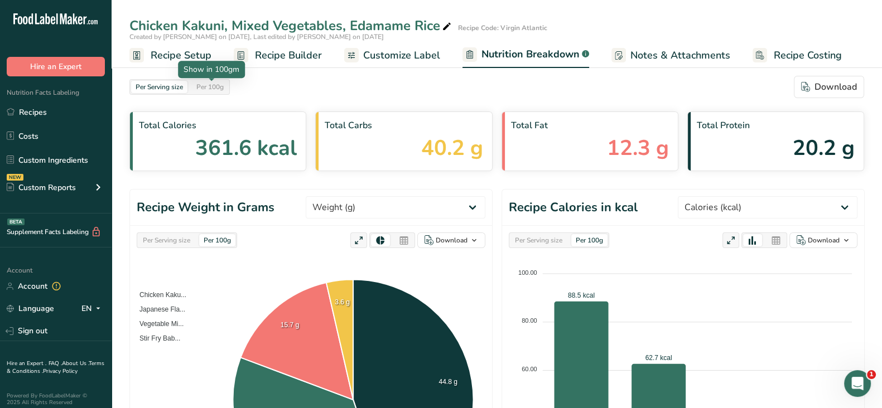
click at [215, 83] on div "Per 100g" at bounding box center [210, 87] width 36 height 12
click at [806, 208] on select "Weight (g) Calories (kcal) Energy KJ (kj) Total Fat (g) Saturated Fat (g) Trans…" at bounding box center [768, 207] width 180 height 22
select select "Energy KJ"
click at [719, 196] on select "Weight (g) Calories (kcal) Energy KJ (kj) Total Fat (g) Saturated Fat (g) Trans…" at bounding box center [768, 207] width 180 height 22
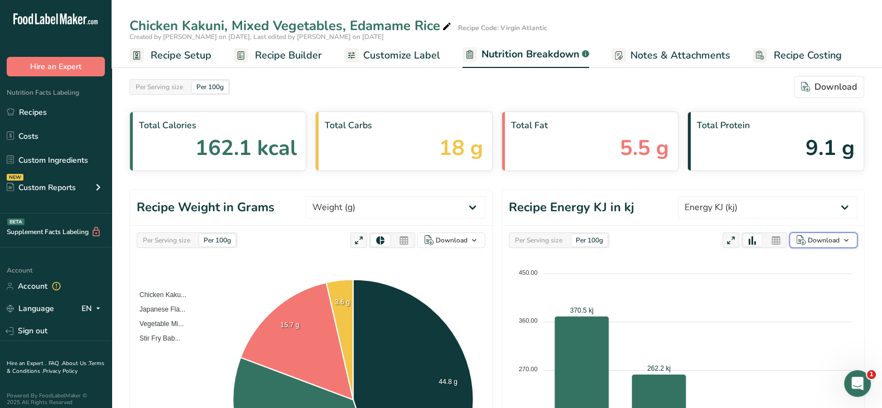
click at [841, 238] on span "button" at bounding box center [846, 240] width 13 height 13
click at [821, 277] on div "As table (.xlsx)" at bounding box center [819, 276] width 61 height 15
click at [540, 240] on div "Per Serving size" at bounding box center [538, 240] width 56 height 12
click at [831, 242] on div "Download" at bounding box center [824, 240] width 32 height 10
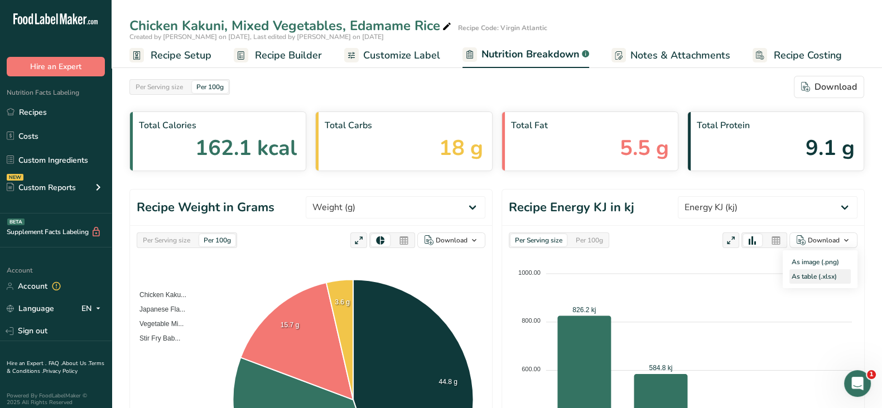
click at [809, 274] on div "As table (.xlsx)" at bounding box center [819, 276] width 61 height 15
drag, startPoint x: 35, startPoint y: 114, endPoint x: 675, endPoint y: 183, distance: 643.5
click at [35, 114] on link "Recipes" at bounding box center [56, 112] width 112 height 21
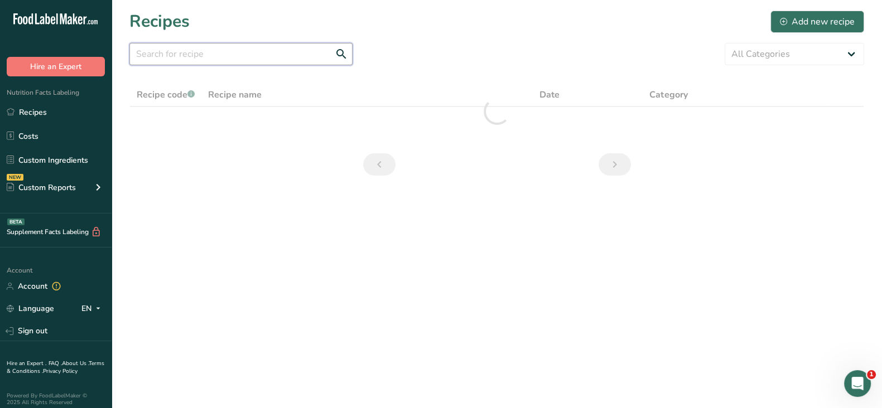
click at [219, 54] on input "text" at bounding box center [240, 54] width 223 height 22
paste input "Tomato Braised Chicken with Potato Puree"
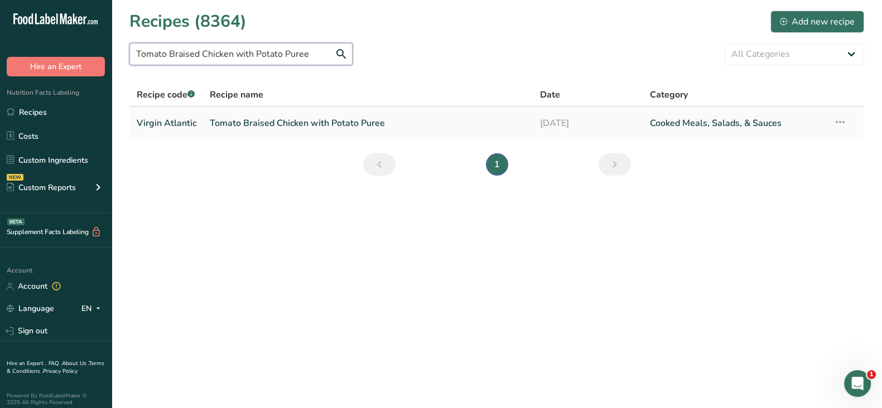
type input "Tomato Braised Chicken with Potato Puree"
click at [252, 126] on link "Tomato Braised Chicken with Potato Puree" at bounding box center [368, 123] width 317 height 23
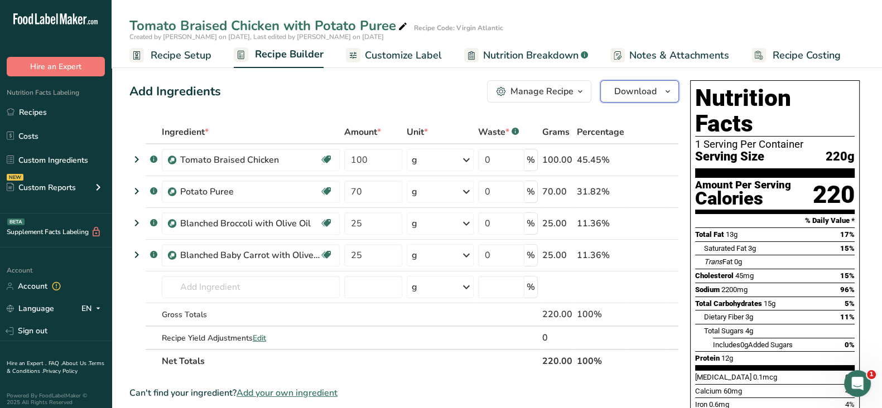
click at [647, 86] on span "Download" at bounding box center [635, 91] width 42 height 13
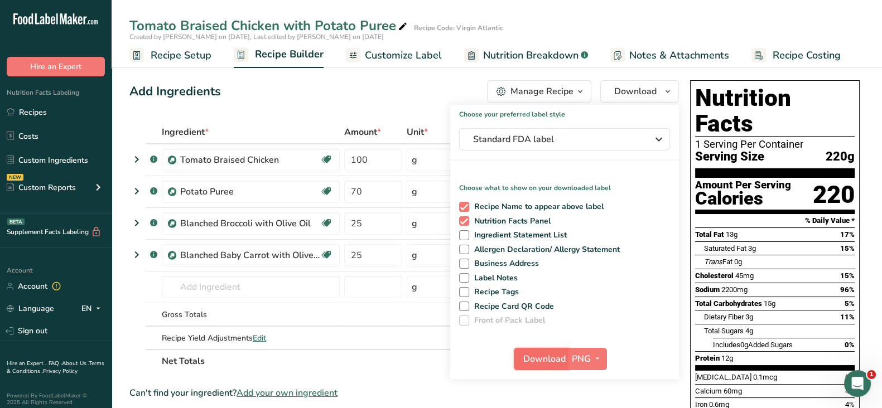
click at [547, 353] on span "Download" at bounding box center [544, 359] width 42 height 13
drag, startPoint x: 368, startPoint y: 103, endPoint x: 464, endPoint y: 65, distance: 103.0
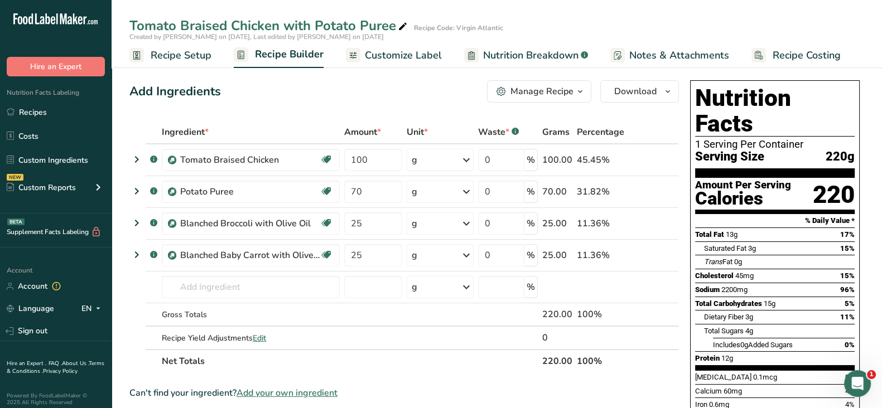
click at [515, 50] on span "Nutrition Breakdown" at bounding box center [530, 55] width 95 height 15
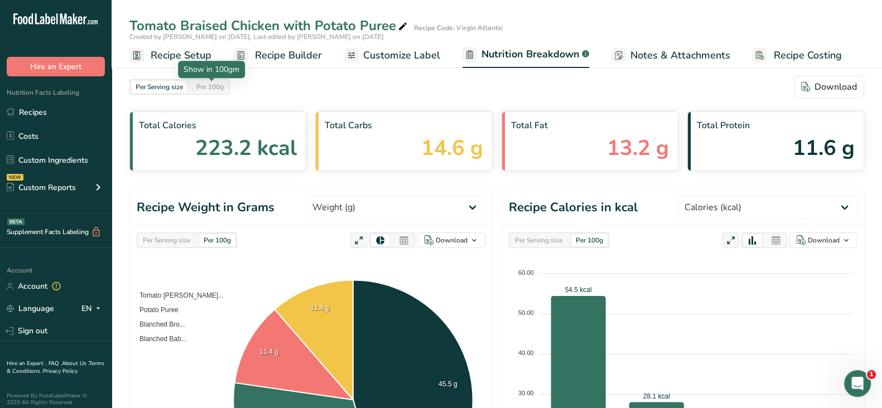
click at [217, 87] on div "Per 100g" at bounding box center [210, 87] width 36 height 12
click at [767, 210] on select "Weight (g) Calories (kcal) Energy KJ (kj) Total Fat (g) Saturated Fat (g) Trans…" at bounding box center [768, 207] width 180 height 22
select select "Energy KJ"
click at [719, 196] on select "Weight (g) Calories (kcal) Energy KJ (kj) Total Fat (g) Saturated Fat (g) Trans…" at bounding box center [768, 207] width 180 height 22
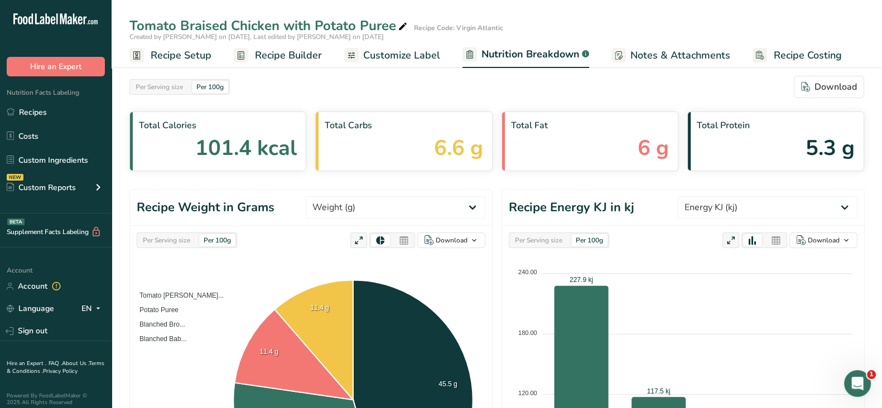
click at [778, 240] on icon at bounding box center [776, 241] width 10 height 16
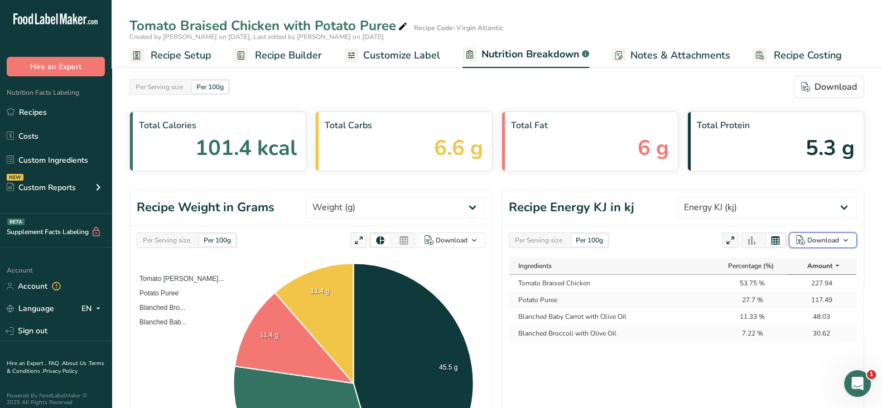
click at [828, 239] on div "Download" at bounding box center [823, 240] width 32 height 10
click at [812, 277] on div "As table (.xlsx)" at bounding box center [819, 276] width 61 height 15
drag, startPoint x: 532, startPoint y: 241, endPoint x: 633, endPoint y: 269, distance: 104.8
click at [532, 241] on div "Per Serving size" at bounding box center [538, 240] width 56 height 12
click at [812, 238] on div "Download" at bounding box center [823, 240] width 32 height 10
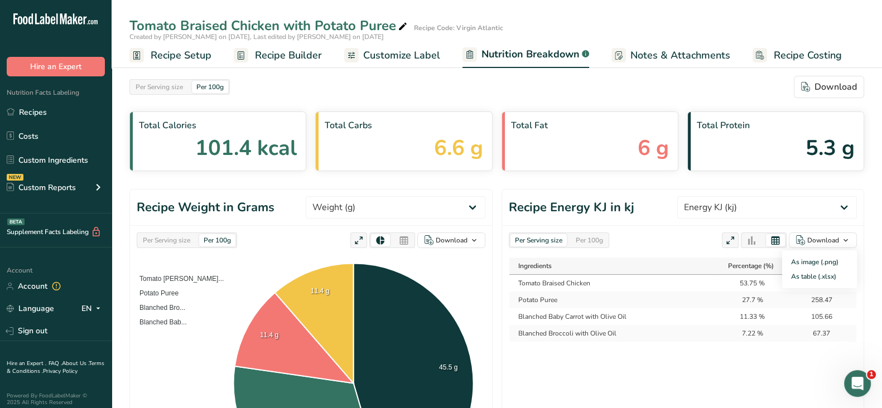
click at [665, 234] on div "Per Serving size Per 100g Download As image (.png) As table (.xlsx)" at bounding box center [683, 241] width 348 height 16
click at [843, 238] on icon "button" at bounding box center [845, 241] width 9 height 14
click at [802, 274] on div "As table (.xlsx)" at bounding box center [819, 276] width 61 height 15
